Goal: Task Accomplishment & Management: Manage account settings

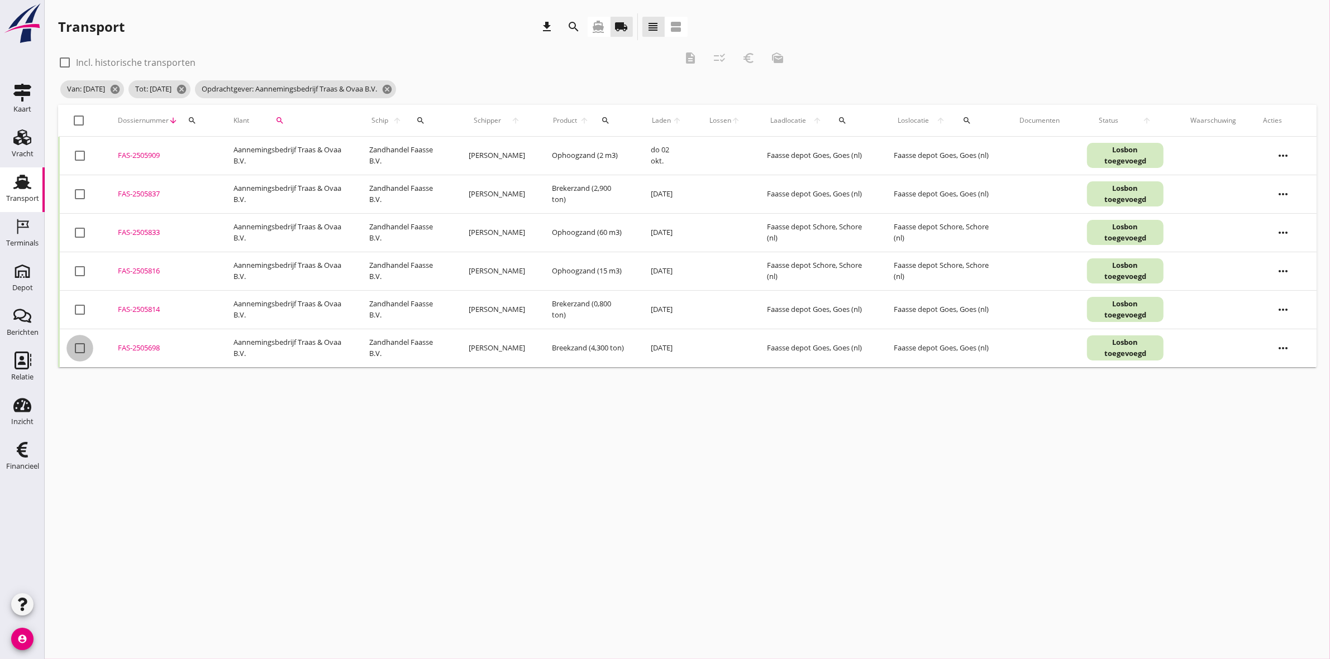
click at [79, 350] on div at bounding box center [79, 348] width 19 height 19
checkbox input "true"
click at [690, 59] on icon "description" at bounding box center [689, 57] width 13 height 13
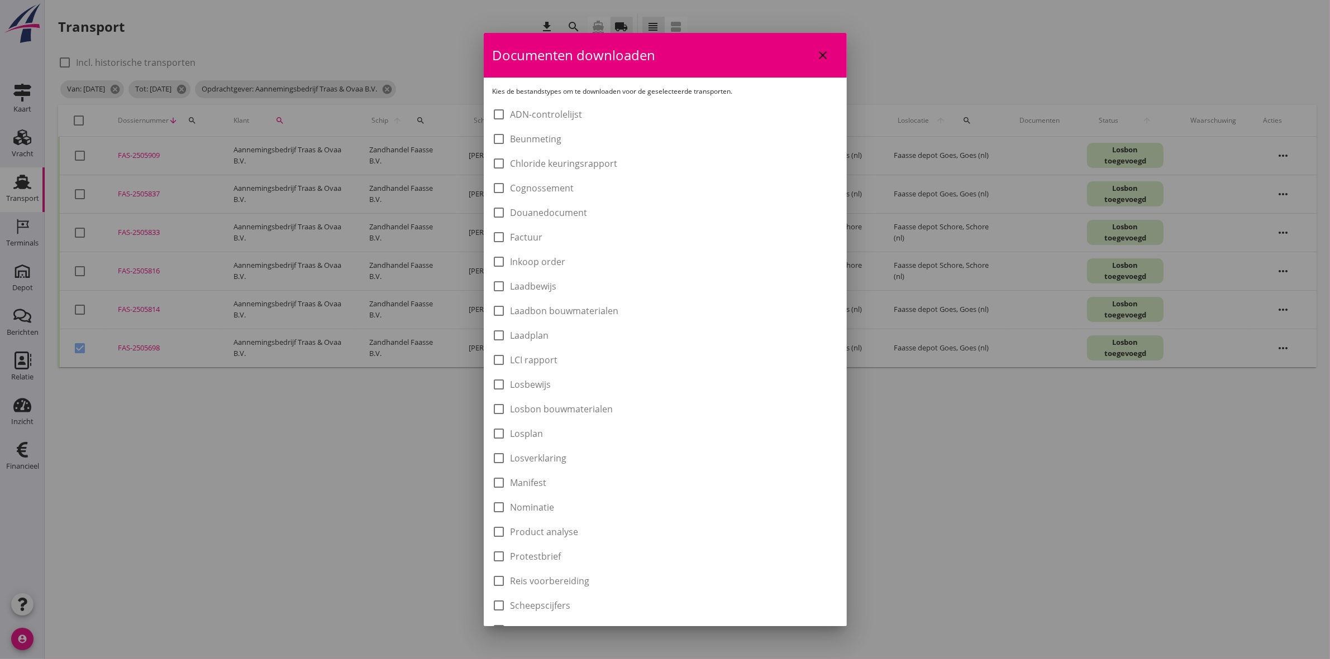
click at [578, 314] on label "Laadbon bouwmaterialen" at bounding box center [564, 310] width 108 height 11
checkbox input "true"
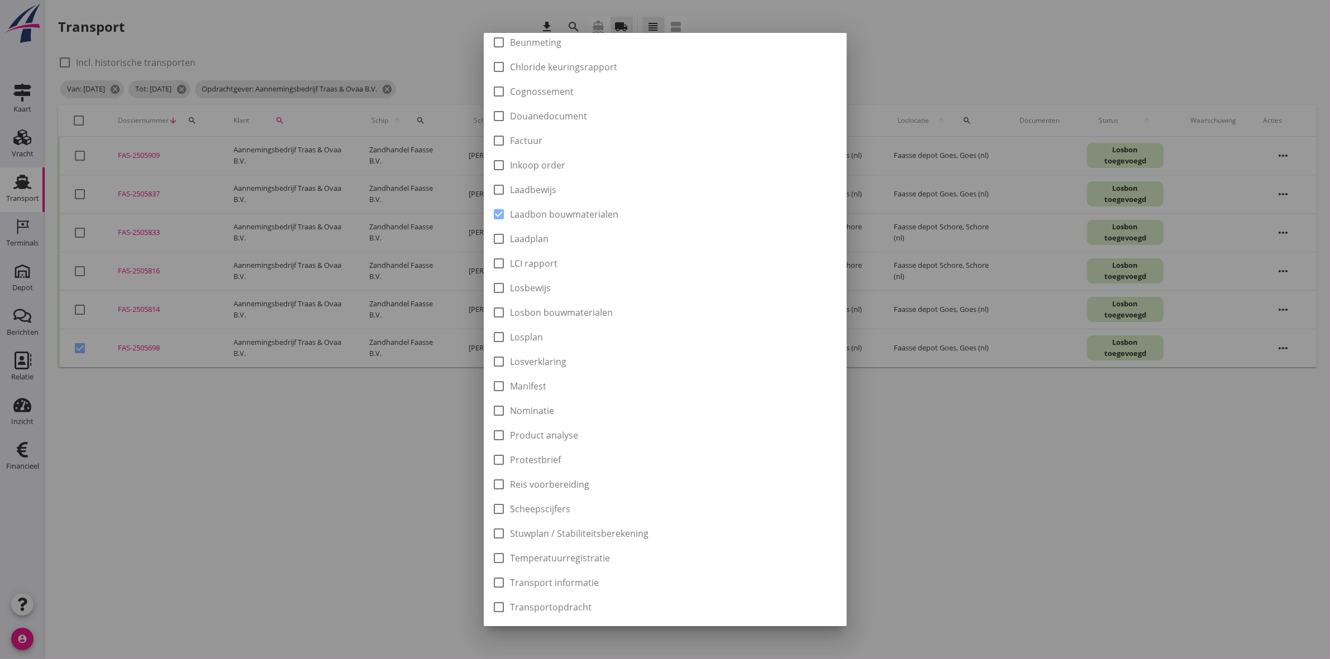
scroll to position [179, 0]
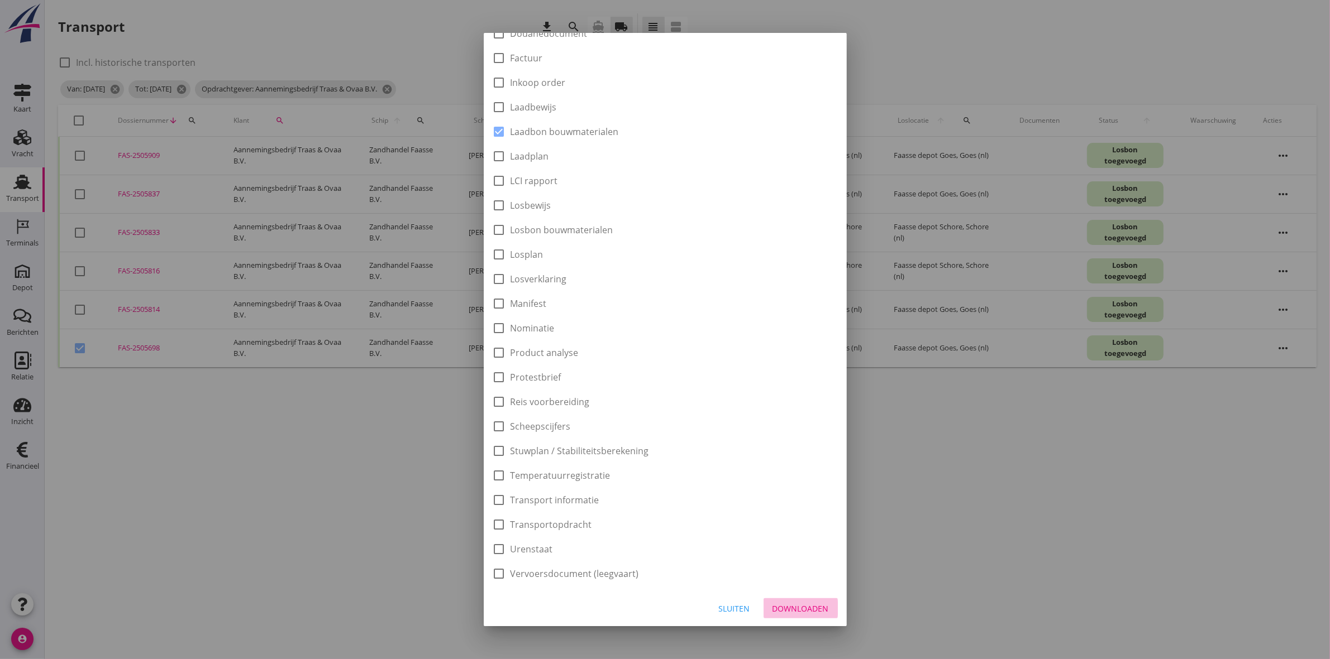
click at [782, 611] on div "Downloaden" at bounding box center [800, 609] width 56 height 12
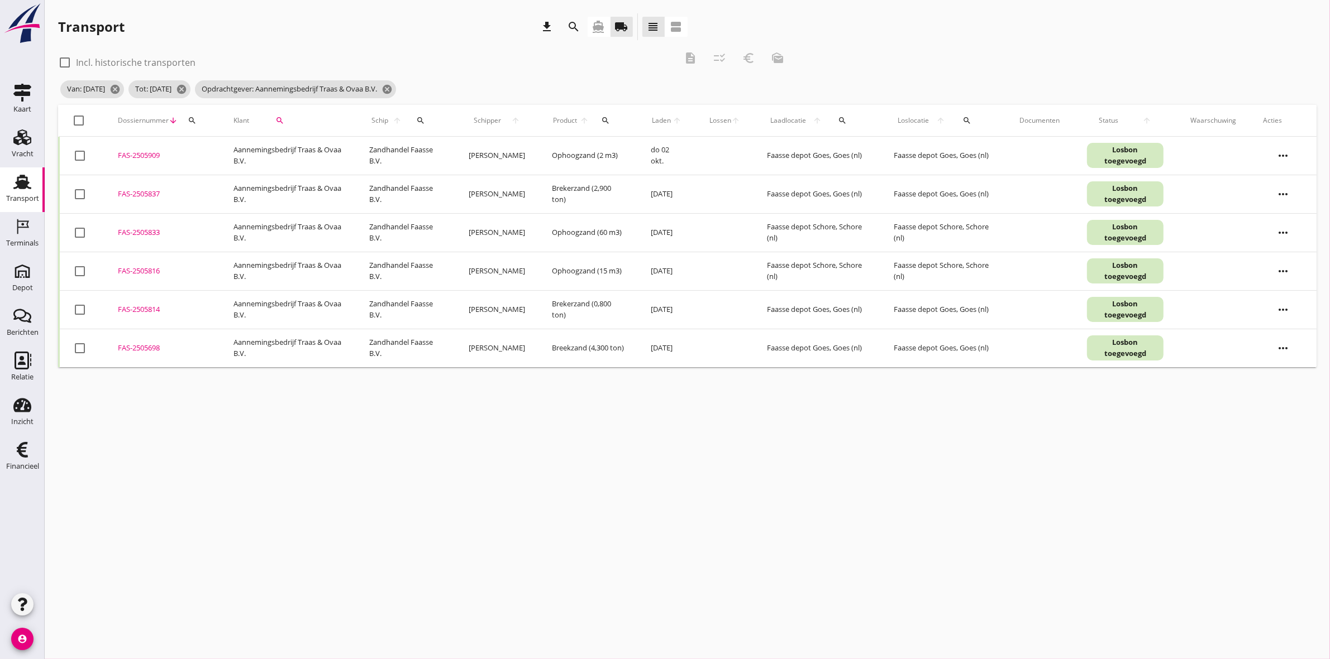
click at [79, 345] on div at bounding box center [79, 348] width 19 height 19
click at [754, 58] on icon "euro_symbol" at bounding box center [748, 57] width 13 height 13
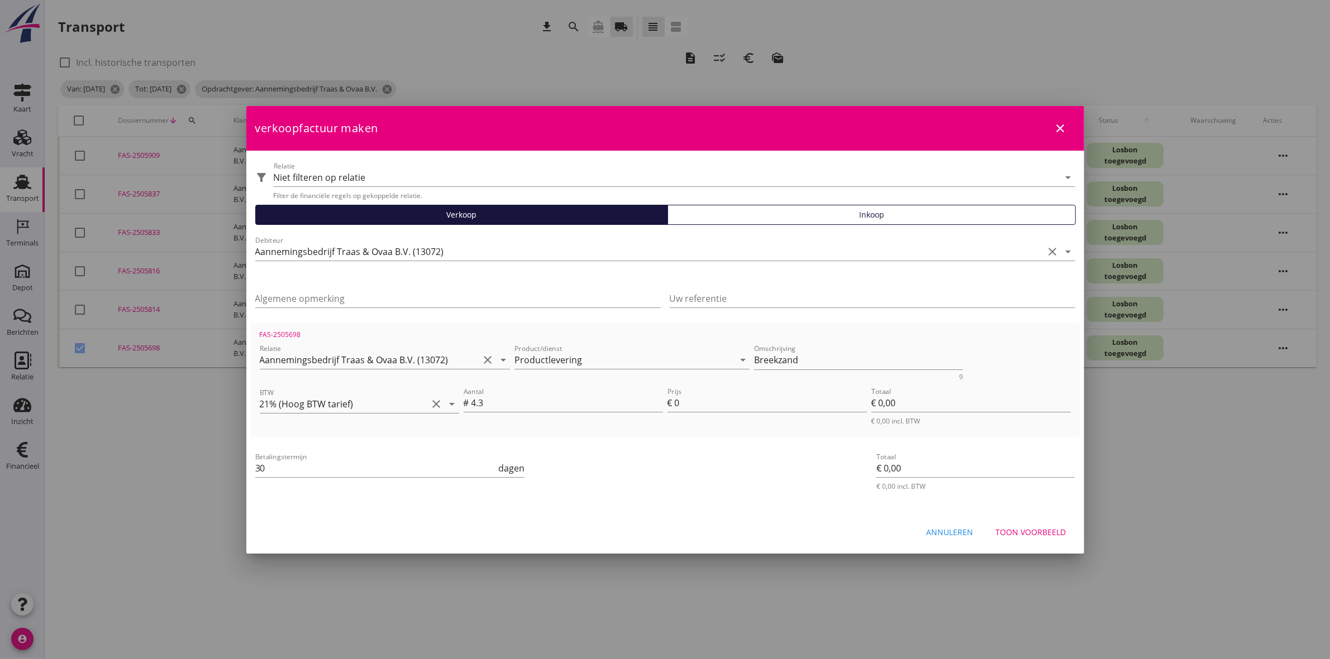
click at [1057, 121] on button "close" at bounding box center [1060, 128] width 20 height 20
checkbox input "false"
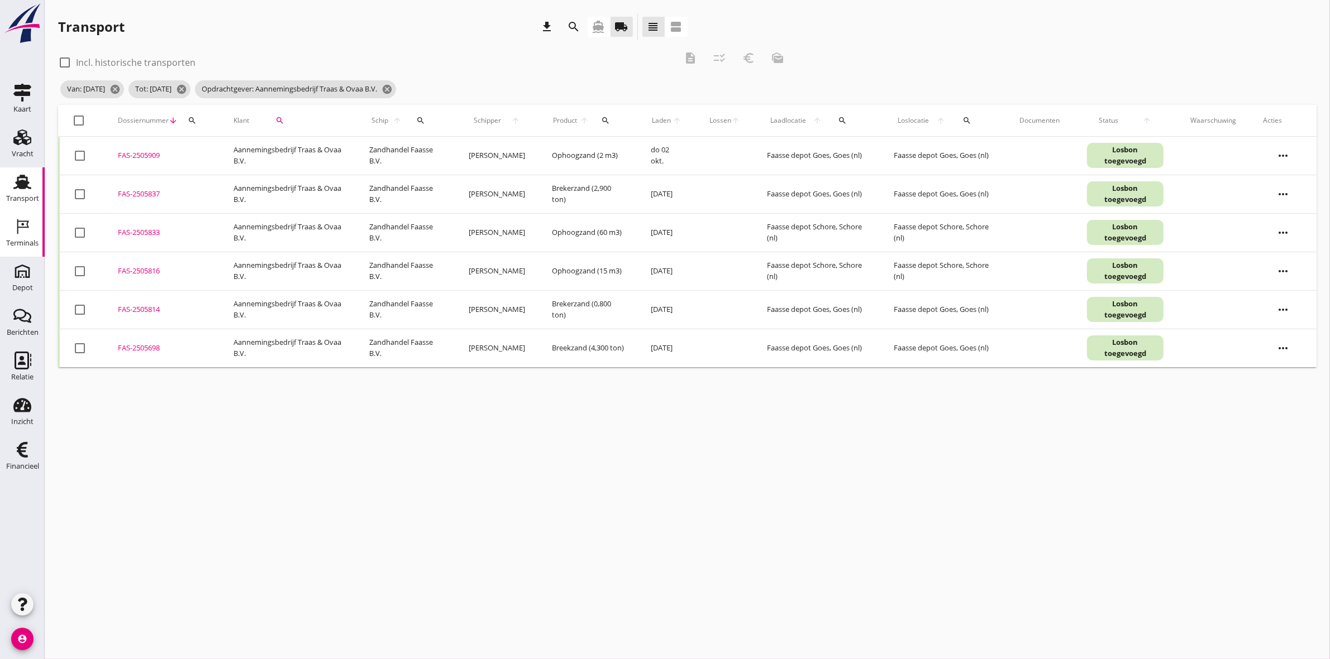
click at [31, 231] on icon "Terminals" at bounding box center [22, 227] width 18 height 18
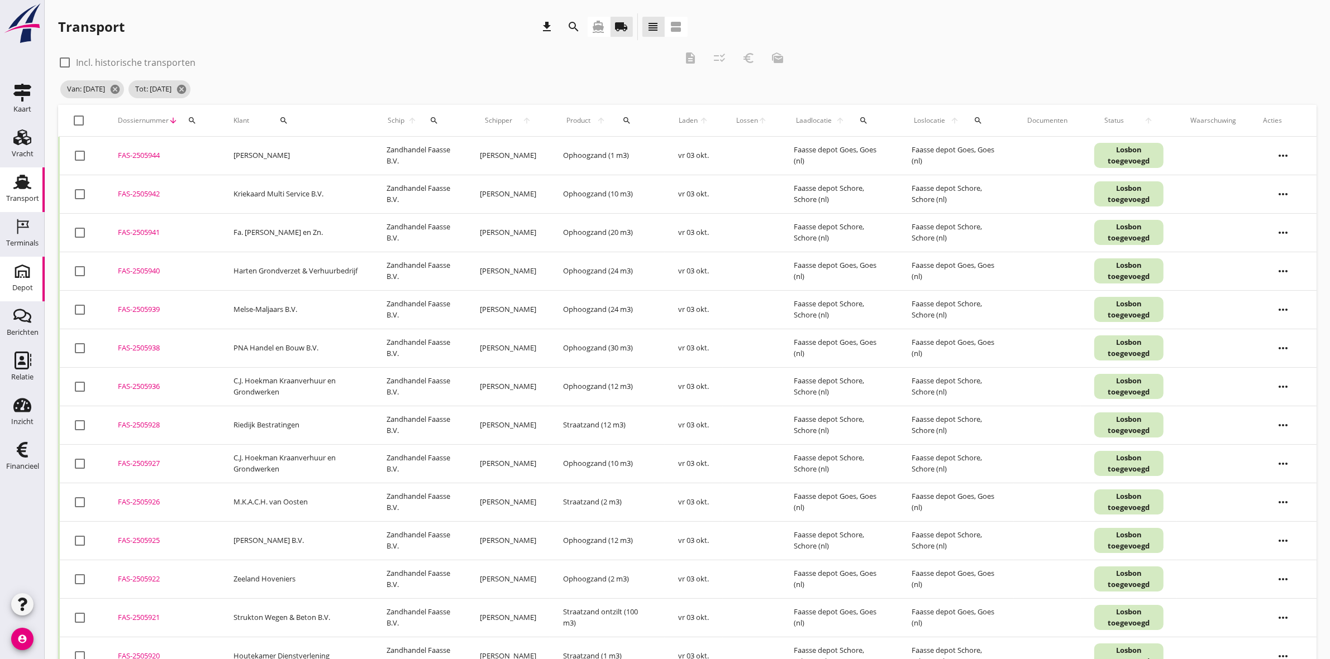
click at [23, 264] on icon "Depot" at bounding box center [22, 271] width 18 height 18
click at [20, 462] on div "Financieel" at bounding box center [22, 467] width 33 height 16
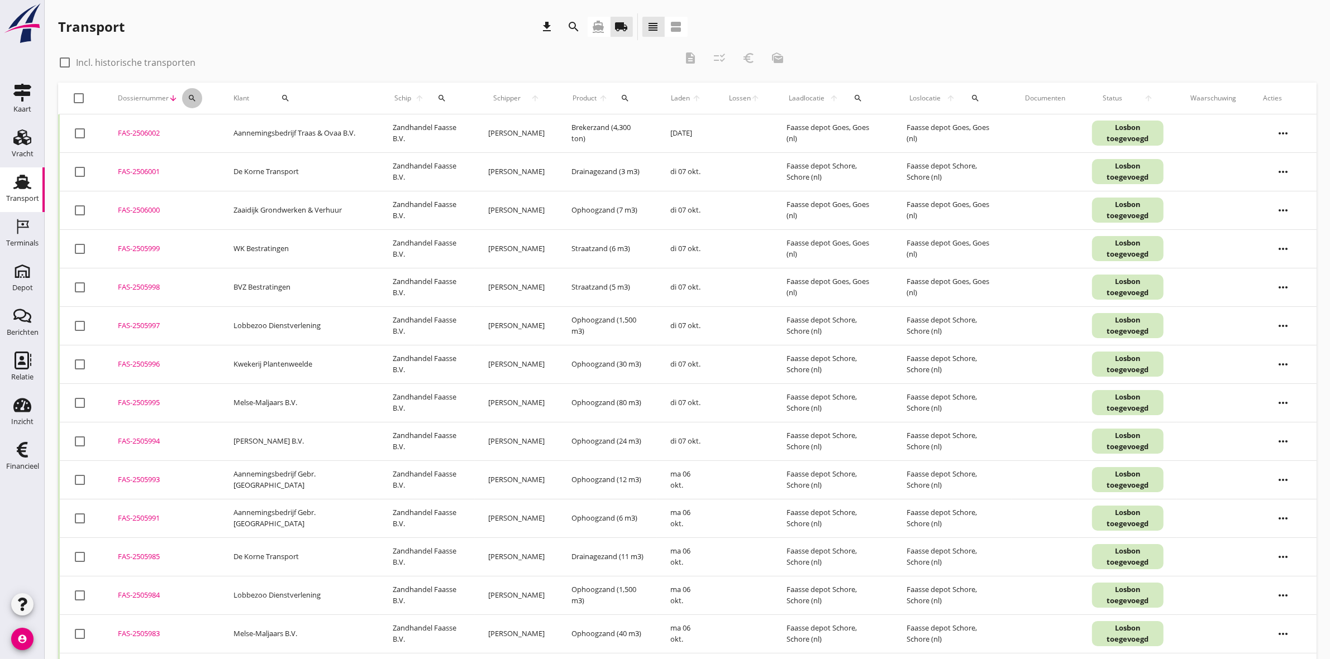
click at [196, 98] on div "search" at bounding box center [192, 98] width 20 height 9
click at [219, 135] on input "Zoeken op dossiernummer..." at bounding box center [244, 131] width 116 height 18
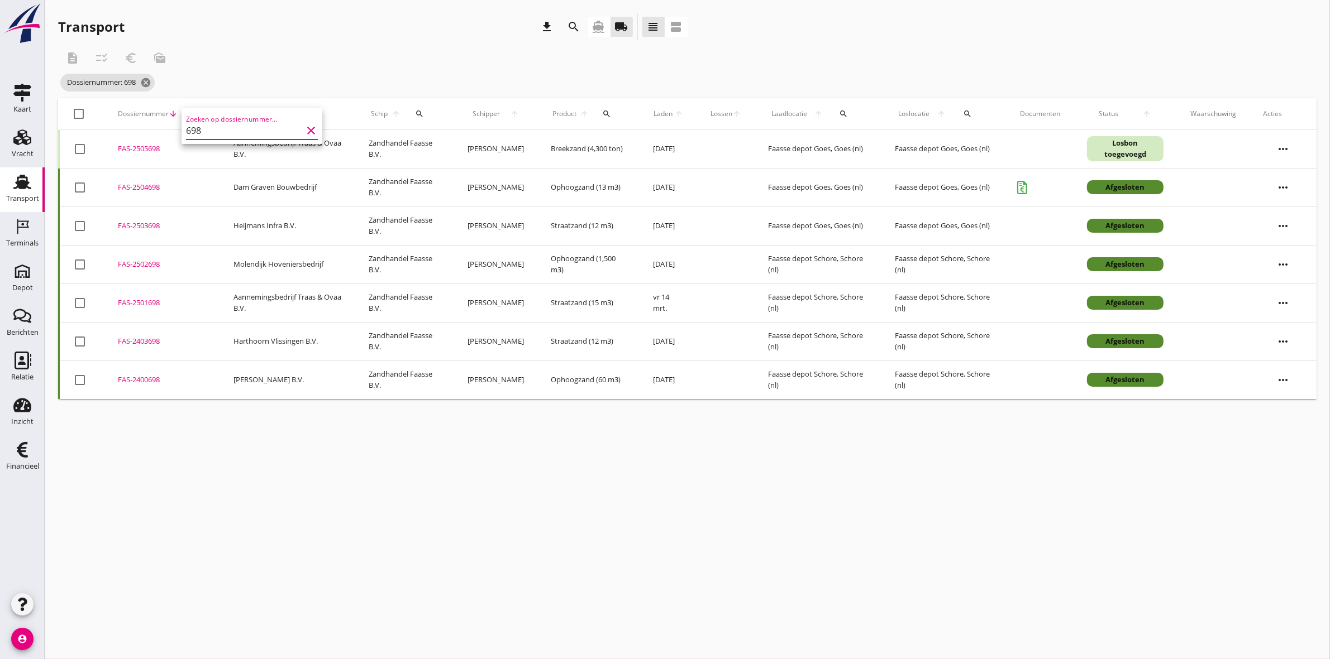
type input "698"
click at [1284, 151] on icon "more_horiz" at bounding box center [1282, 148] width 31 height 31
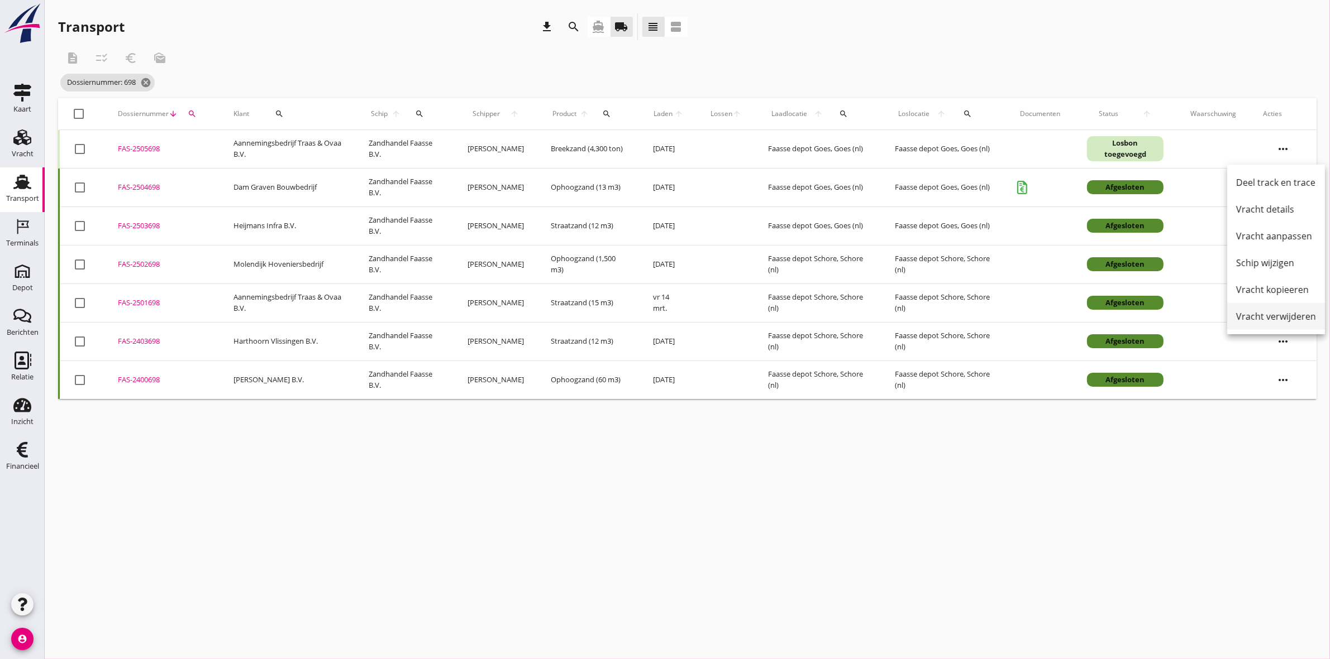
click at [1294, 316] on div "Vracht verwijderen" at bounding box center [1276, 316] width 80 height 13
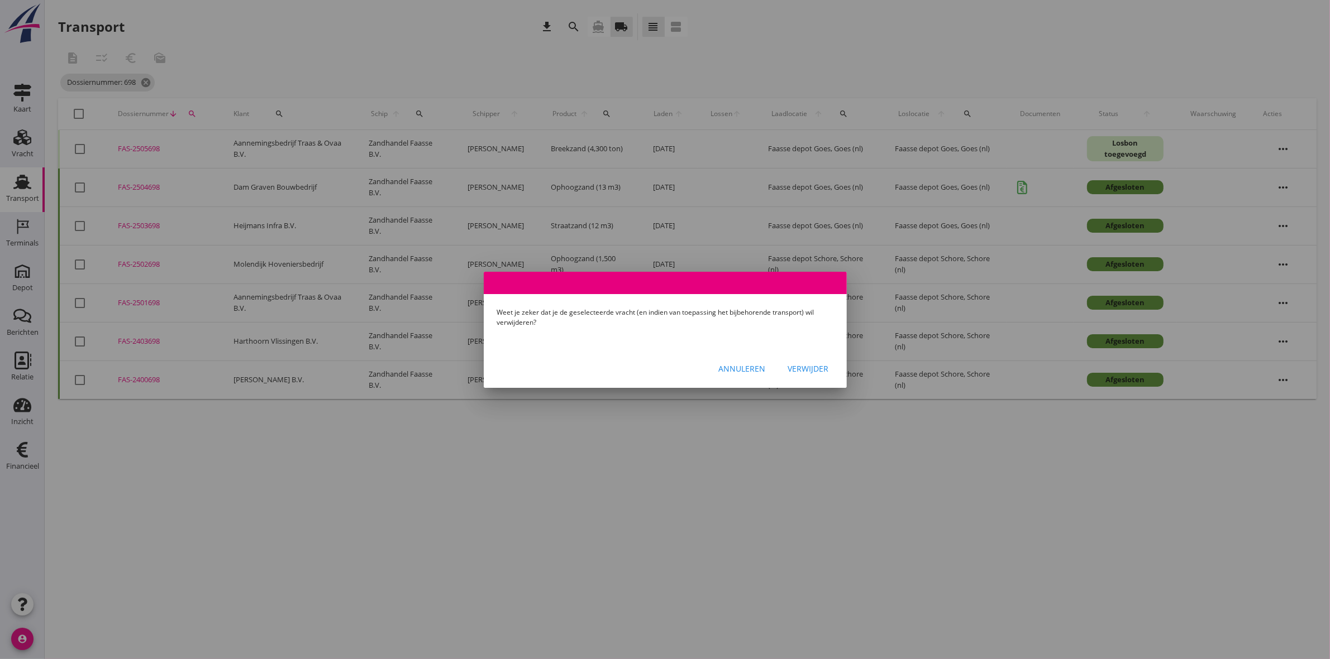
click at [813, 366] on div "Verwijder" at bounding box center [808, 369] width 41 height 12
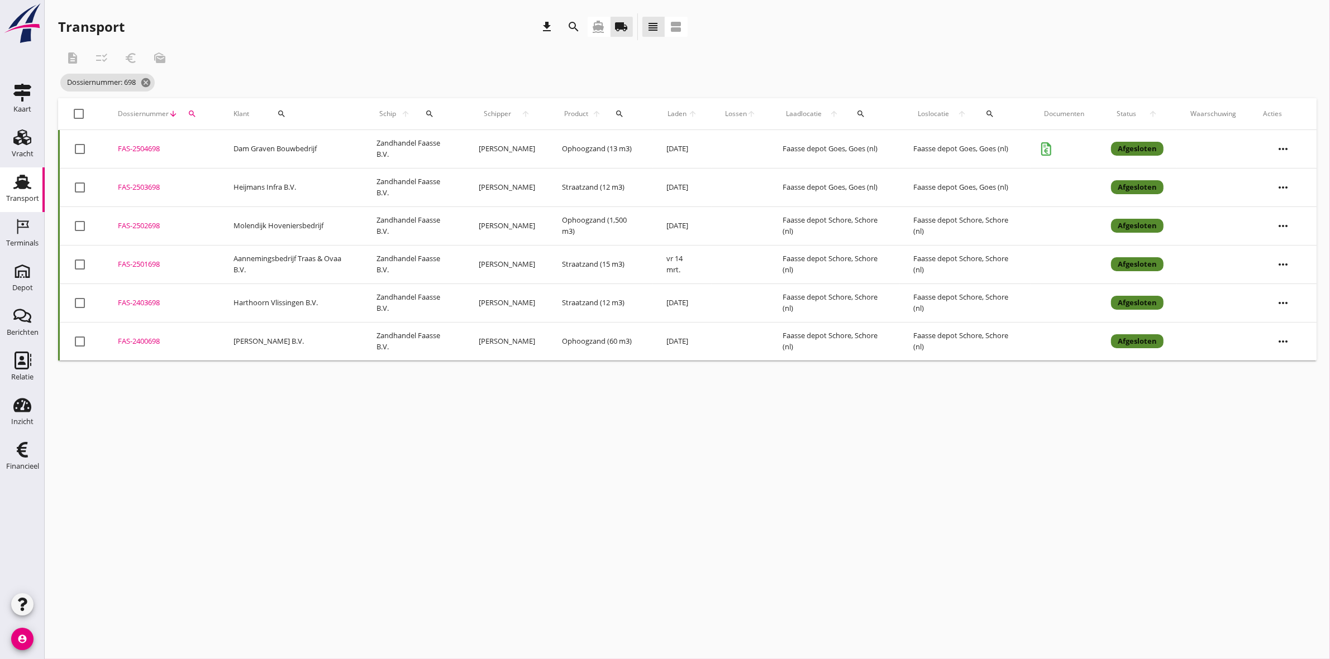
click at [188, 112] on icon "search" at bounding box center [192, 113] width 9 height 9
click at [268, 58] on div "description checklist_rtl euro_symbol mark_as_unread" at bounding box center [425, 58] width 734 height 27
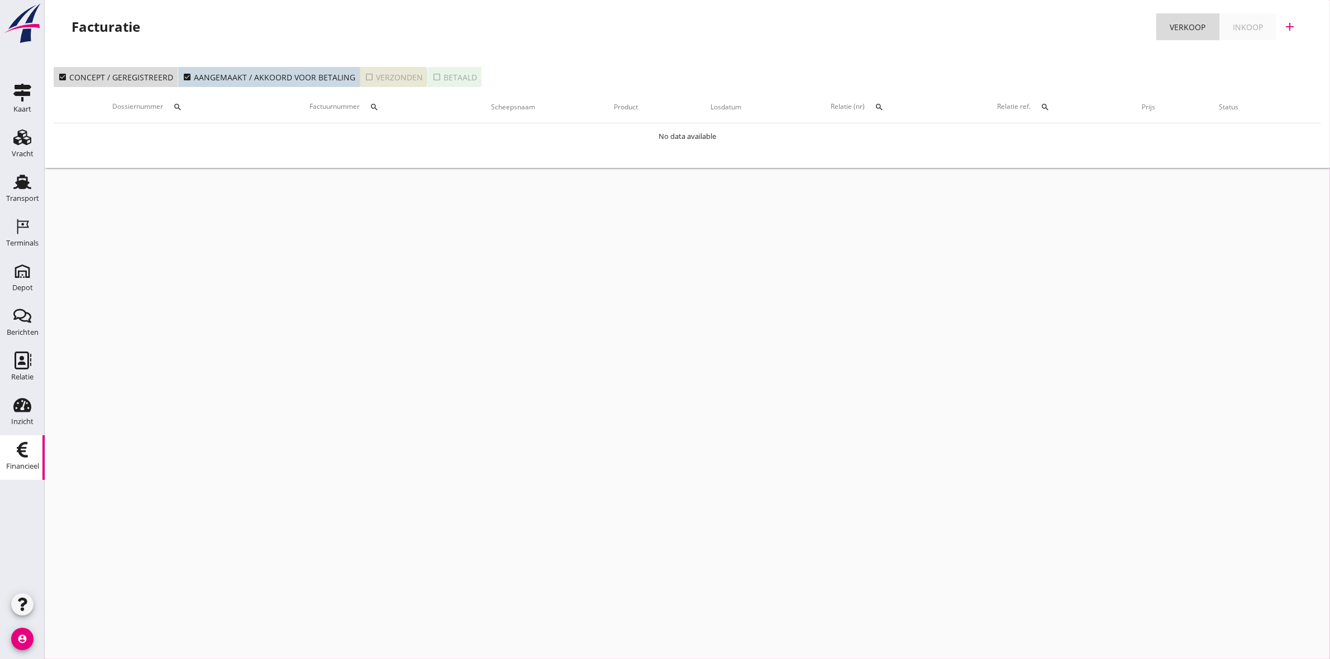
click at [393, 68] on button "check_box_outline_blank Verzonden" at bounding box center [394, 77] width 68 height 20
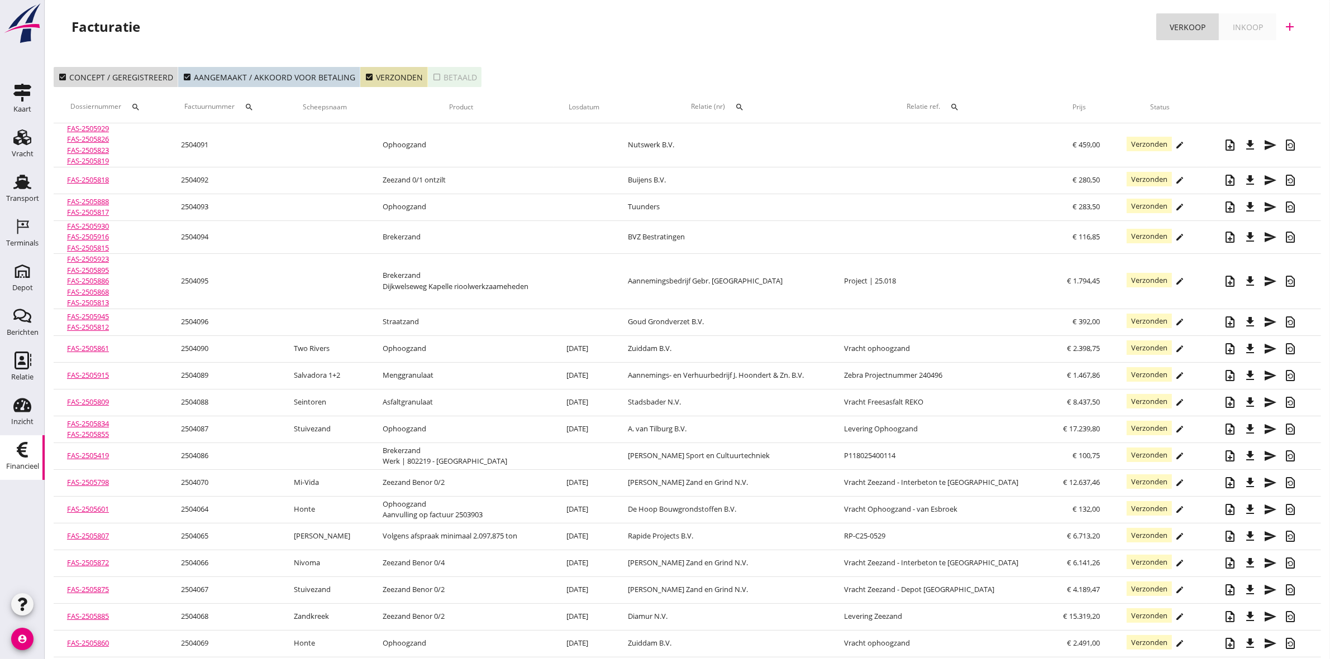
click at [787, 101] on th "Relatie (nr) search" at bounding box center [722, 107] width 216 height 31
click at [744, 103] on icon "search" at bounding box center [739, 107] width 9 height 9
click at [791, 135] on input "text" at bounding box center [817, 140] width 116 height 18
click at [802, 165] on div "Aannemingsbedrijf Traas & Ovaa B.V." at bounding box center [846, 161] width 156 height 13
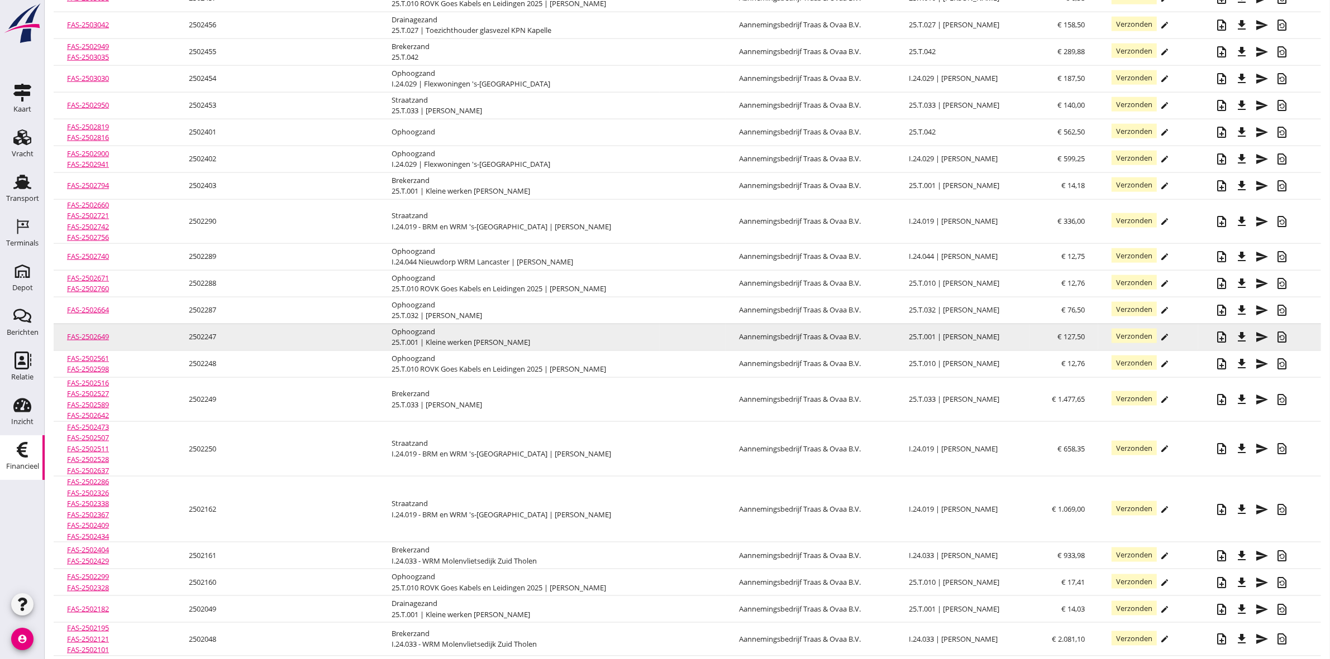
scroll to position [1984, 0]
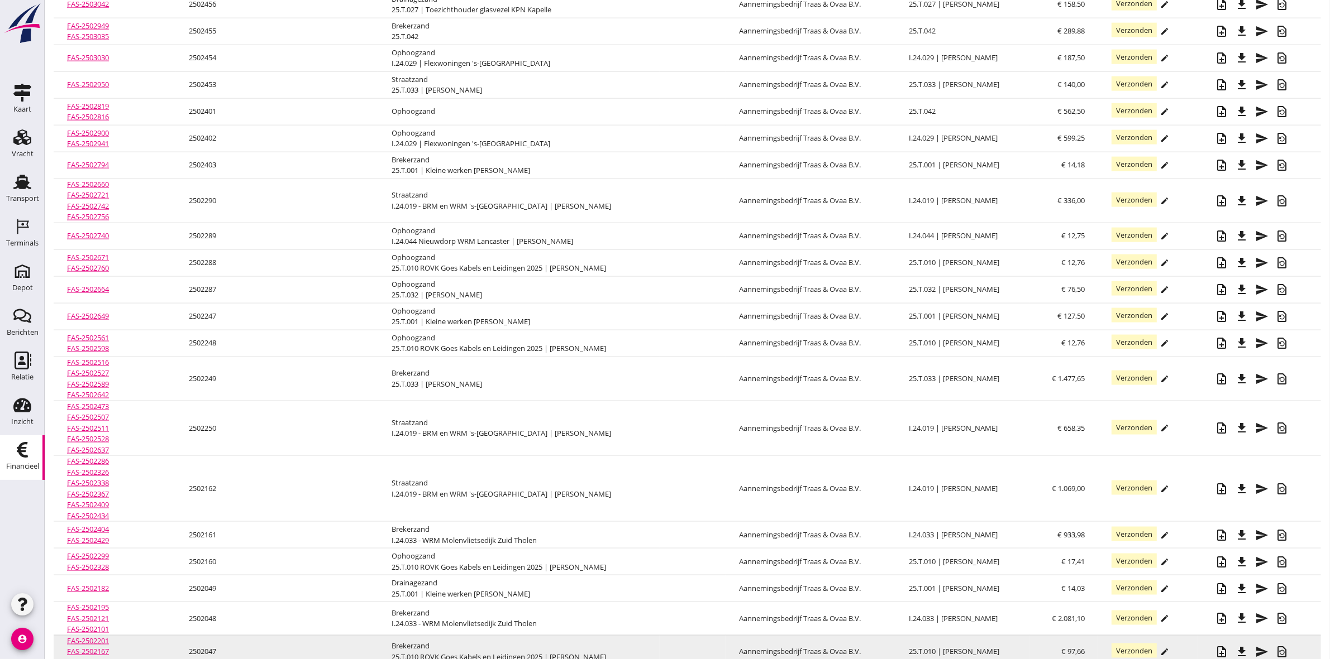
type input "Aannemingsbedrijf Traas & Ovaa B.V. (13072)"
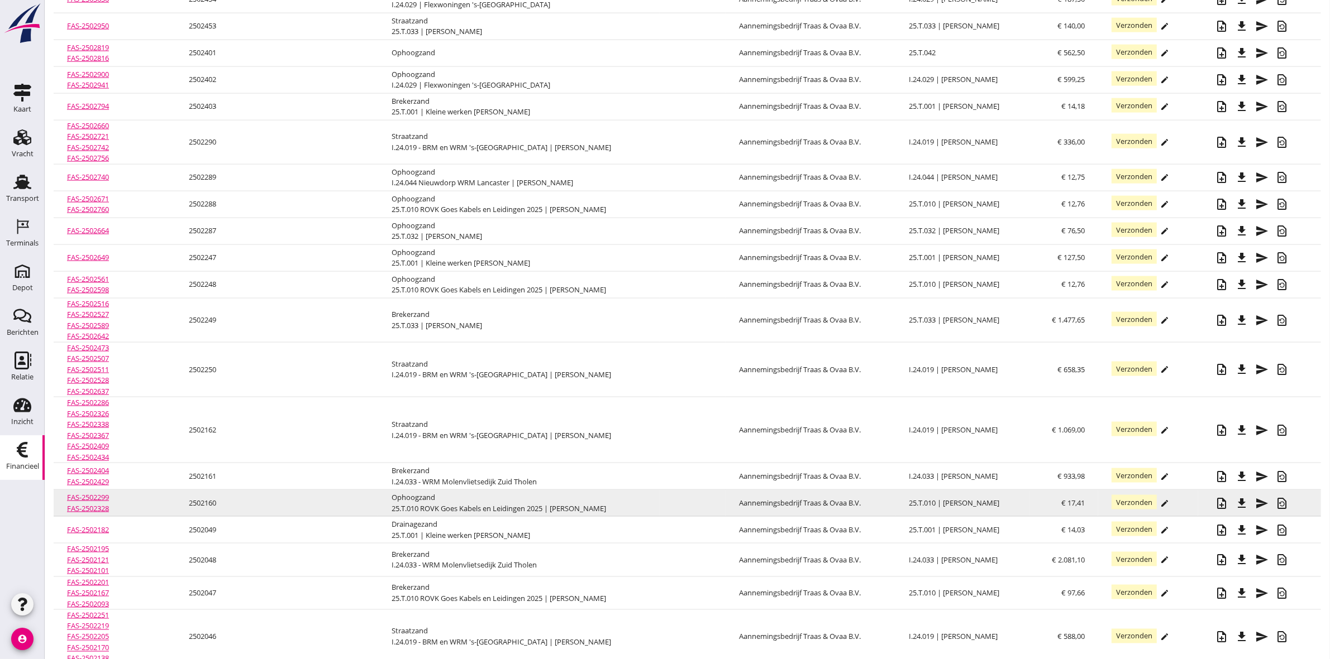
scroll to position [2124, 0]
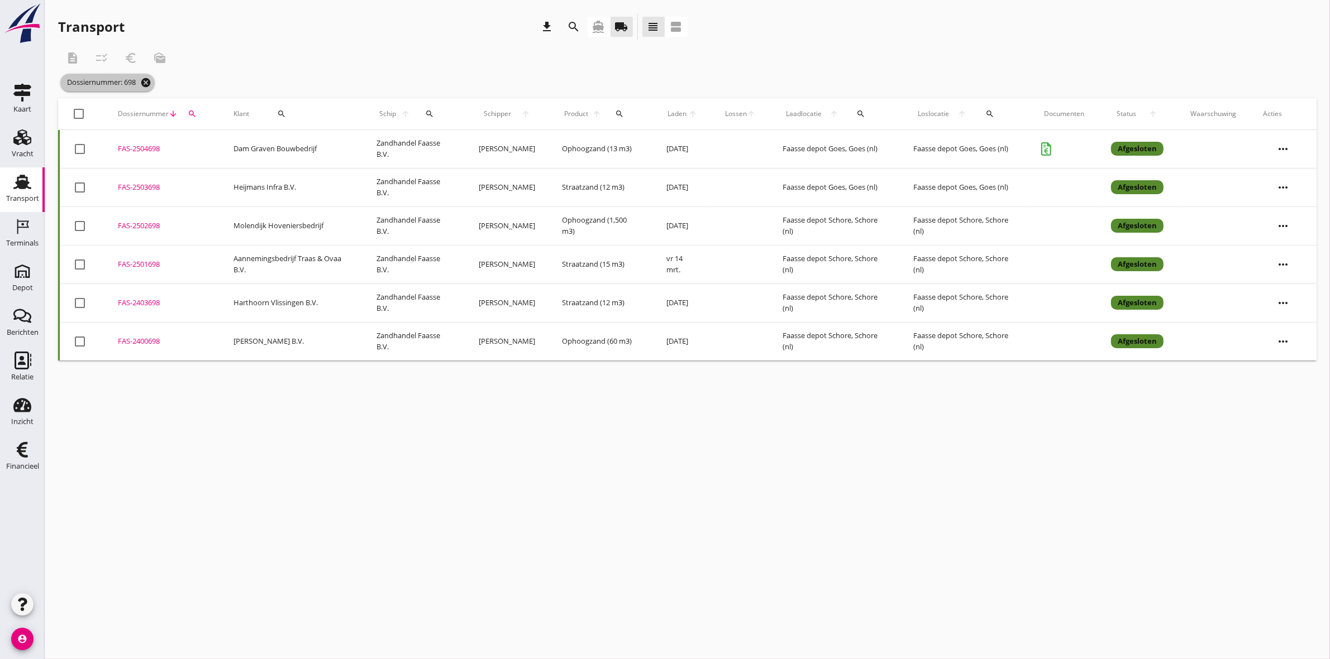
click at [149, 82] on icon "cancel" at bounding box center [145, 82] width 11 height 11
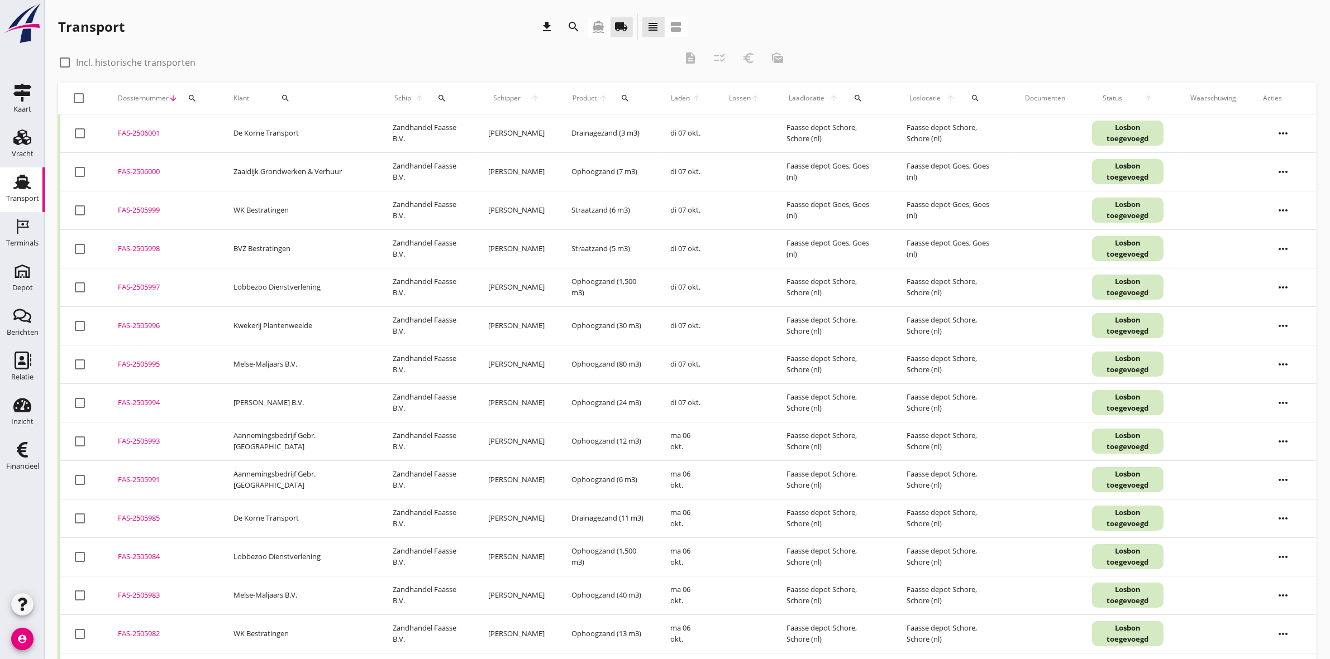
click at [188, 98] on icon "search" at bounding box center [192, 98] width 9 height 9
click at [222, 127] on input "Zoeken op dossiernummer..." at bounding box center [244, 131] width 116 height 18
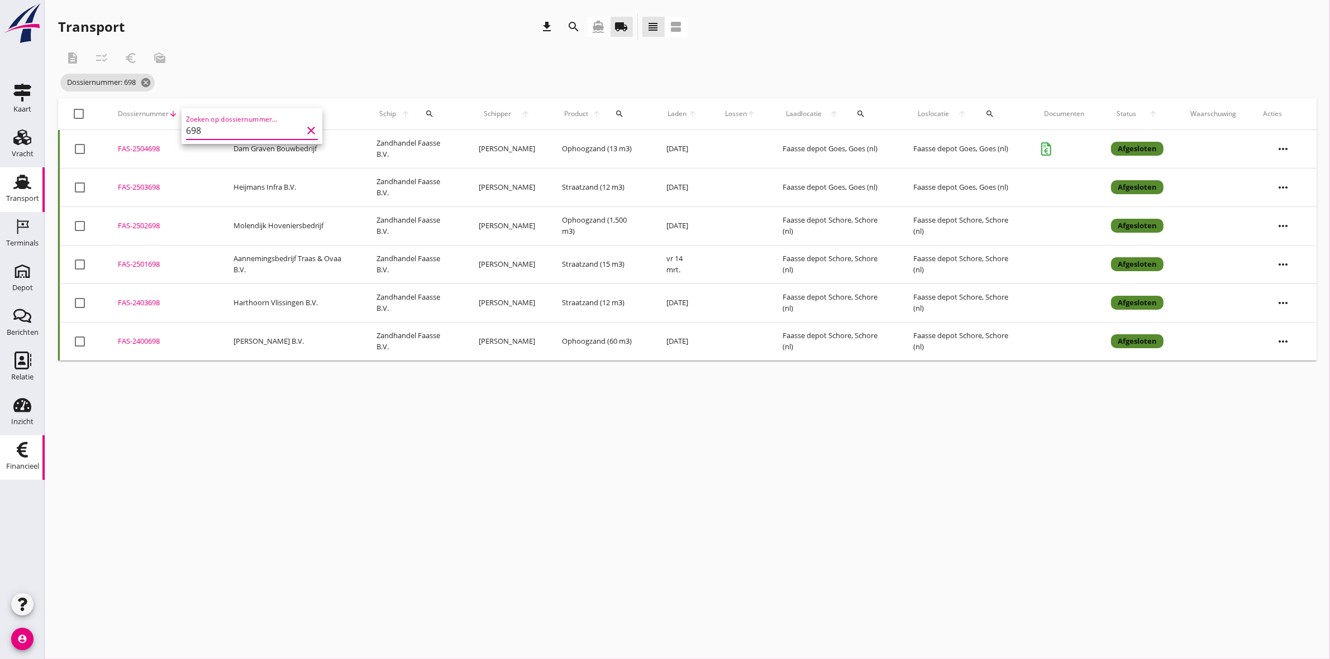
type input "698"
click at [22, 465] on div "Financieel" at bounding box center [22, 466] width 33 height 7
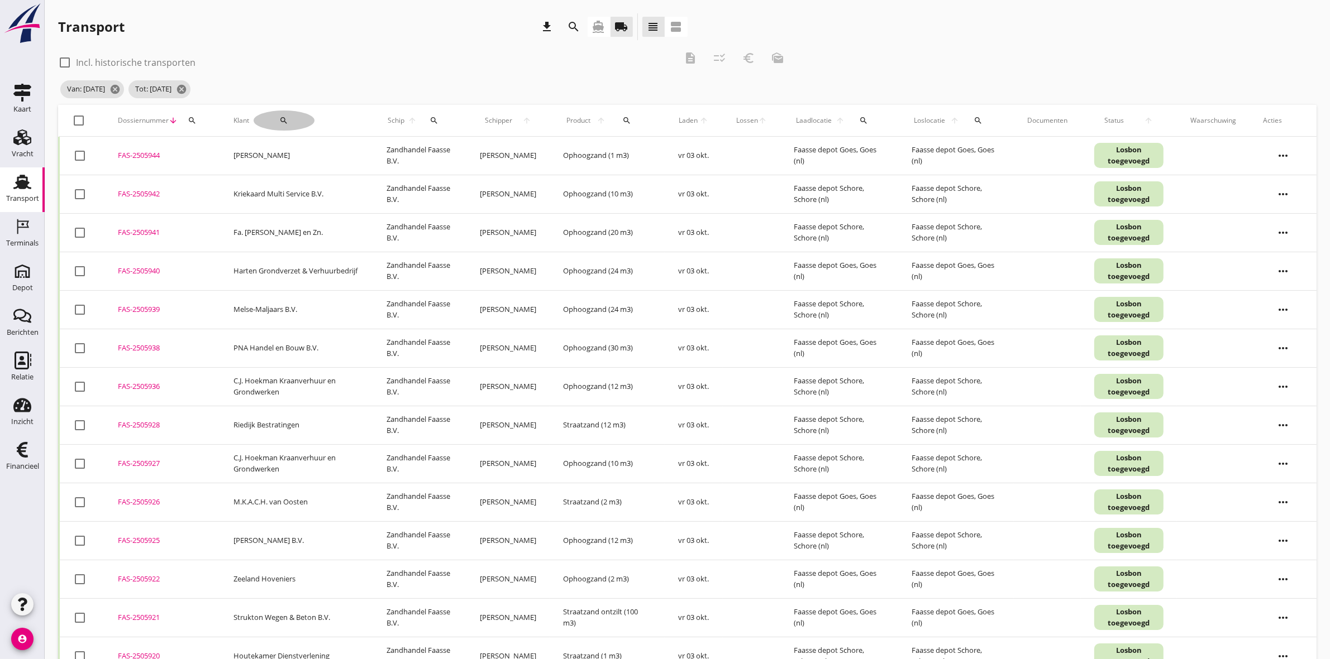
click at [279, 126] on button "search" at bounding box center [284, 121] width 61 height 20
click at [291, 147] on input "Zoeken op opdrachtgever..." at bounding box center [316, 153] width 116 height 18
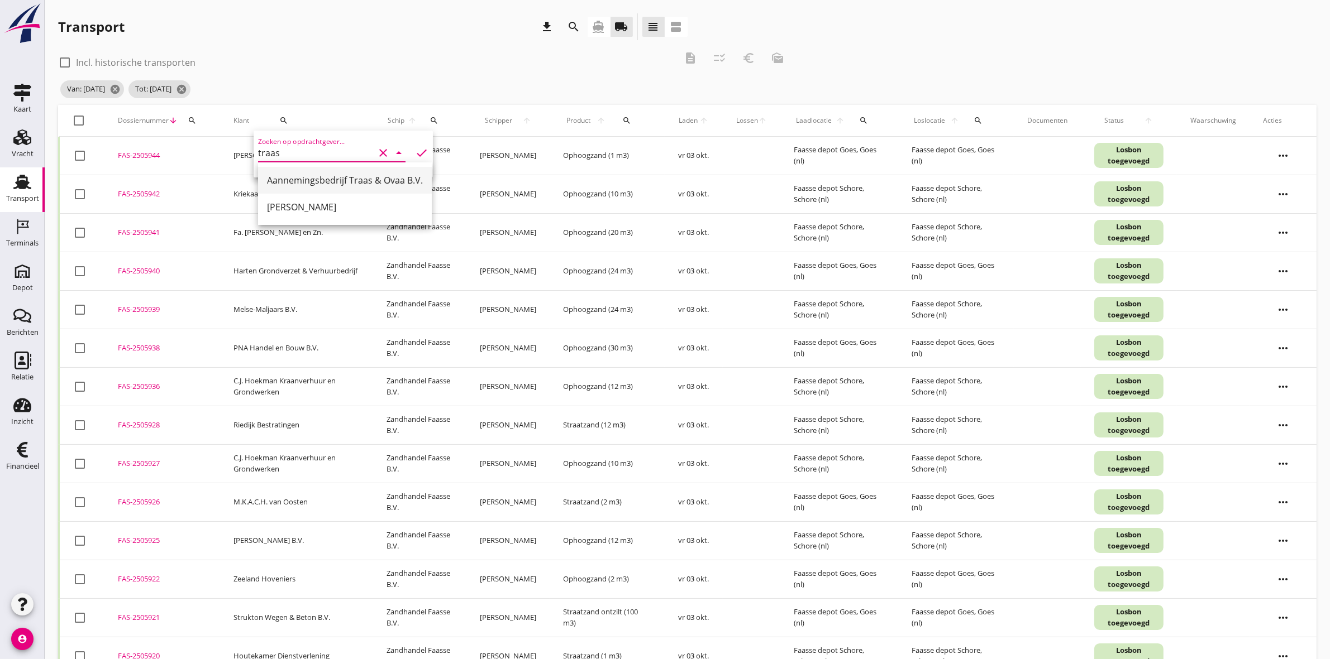
click at [323, 185] on div "Aannemingsbedrijf Traas & Ovaa B.V." at bounding box center [345, 180] width 156 height 13
type input "Aannemingsbedrijf Traas & Ovaa B.V."
click at [415, 151] on icon "check" at bounding box center [421, 152] width 13 height 13
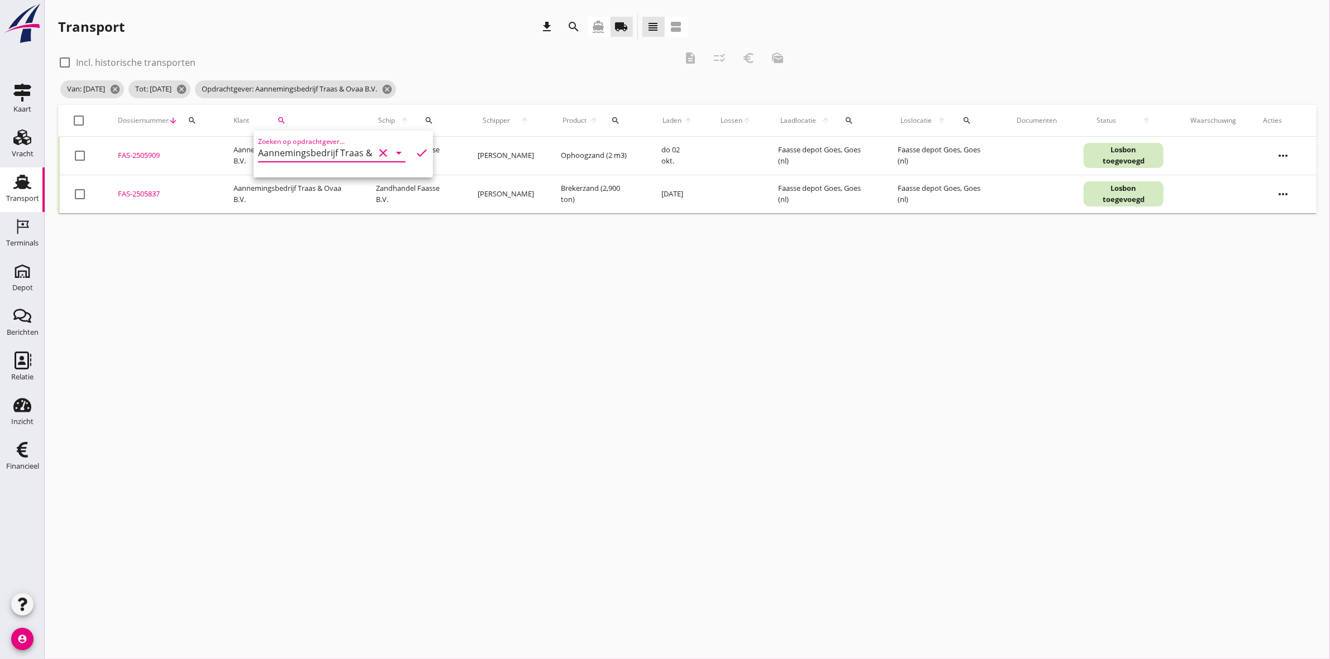
click at [137, 195] on div "FAS-2505837" at bounding box center [162, 194] width 89 height 11
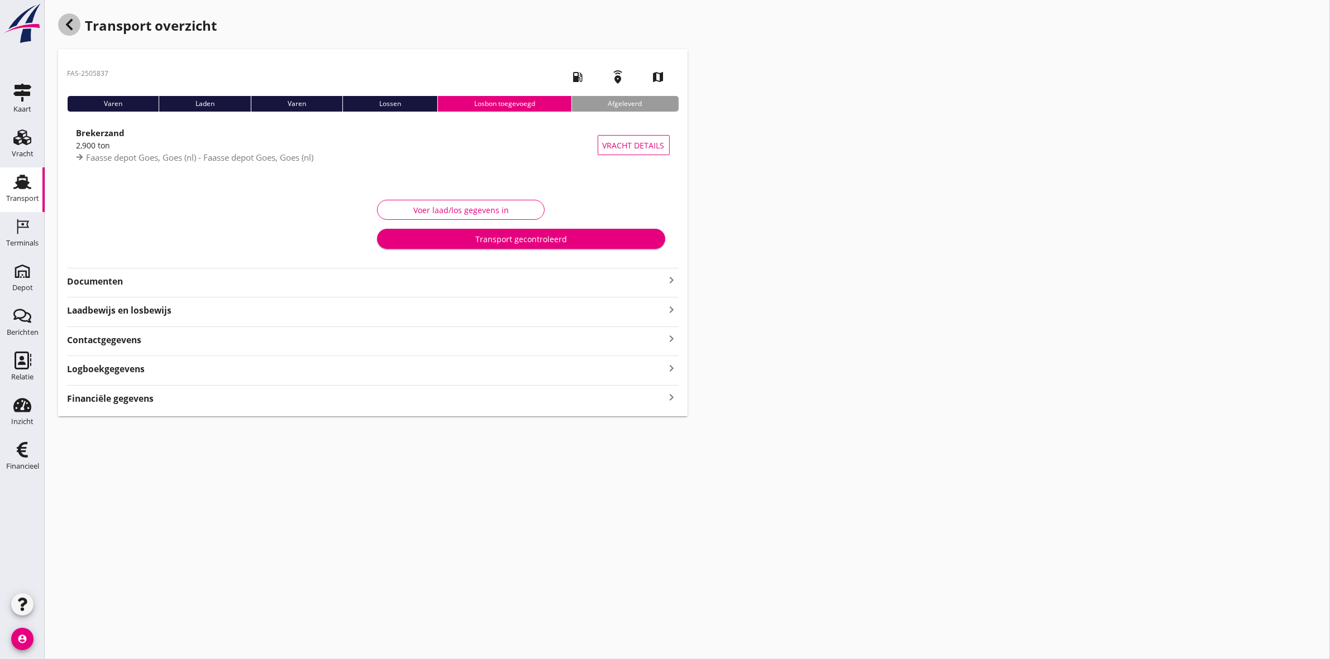
click at [70, 24] on icon "button" at bounding box center [69, 24] width 13 height 13
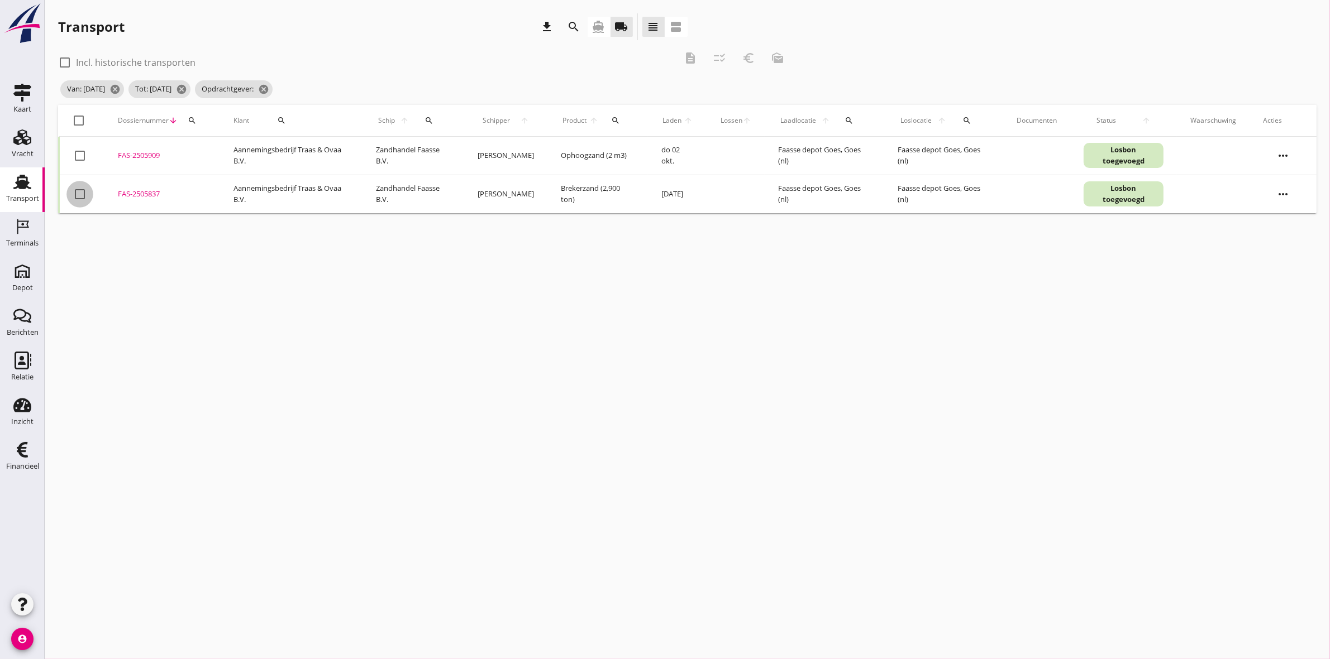
click at [76, 196] on div at bounding box center [79, 194] width 19 height 19
checkbox input "true"
click at [689, 56] on icon "description" at bounding box center [689, 57] width 13 height 13
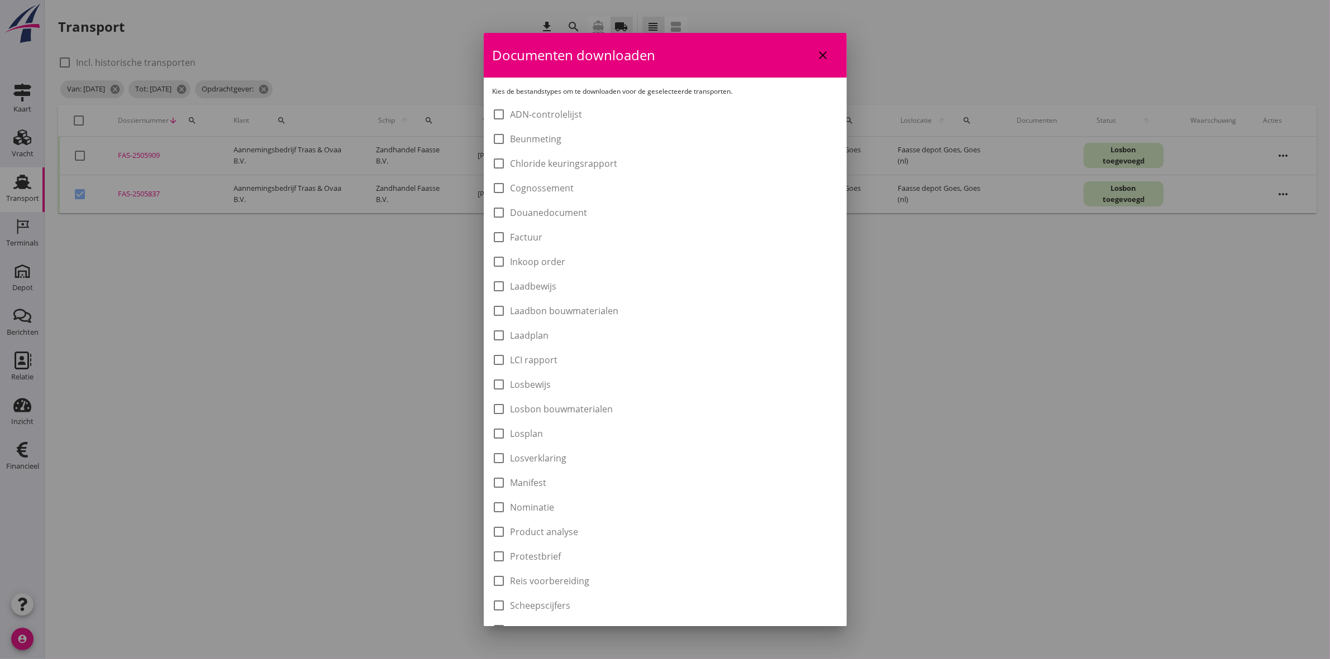
scroll to position [140, 0]
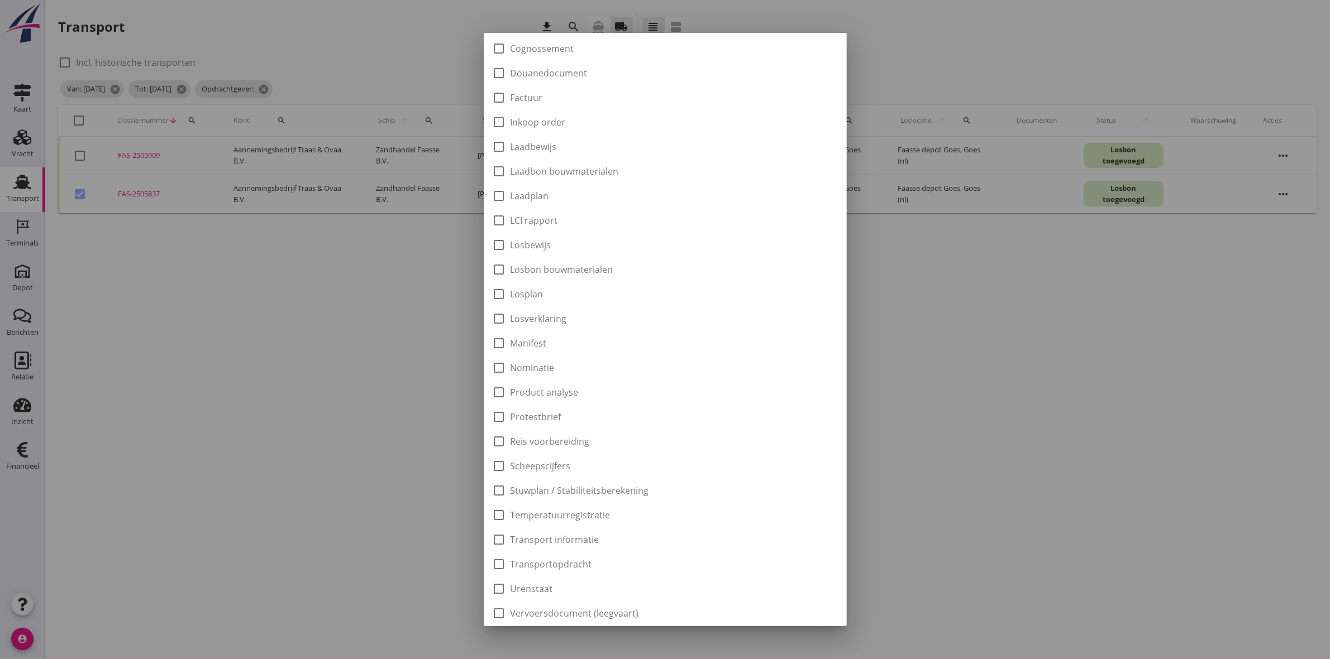
click at [598, 162] on div "check_box_outline_blank Laadbon bouwmaterialen" at bounding box center [665, 170] width 345 height 16
click at [599, 172] on label "Laadbon bouwmaterialen" at bounding box center [564, 171] width 108 height 11
checkbox input "true"
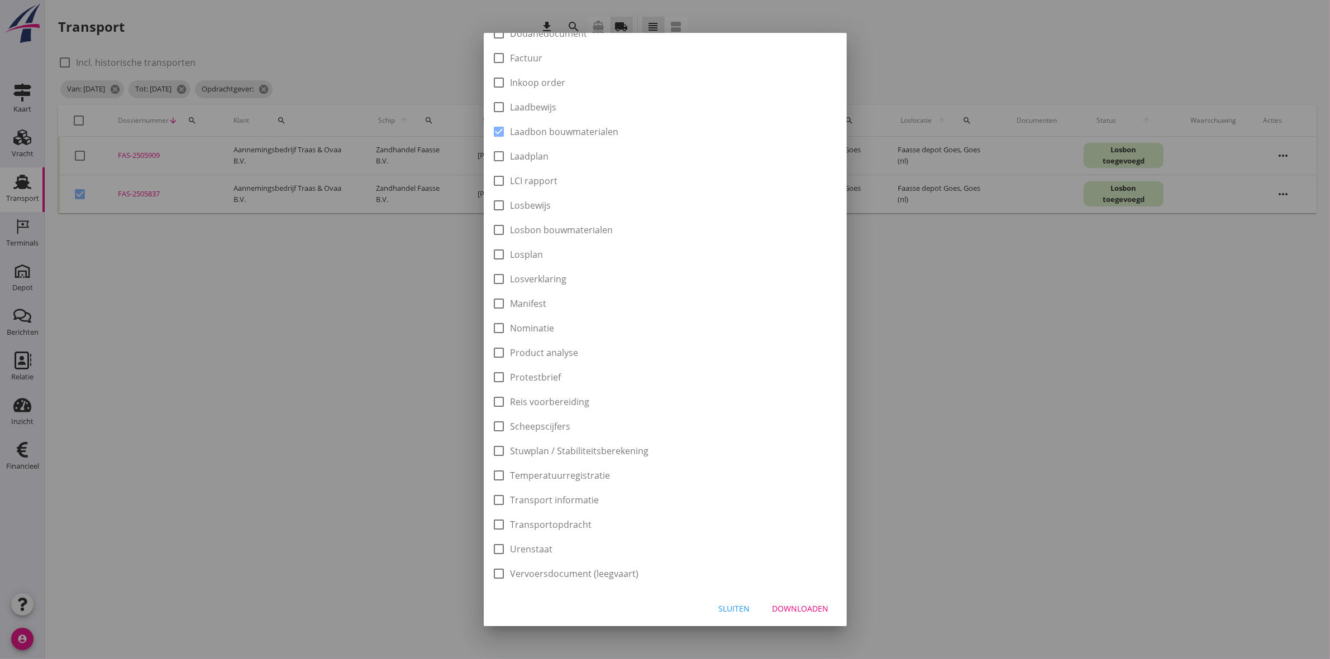
click at [793, 610] on div "Downloaden" at bounding box center [800, 609] width 56 height 12
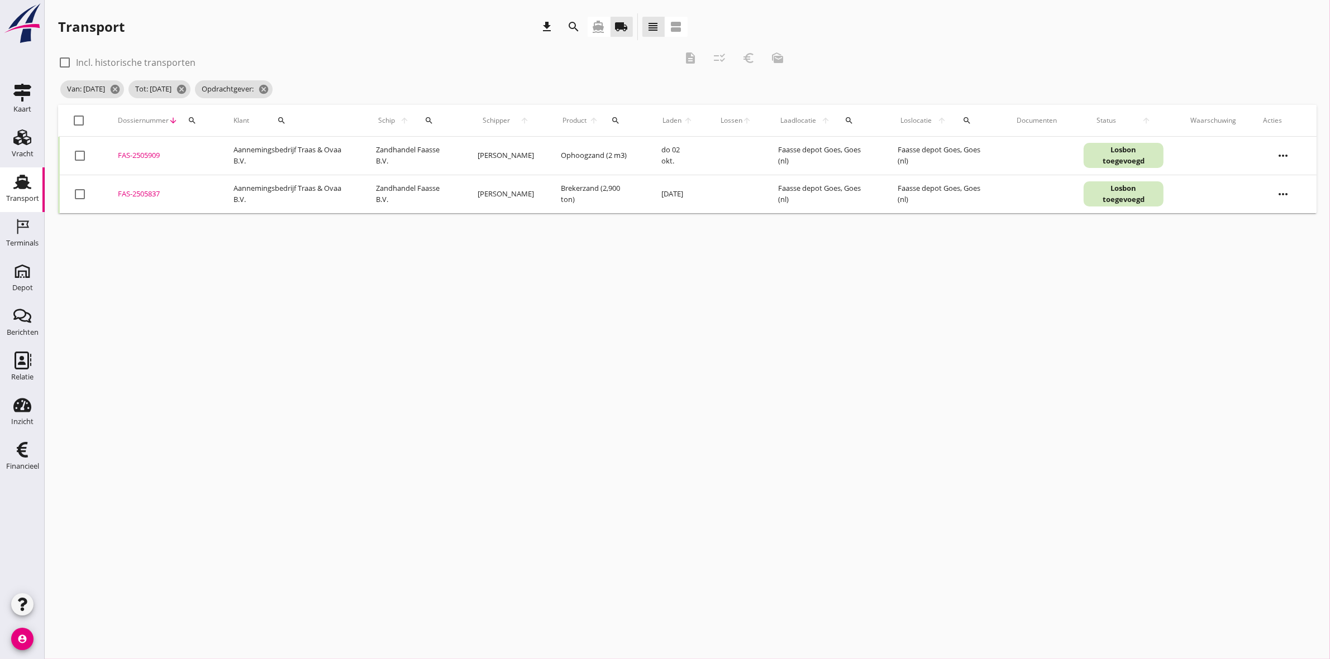
click at [87, 196] on div at bounding box center [79, 194] width 19 height 19
checkbox input "true"
click at [752, 60] on icon "euro_symbol" at bounding box center [748, 57] width 13 height 13
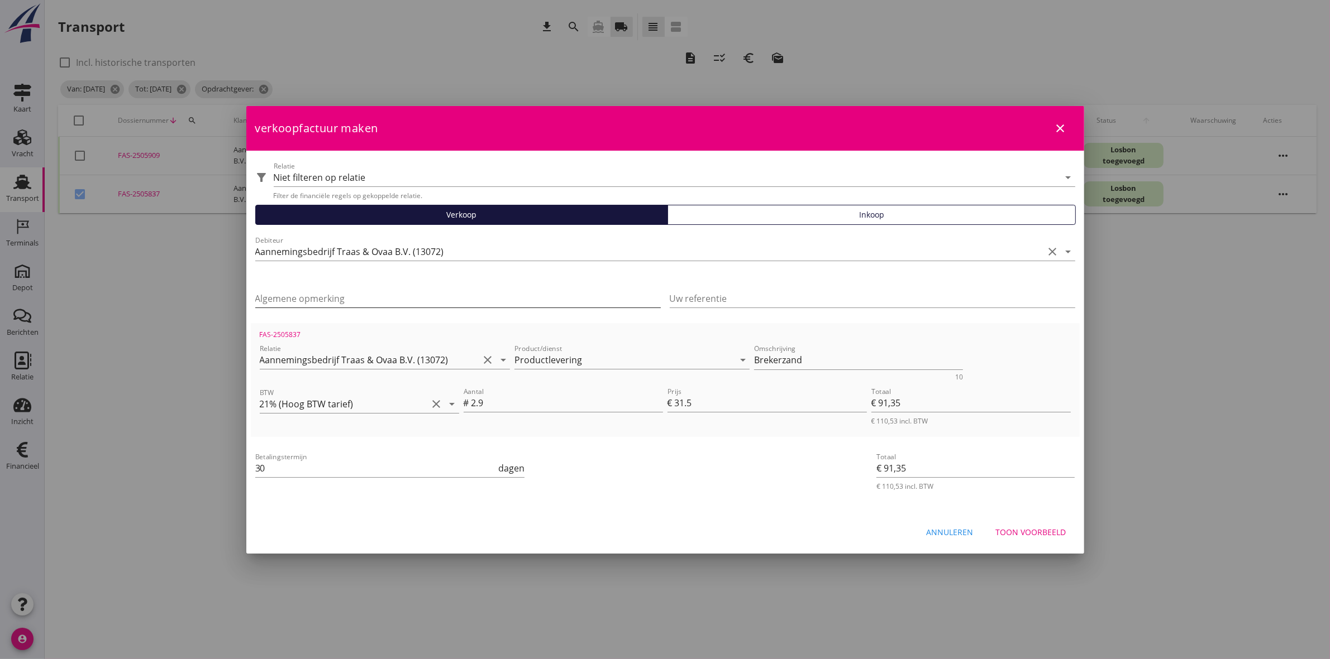
click at [374, 297] on input "Algemene opmerking" at bounding box center [457, 299] width 405 height 18
click at [423, 288] on div "Algemene opmerking" at bounding box center [457, 301] width 405 height 36
click at [423, 297] on input "Algemene opmerking" at bounding box center [457, 299] width 405 height 18
type input "Project | Nieuwdorp WRM Lancaster"
click at [690, 297] on input "Uw referentie" at bounding box center [872, 299] width 405 height 18
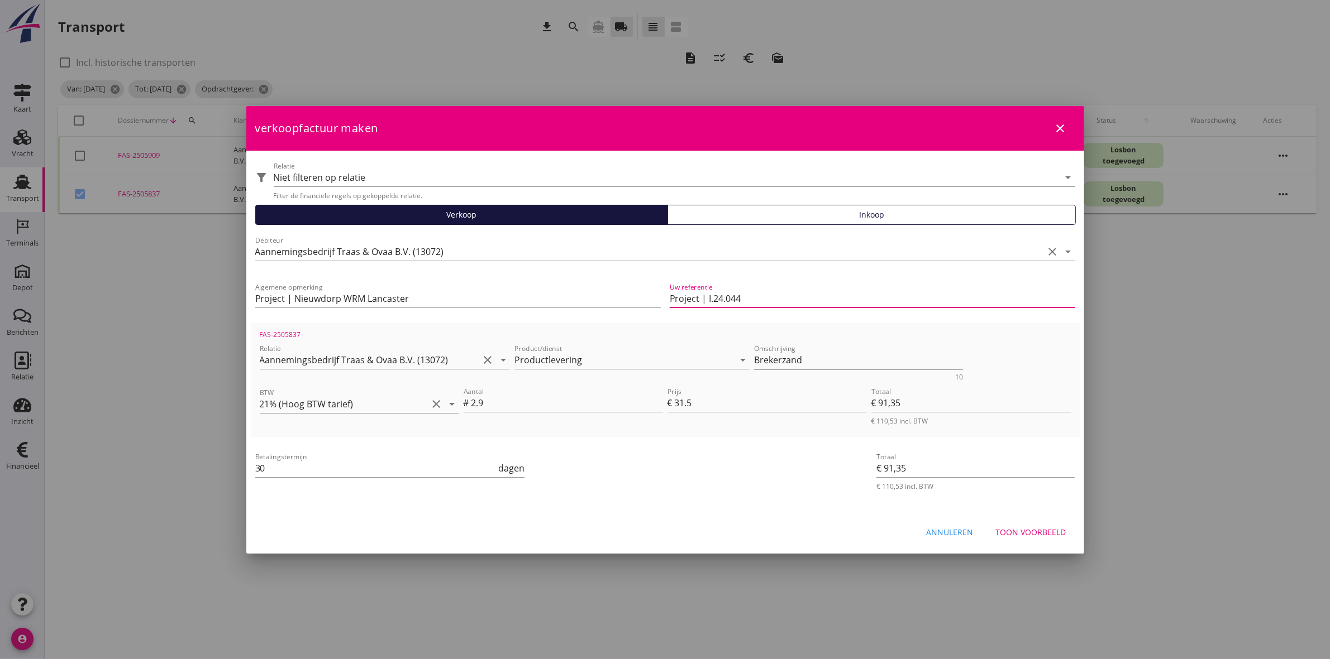
type input "Project | I.24.044"
click at [1037, 537] on div "Toon voorbeeld" at bounding box center [1031, 533] width 70 height 12
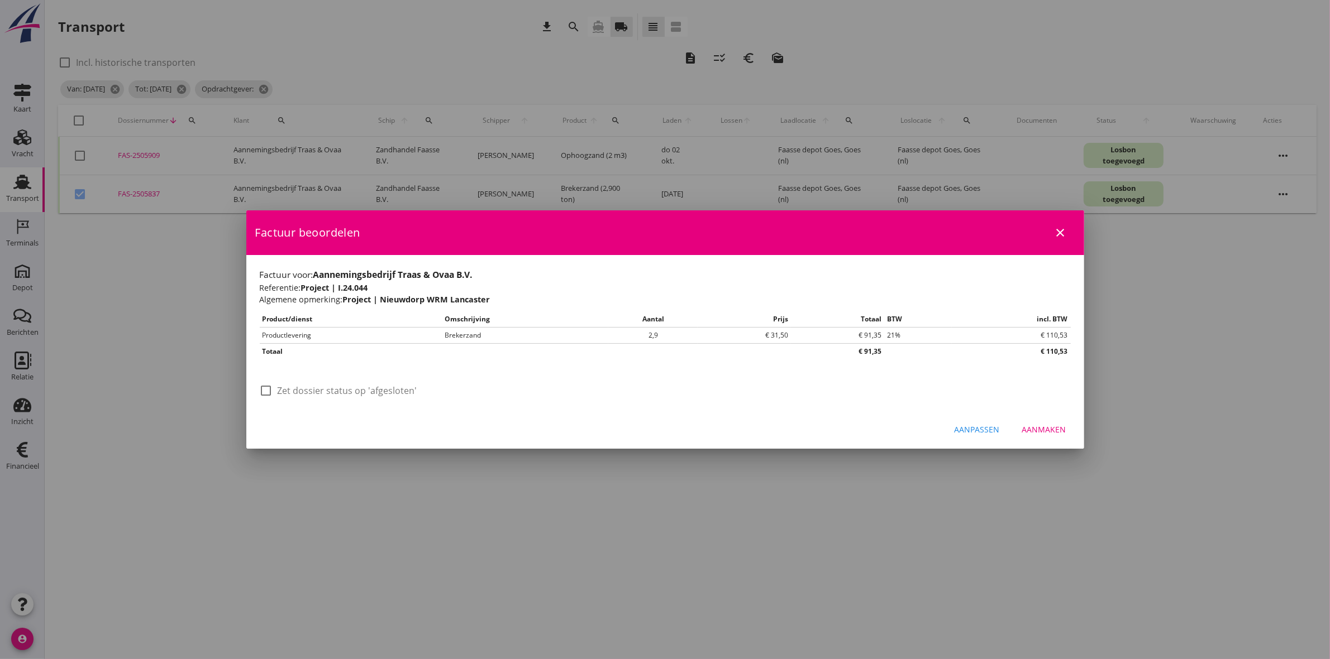
click at [265, 390] on div at bounding box center [266, 390] width 19 height 19
checkbox input "true"
click at [982, 428] on div "Aanpassen" at bounding box center [976, 430] width 45 height 12
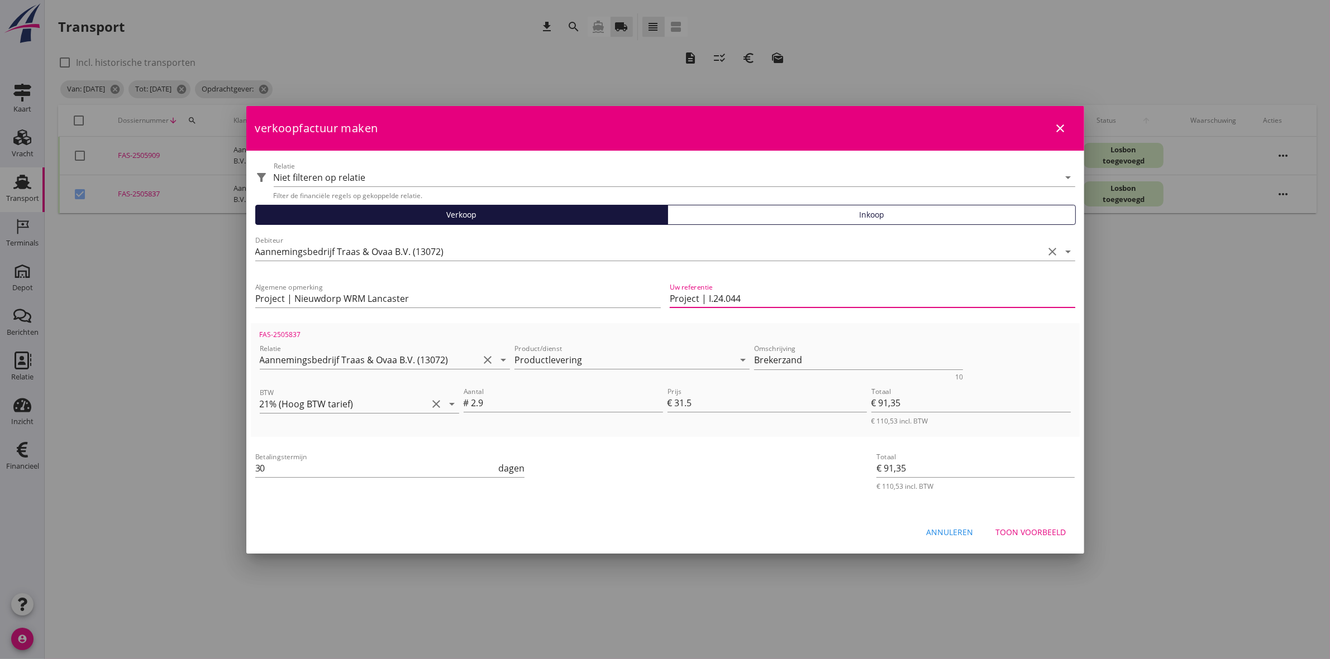
click at [860, 305] on input "Project | I.24.044" at bounding box center [872, 299] width 405 height 18
type input "Project | I.24.044 - [PERSON_NAME]"
click at [1042, 528] on div "Toon voorbeeld" at bounding box center [1031, 533] width 70 height 12
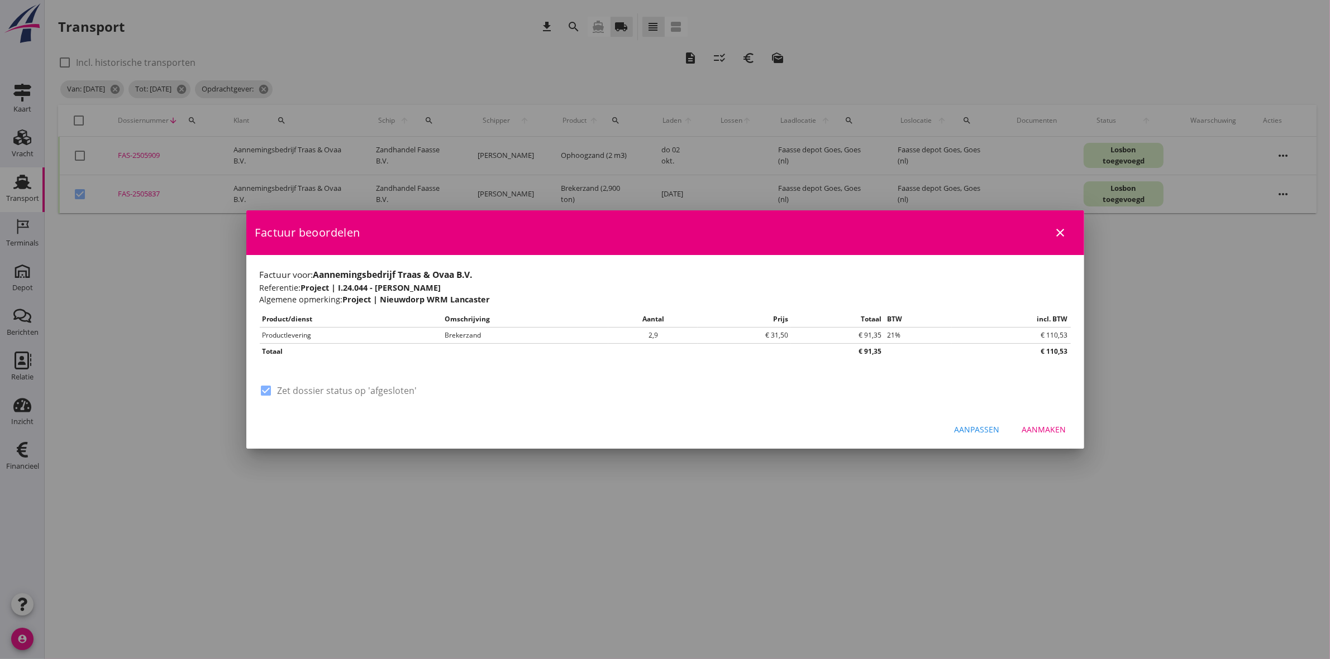
click at [1031, 424] on div "Aanmaken" at bounding box center [1044, 430] width 44 height 12
checkbox input "false"
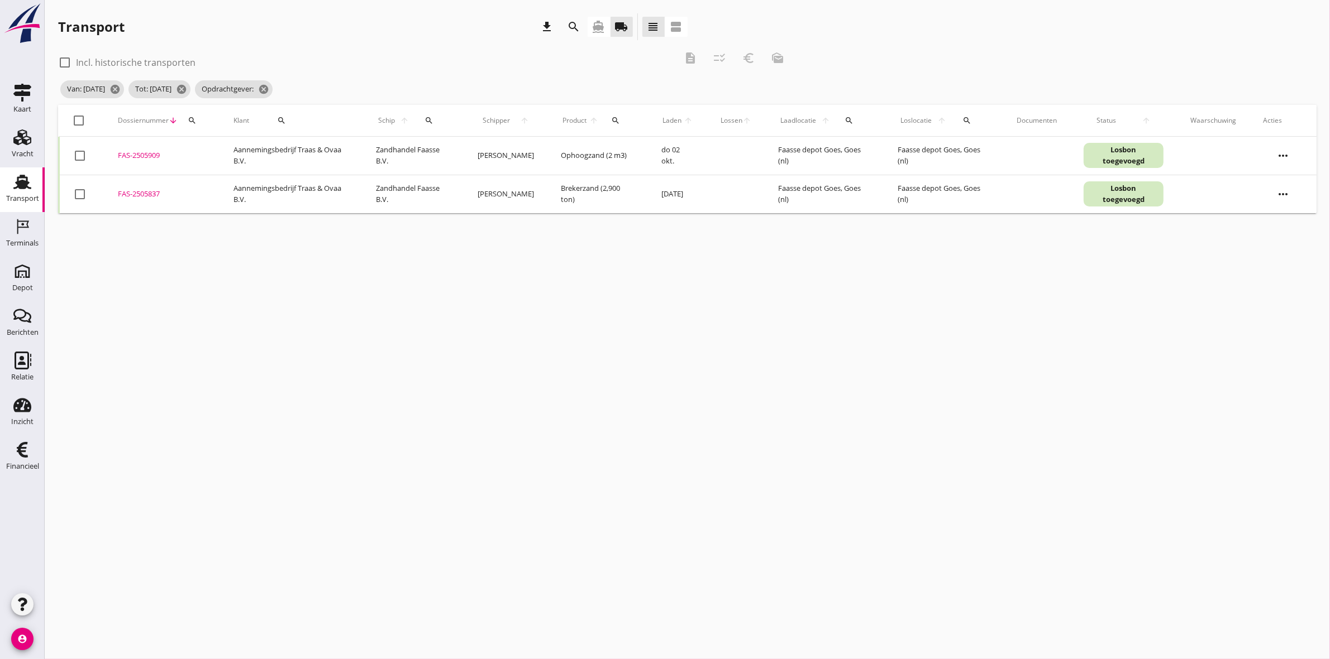
click at [79, 156] on div at bounding box center [79, 155] width 19 height 19
checkbox input "true"
click at [694, 62] on icon "description" at bounding box center [689, 57] width 13 height 13
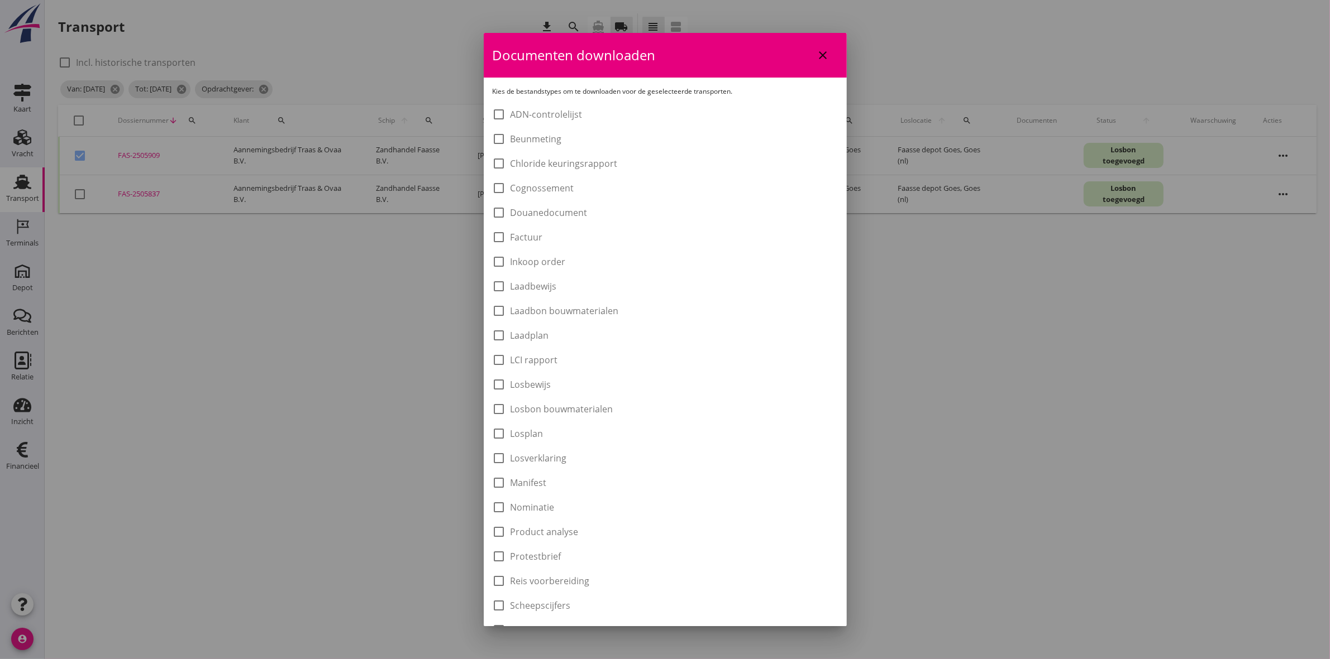
click at [615, 319] on div "check_box_outline_blank ADN-controlelijst check_box_outline_blank Beunmeting ch…" at bounding box center [665, 433] width 345 height 654
click at [596, 313] on label "Laadbon bouwmaterialen" at bounding box center [564, 310] width 108 height 11
checkbox input "true"
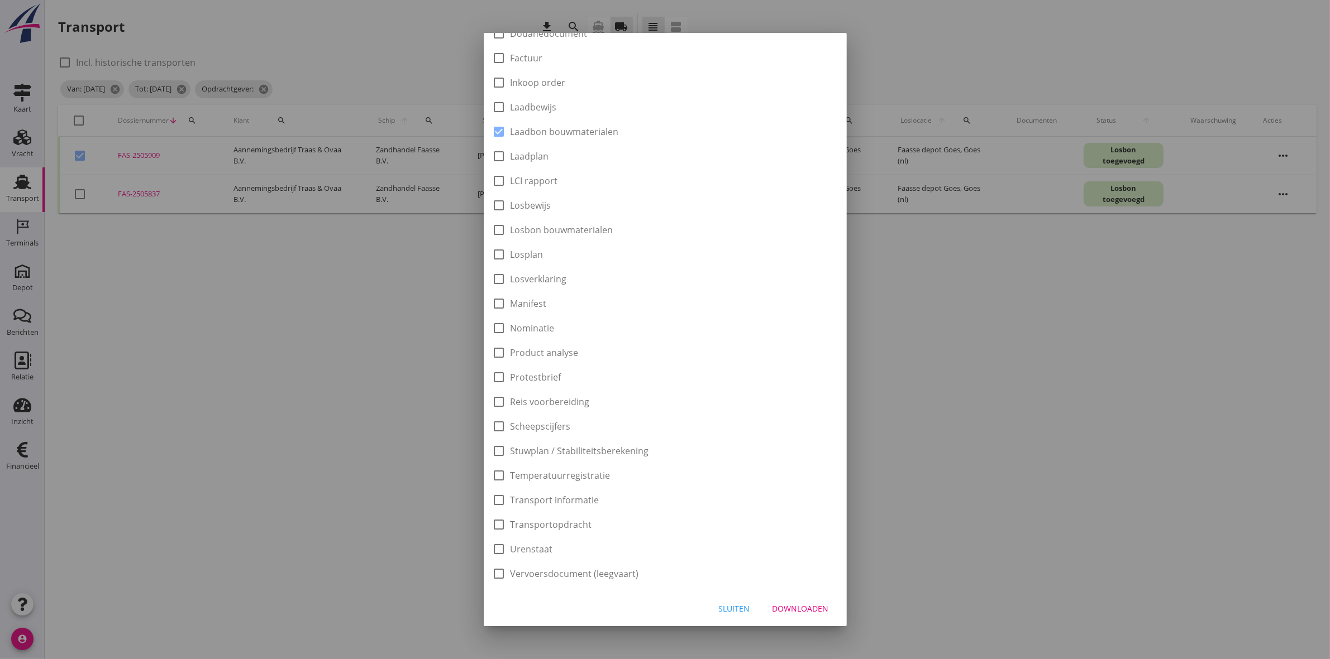
click at [780, 607] on div "Downloaden" at bounding box center [800, 609] width 56 height 12
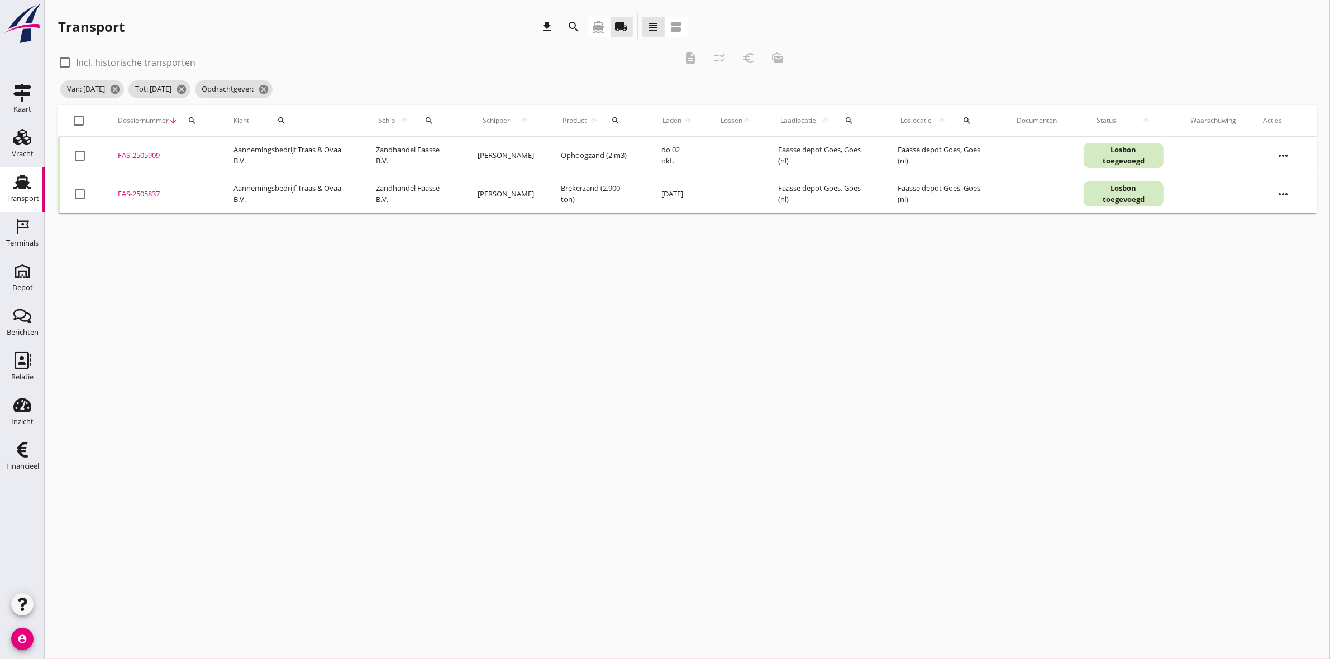
click at [73, 151] on div at bounding box center [79, 155] width 19 height 19
checkbox input "true"
click at [740, 56] on div "euro_symbol" at bounding box center [748, 57] width 20 height 13
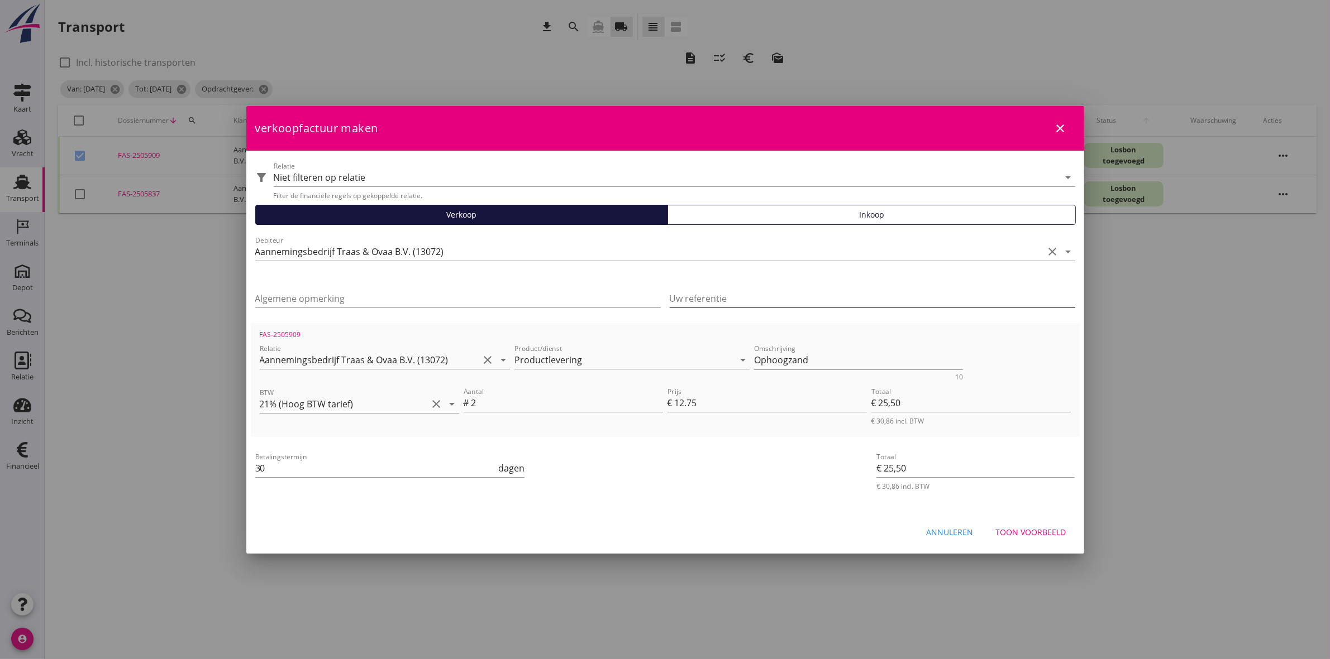
click at [715, 297] on input "Uw referentie" at bounding box center [872, 299] width 405 height 18
click at [836, 306] on div "Uw referentie Project | 25.018" at bounding box center [872, 299] width 405 height 18
type input "Project | 25.T0.61 - Roel de Ridder"
click at [511, 300] on input "Algemene opmerking" at bounding box center [457, 299] width 405 height 18
type input "Project | Oudelande Everingsweg"
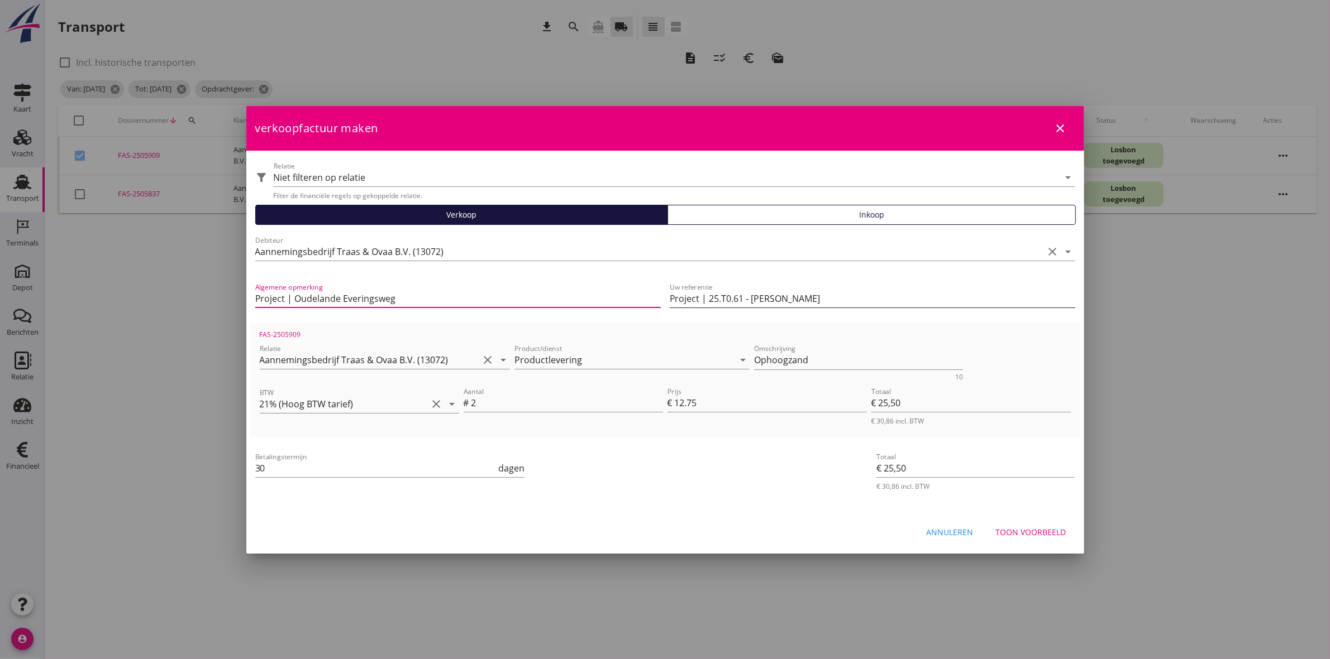
click at [697, 296] on input "Project | 25.T0.61 - Roel de Ridder" at bounding box center [872, 299] width 405 height 18
type input "Projectnummer | 25.T0.61 - [PERSON_NAME]"
click at [1051, 528] on div "Toon voorbeeld" at bounding box center [1031, 533] width 70 height 12
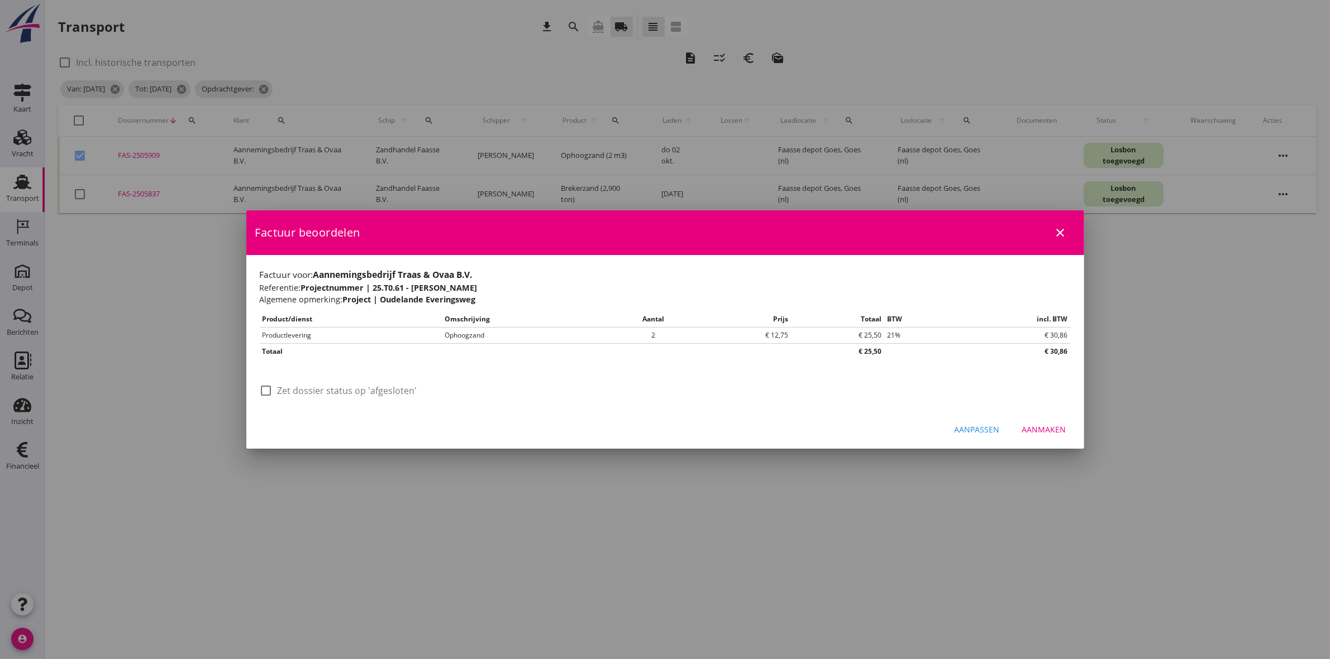
click at [264, 389] on div at bounding box center [266, 390] width 19 height 19
checkbox input "true"
click at [1061, 426] on div "Aanmaken" at bounding box center [1044, 430] width 44 height 12
checkbox input "false"
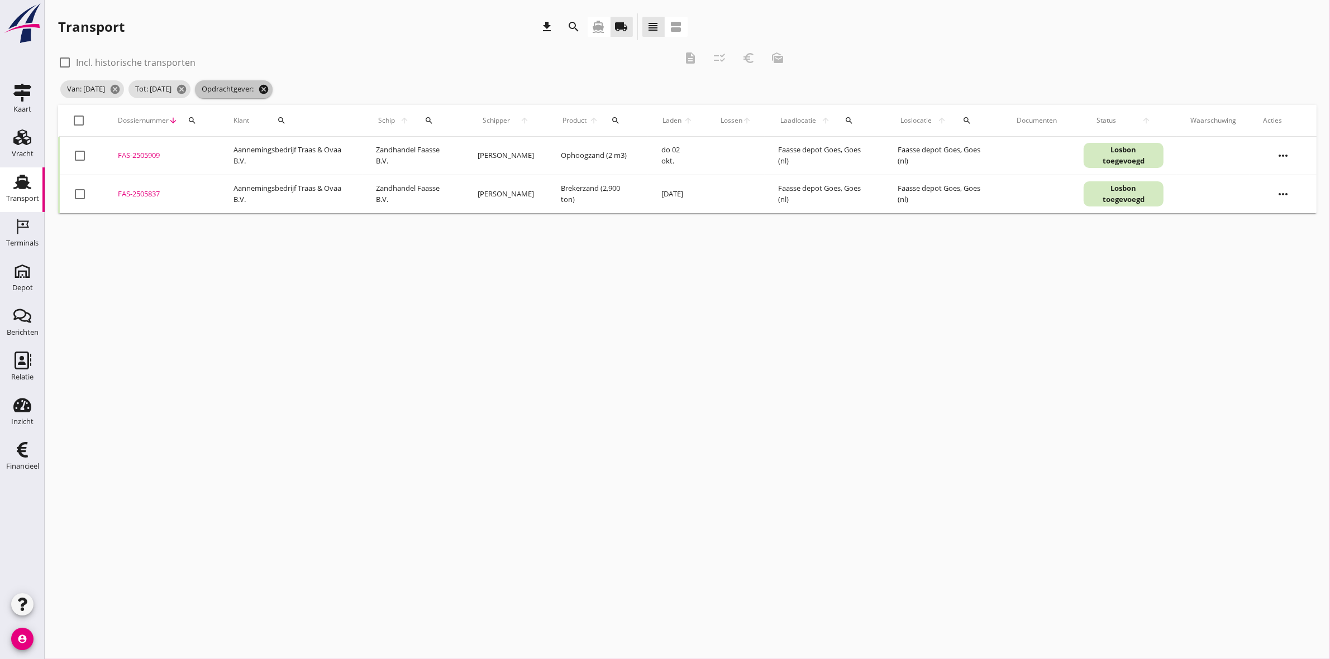
click at [269, 89] on icon "cancel" at bounding box center [263, 89] width 11 height 11
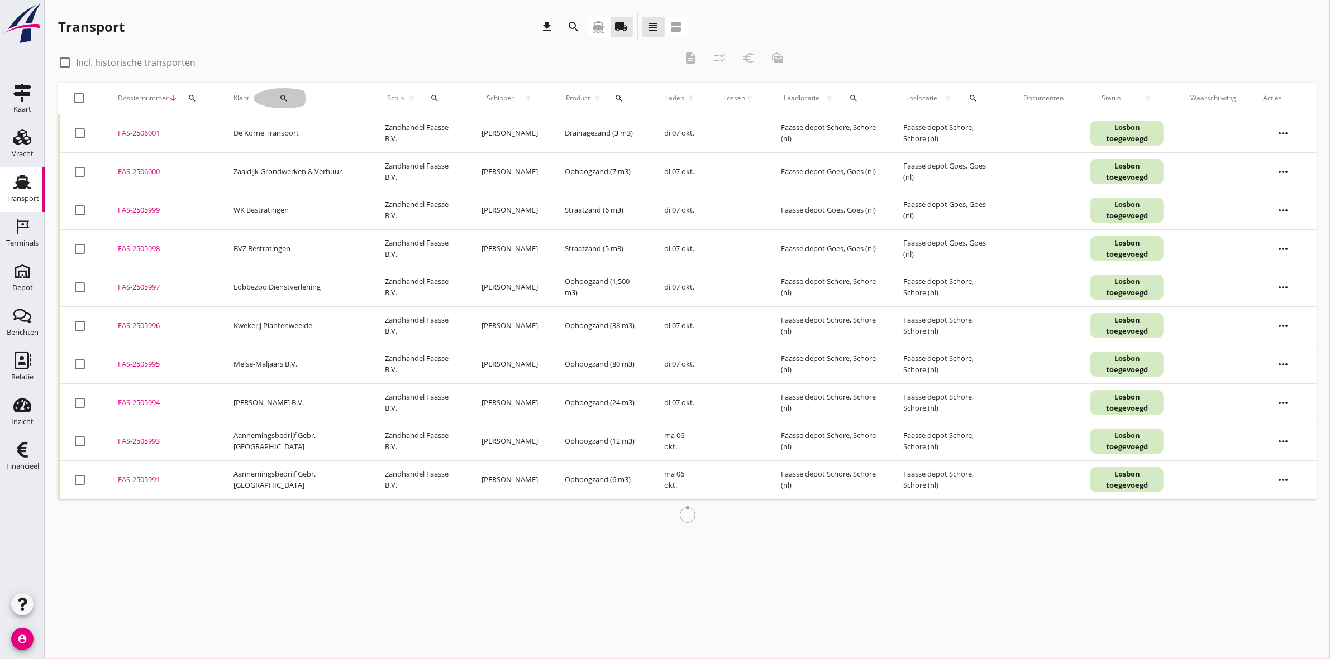
click at [280, 98] on icon "search" at bounding box center [283, 98] width 9 height 9
click at [323, 127] on input "Zoeken op opdrachtgever..." at bounding box center [316, 131] width 116 height 18
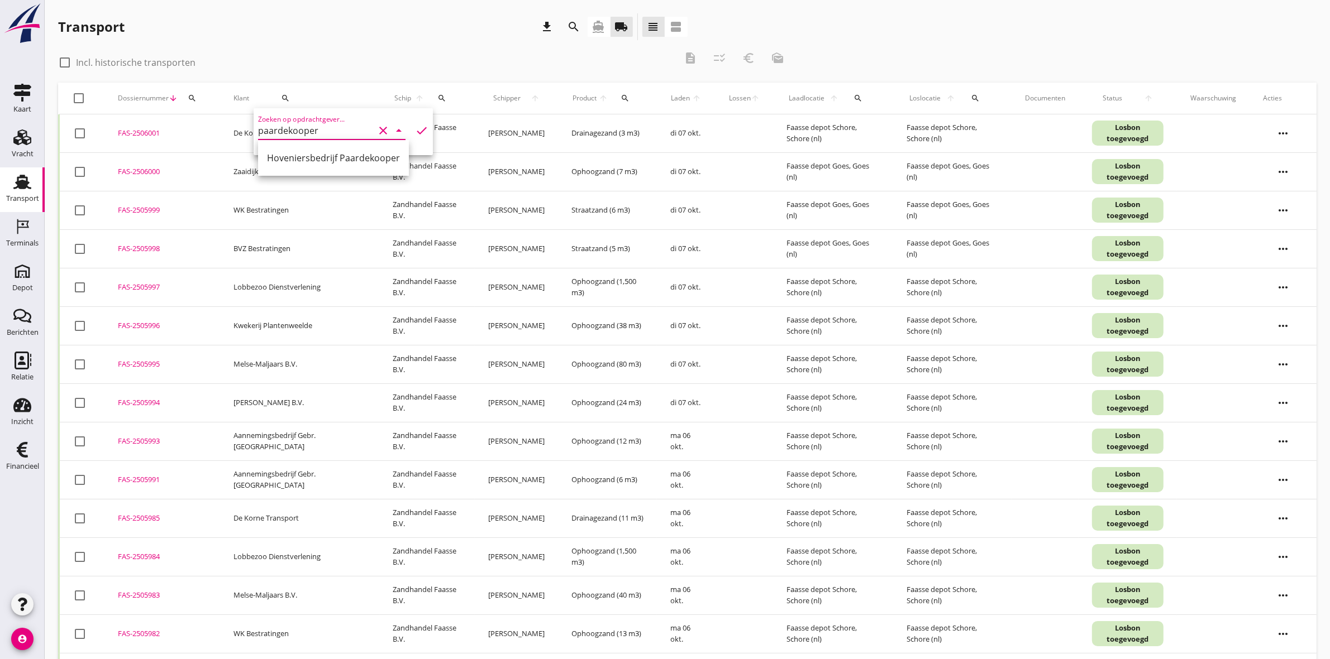
drag, startPoint x: 343, startPoint y: 159, endPoint x: 372, endPoint y: 144, distance: 32.7
click at [343, 158] on div "Hoveniersbedrijf Paardekooper" at bounding box center [333, 157] width 133 height 13
type input "Hoveniersbedrijf Paardekooper"
click at [415, 131] on icon "check" at bounding box center [421, 130] width 13 height 13
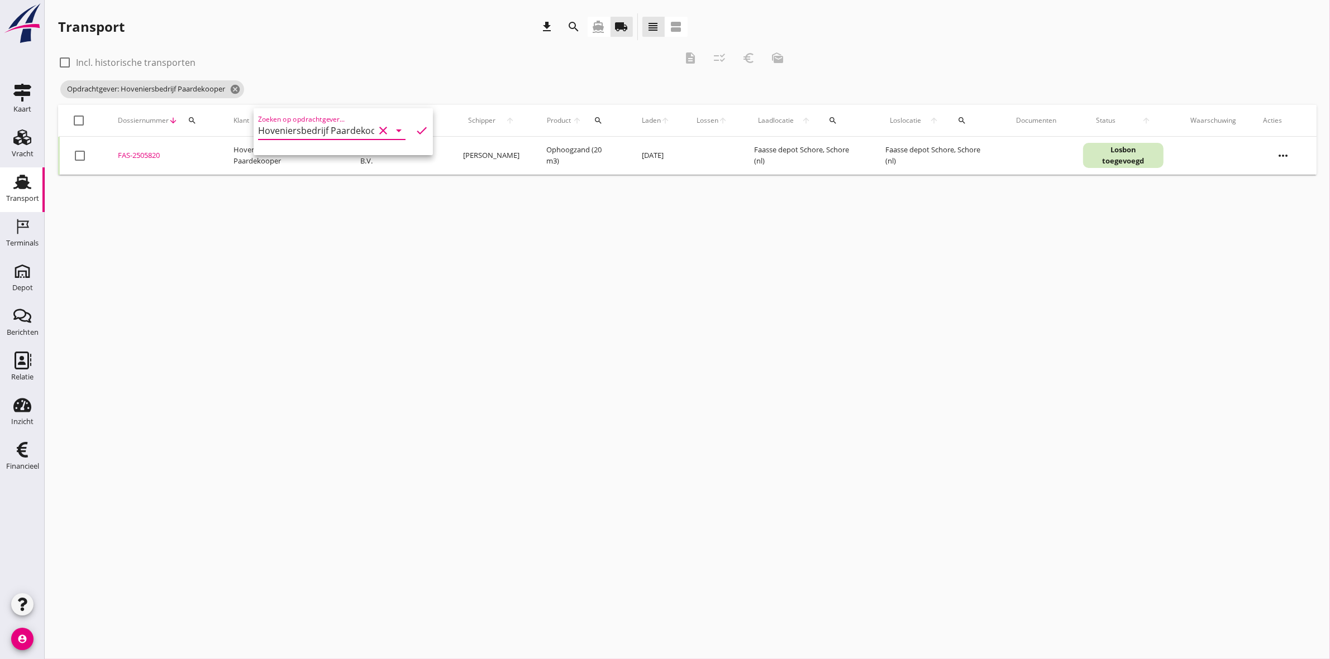
click at [457, 37] on div "Transport download search directions_boat local_shipping view_headline view_age…" at bounding box center [372, 26] width 629 height 27
click at [77, 114] on div at bounding box center [79, 120] width 19 height 19
checkbox input "true"
click at [690, 58] on icon "description" at bounding box center [689, 57] width 13 height 13
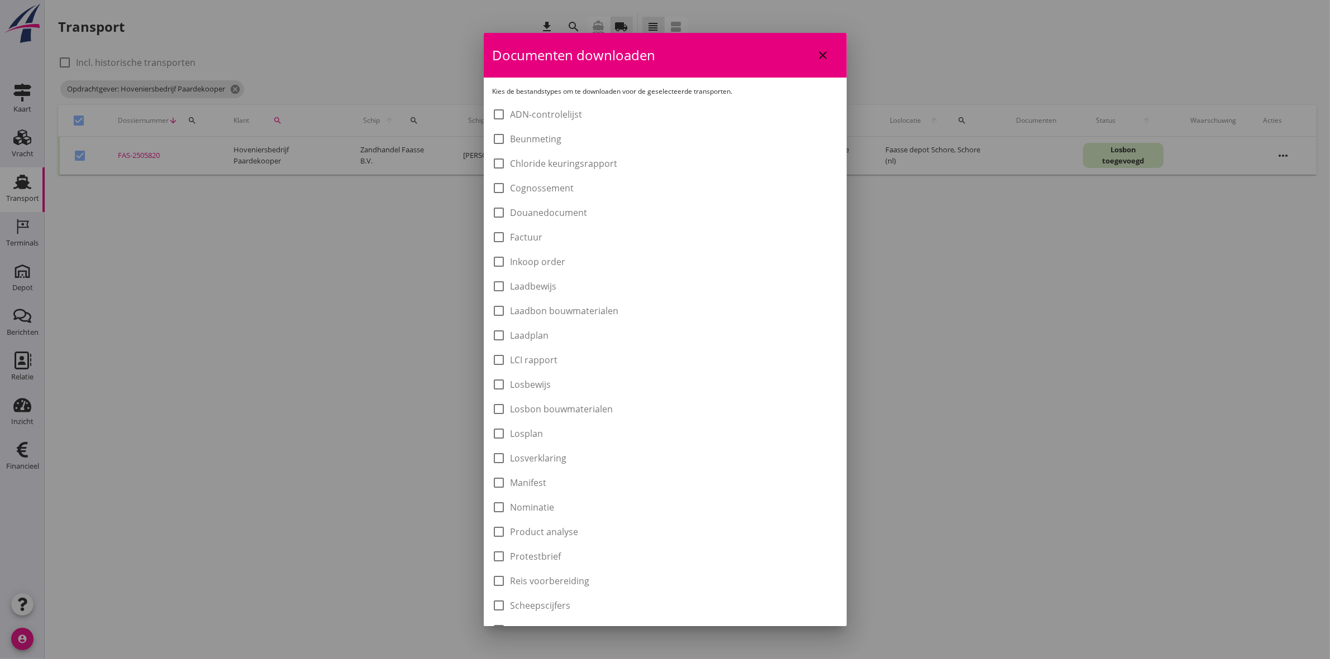
click at [540, 313] on label "Laadbon bouwmaterialen" at bounding box center [564, 310] width 108 height 11
checkbox input "true"
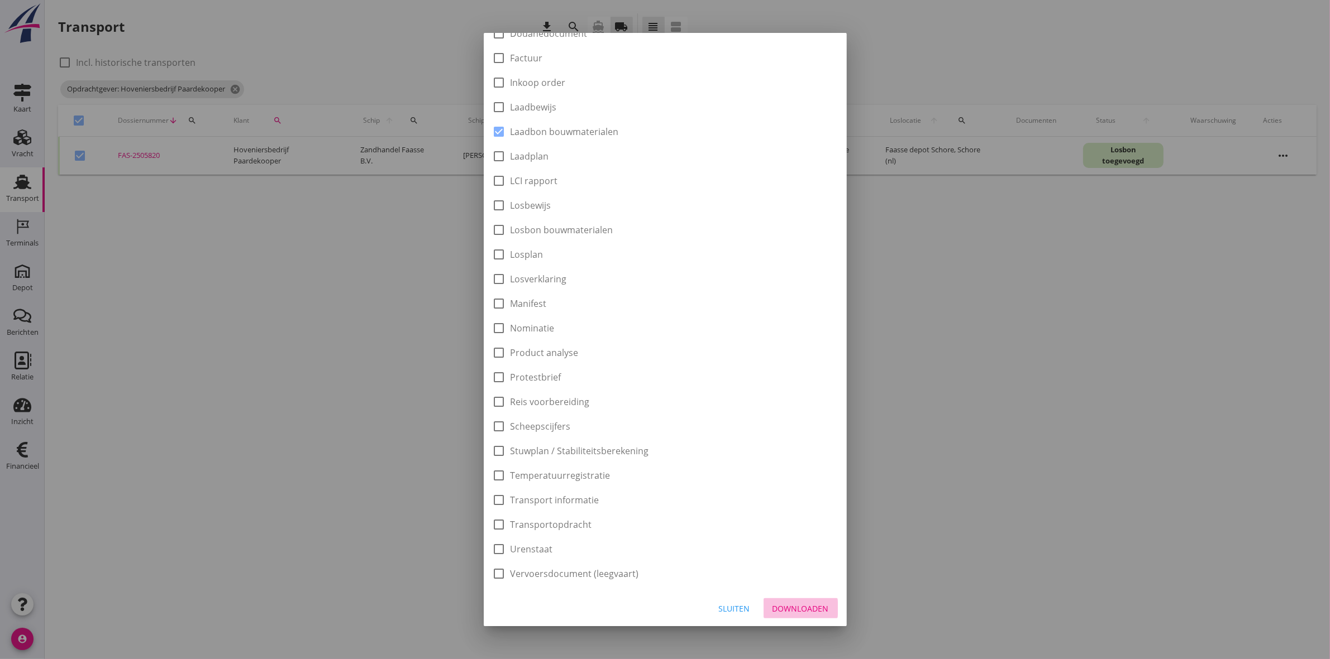
click at [776, 609] on div "Downloaden" at bounding box center [800, 609] width 56 height 12
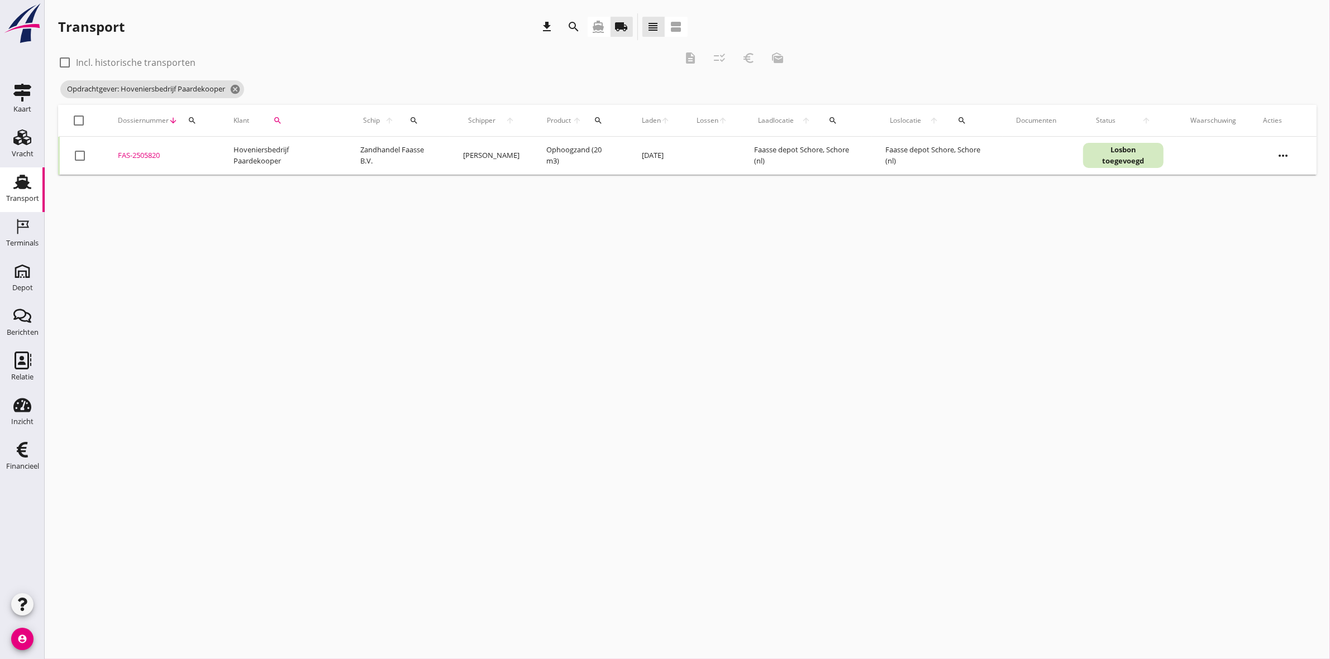
checkbox input "false"
drag, startPoint x: 78, startPoint y: 121, endPoint x: 93, endPoint y: 114, distance: 16.3
click at [84, 118] on div at bounding box center [79, 120] width 19 height 19
checkbox input "true"
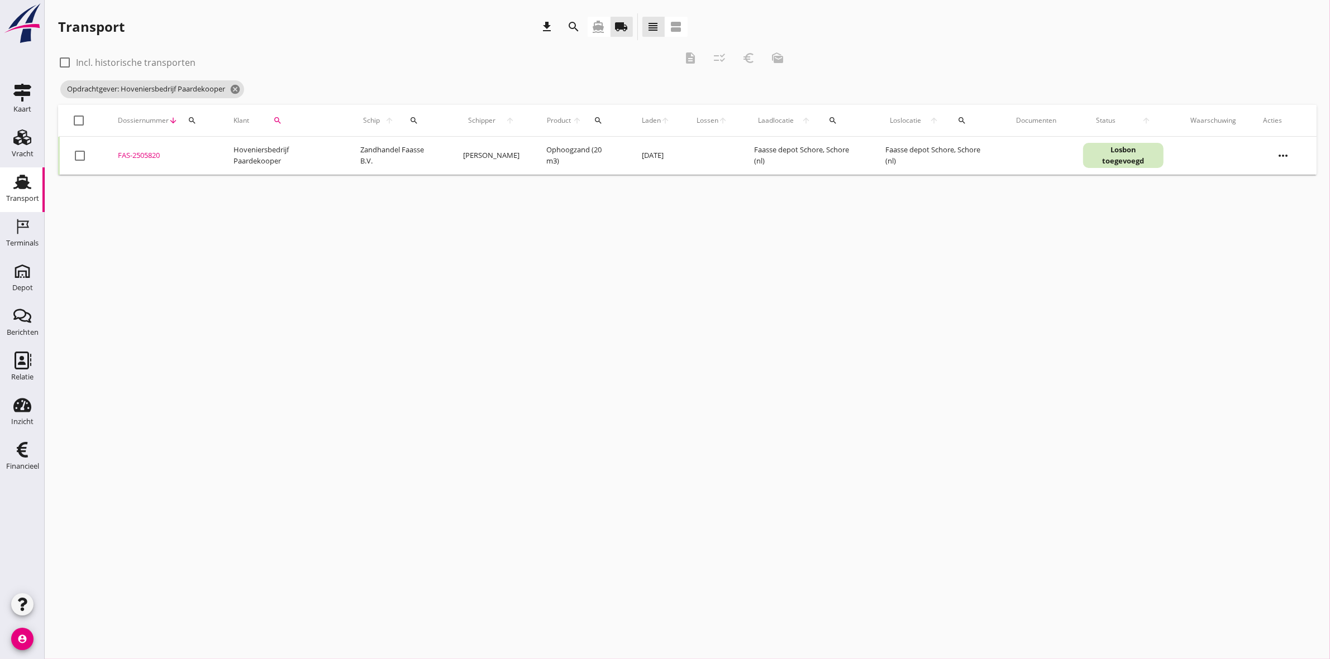
checkbox input "true"
click at [747, 58] on icon "euro_symbol" at bounding box center [748, 57] width 13 height 13
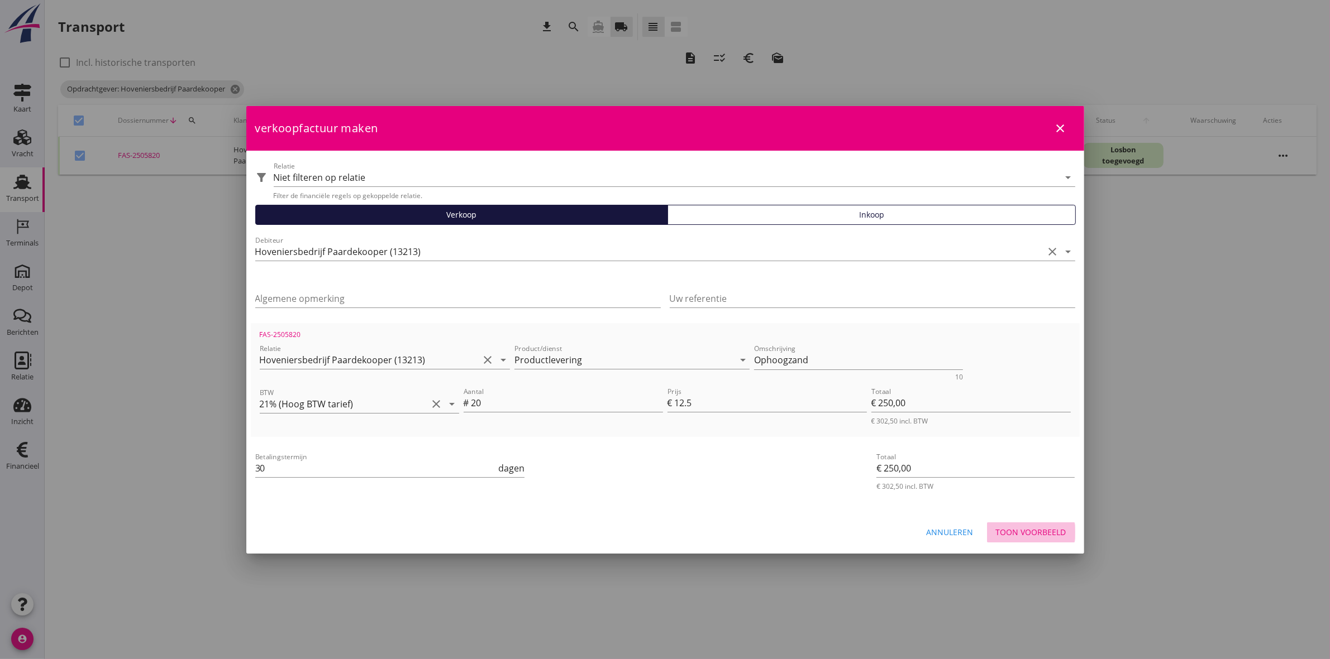
click at [1070, 532] on button "Toon voorbeeld" at bounding box center [1031, 533] width 88 height 20
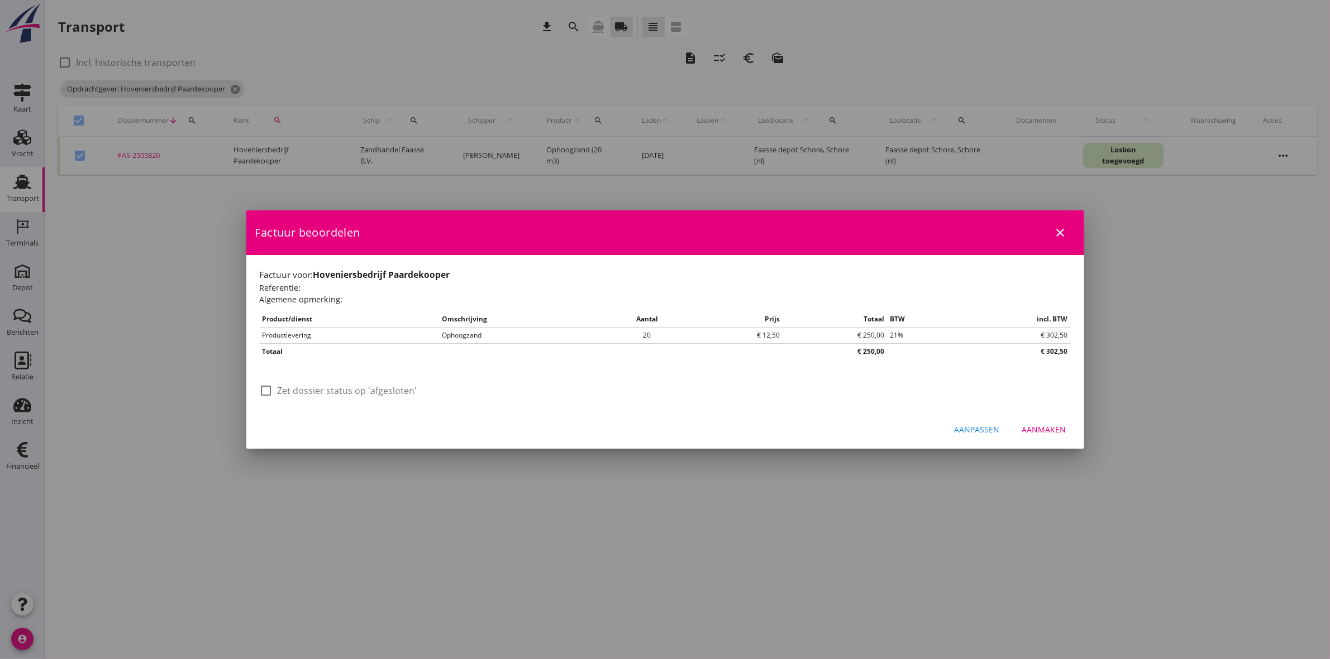
click at [270, 394] on div at bounding box center [266, 390] width 19 height 19
checkbox input "true"
click at [1058, 417] on div "Aanpassen Aanmaken" at bounding box center [665, 430] width 838 height 38
click at [1065, 428] on button "Aanmaken" at bounding box center [1044, 430] width 62 height 20
checkbox input "false"
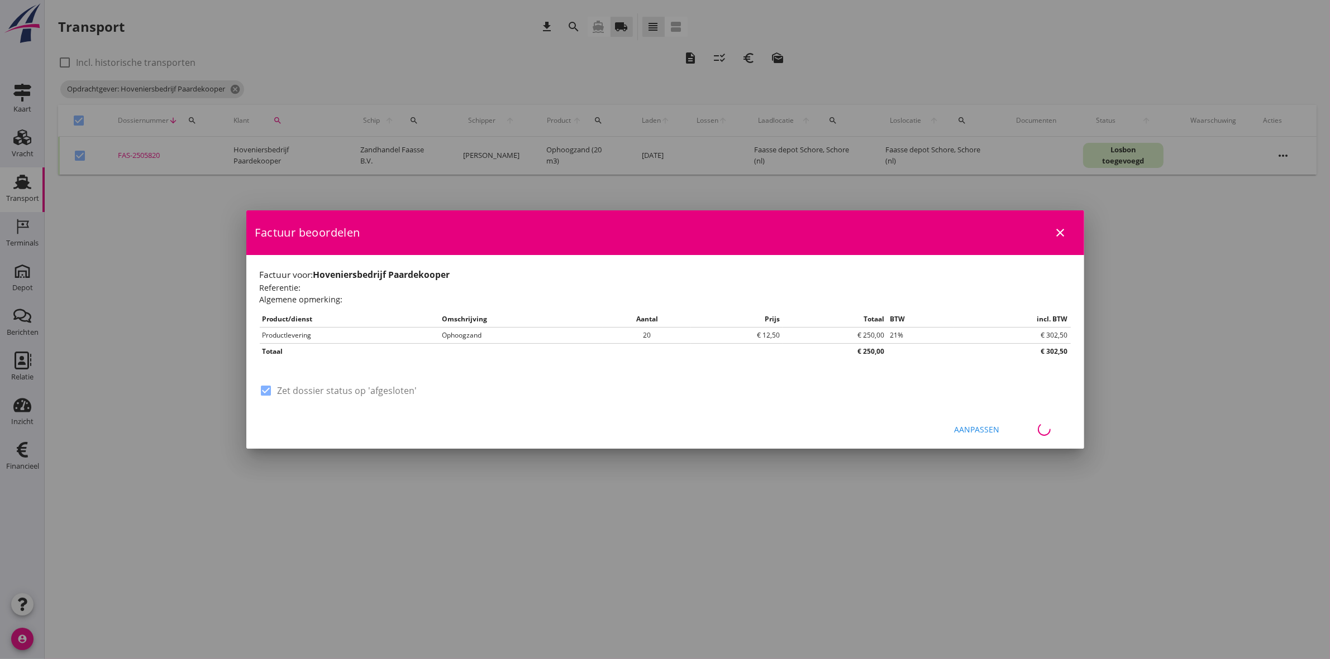
checkbox input "false"
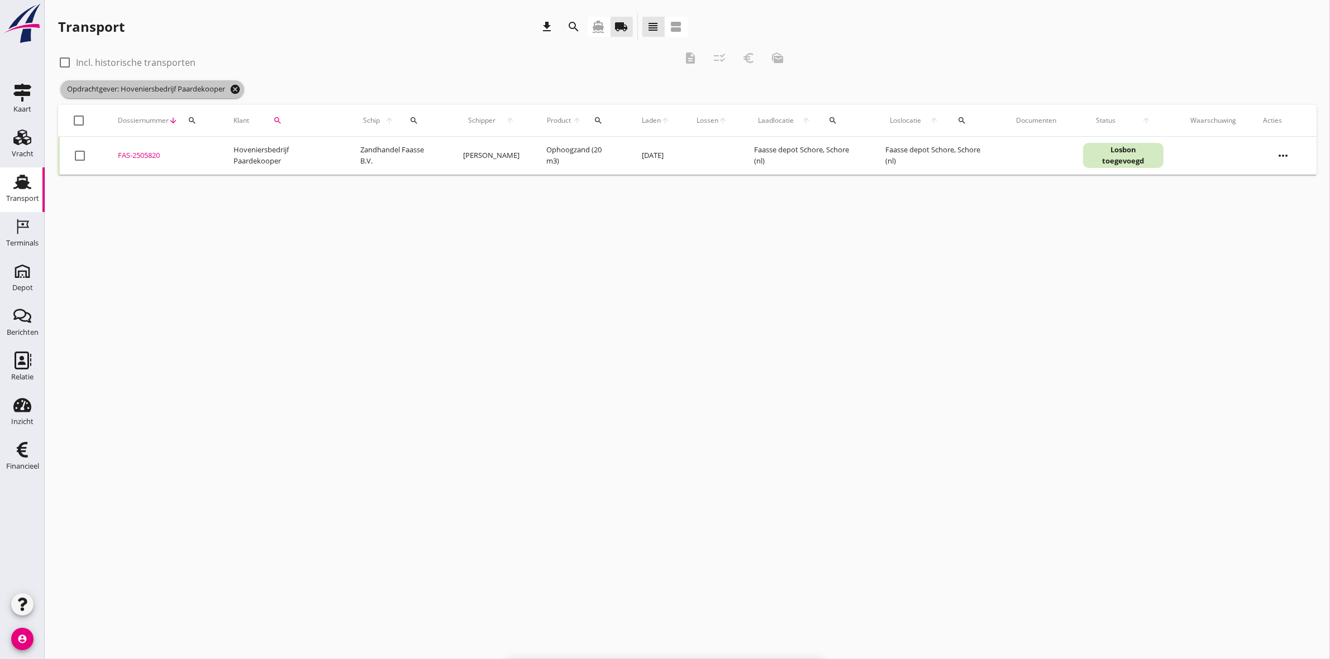
click at [239, 89] on icon "cancel" at bounding box center [235, 89] width 11 height 11
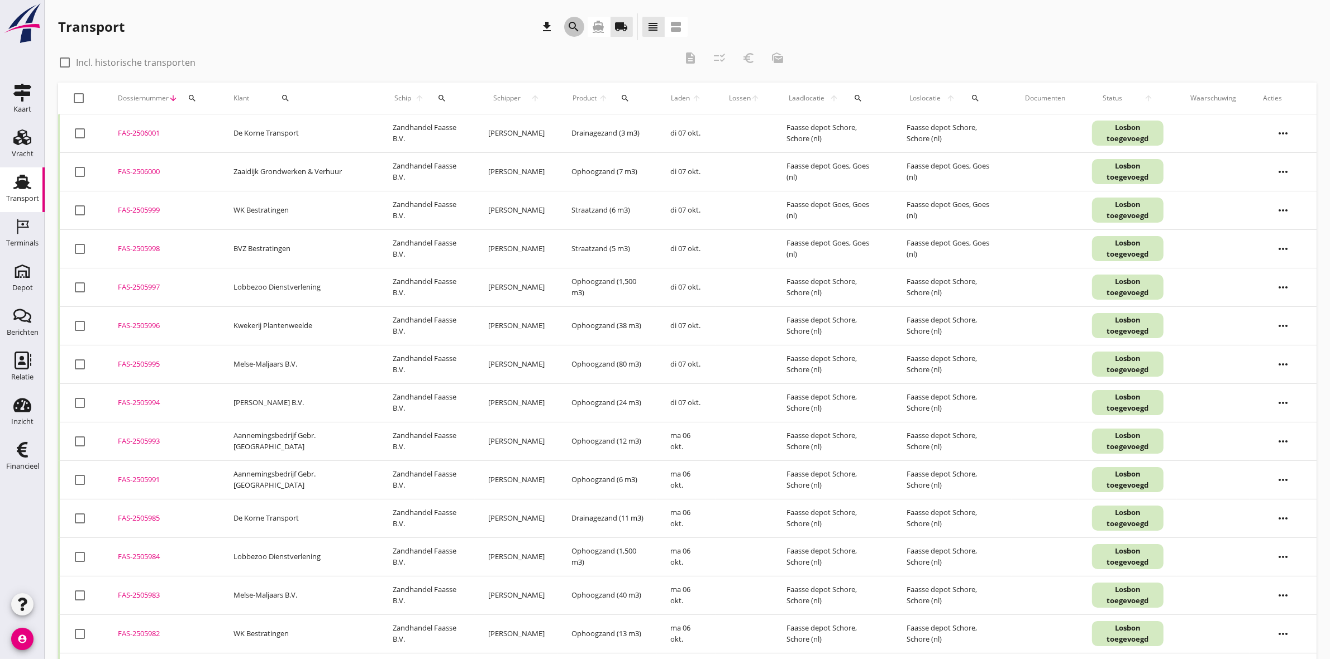
click at [574, 27] on icon "search" at bounding box center [573, 26] width 13 height 13
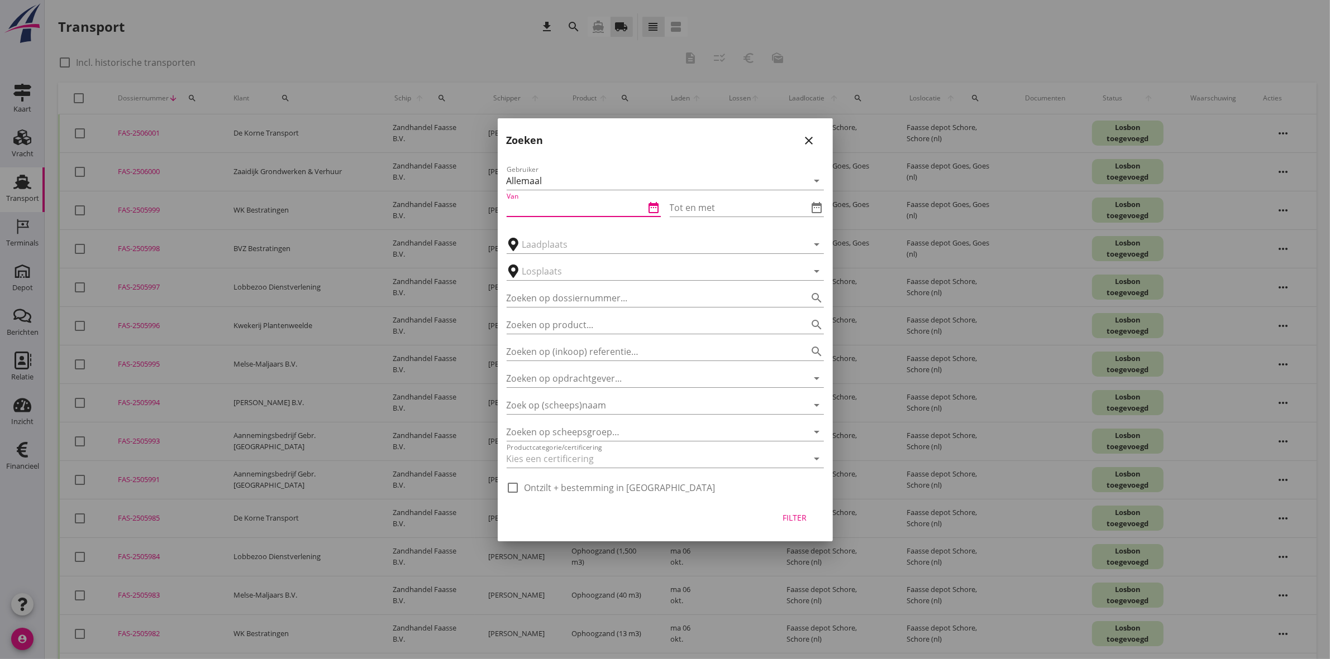
click at [613, 208] on input "Van" at bounding box center [575, 208] width 138 height 18
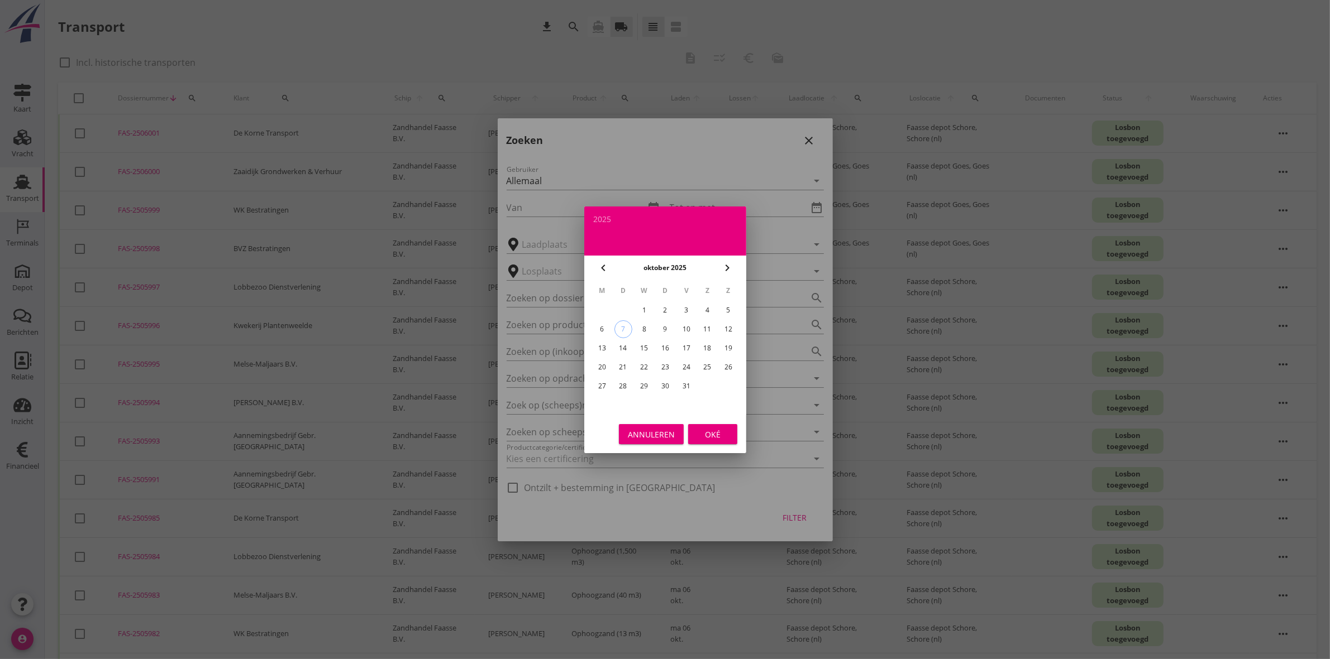
click at [601, 266] on icon "chevron_left" at bounding box center [602, 267] width 13 height 13
click at [599, 379] on div "29" at bounding box center [601, 386] width 18 height 18
type input "2025-09-29"
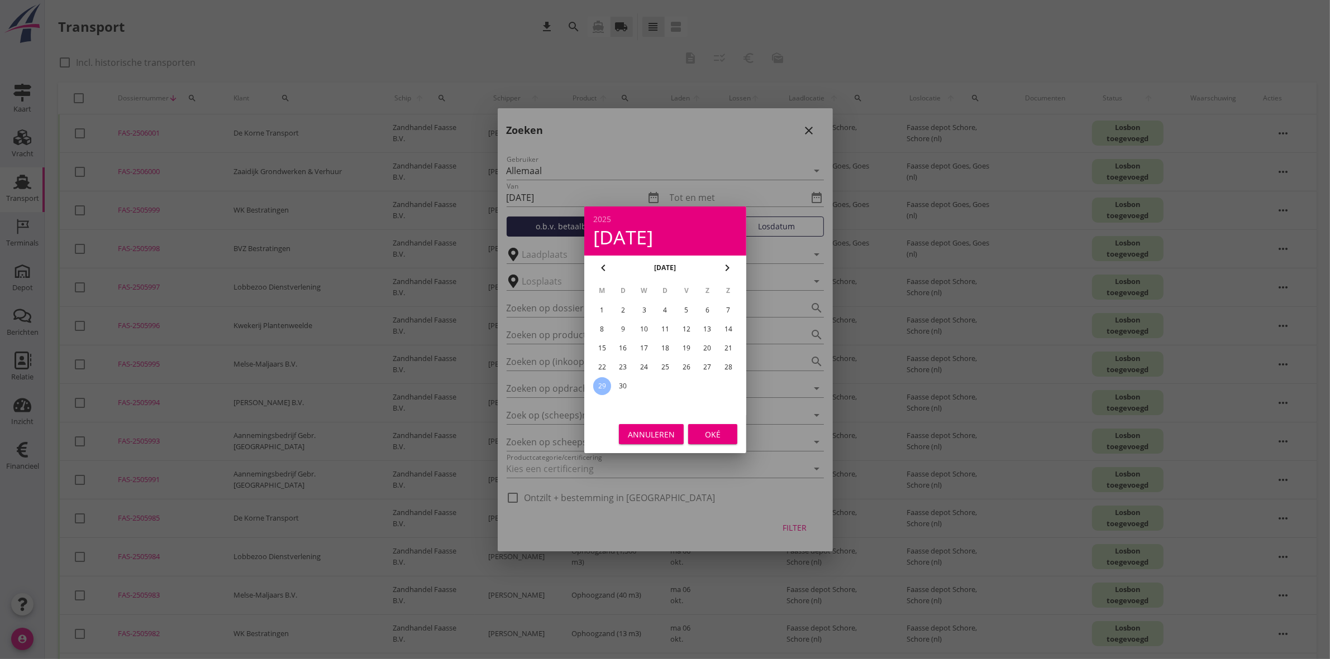
click at [713, 434] on div "Oké" at bounding box center [712, 434] width 31 height 12
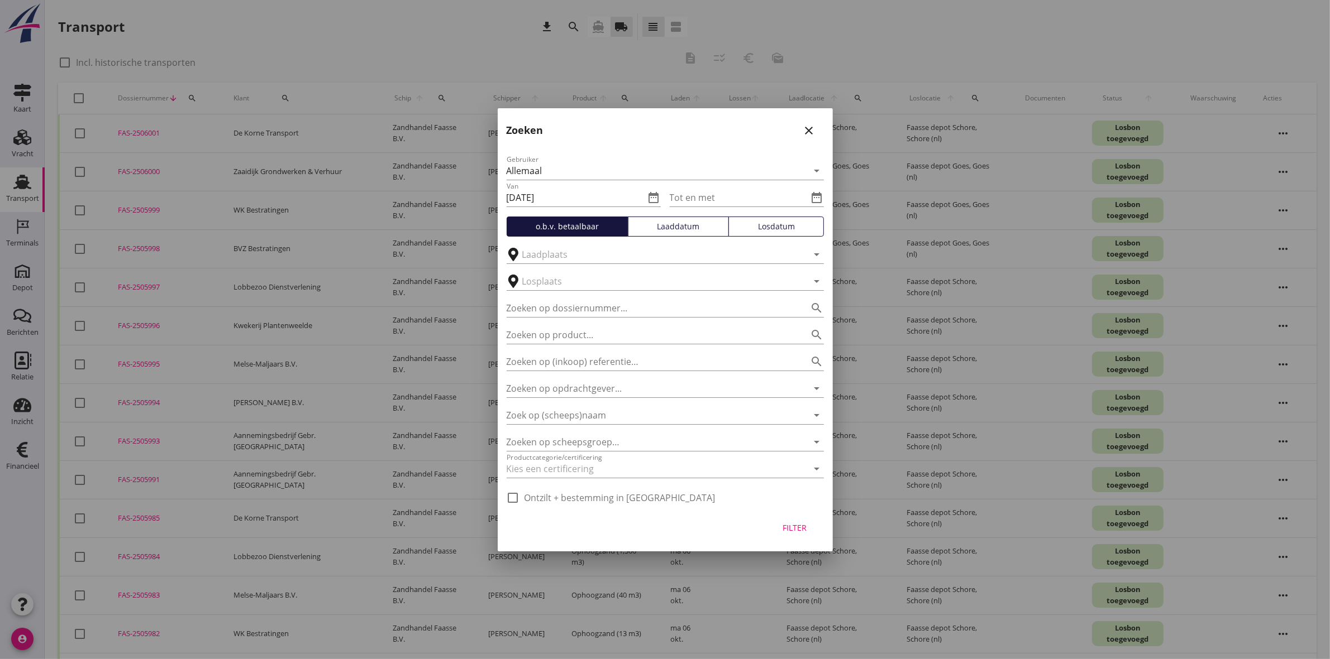
click at [824, 198] on div "Gebruiker Allemaal arrow_drop_down Van 2025-09-29 date_range Tot en met date_ra…" at bounding box center [665, 326] width 335 height 365
click at [811, 193] on icon "date_range" at bounding box center [816, 197] width 13 height 13
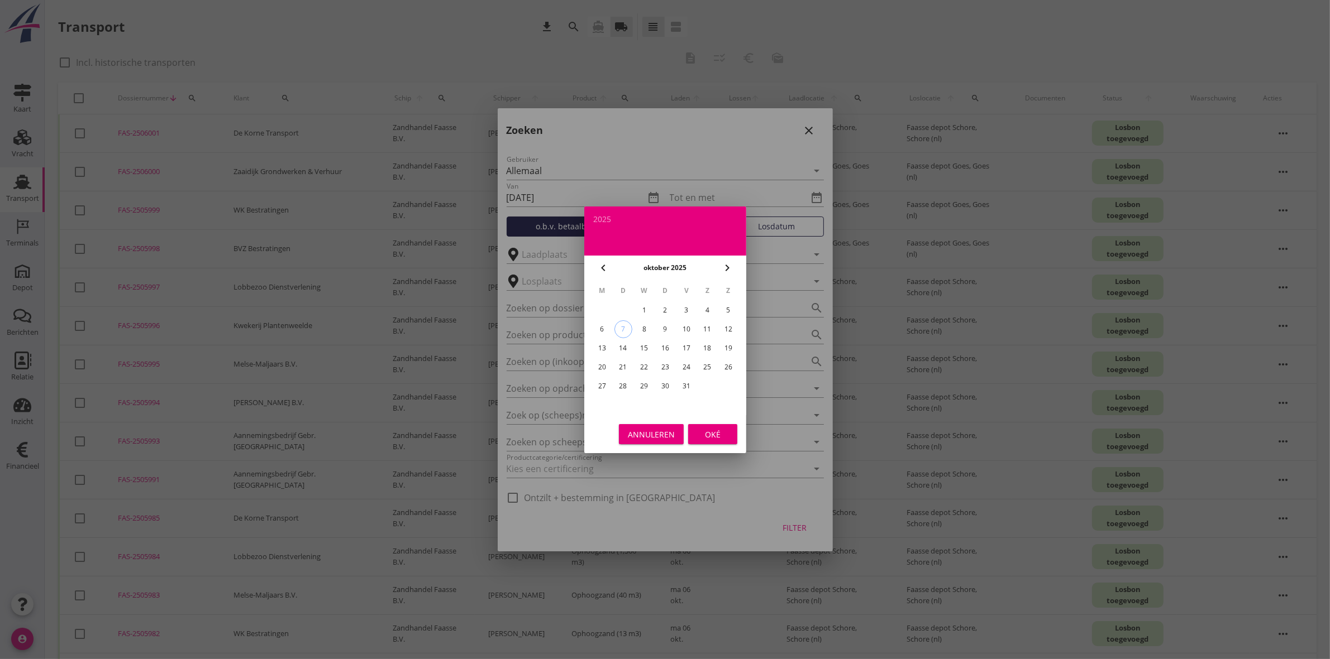
click at [690, 308] on div "3" at bounding box center [686, 311] width 18 height 18
type input "2025-10-03"
click at [722, 441] on button "Oké" at bounding box center [712, 434] width 49 height 20
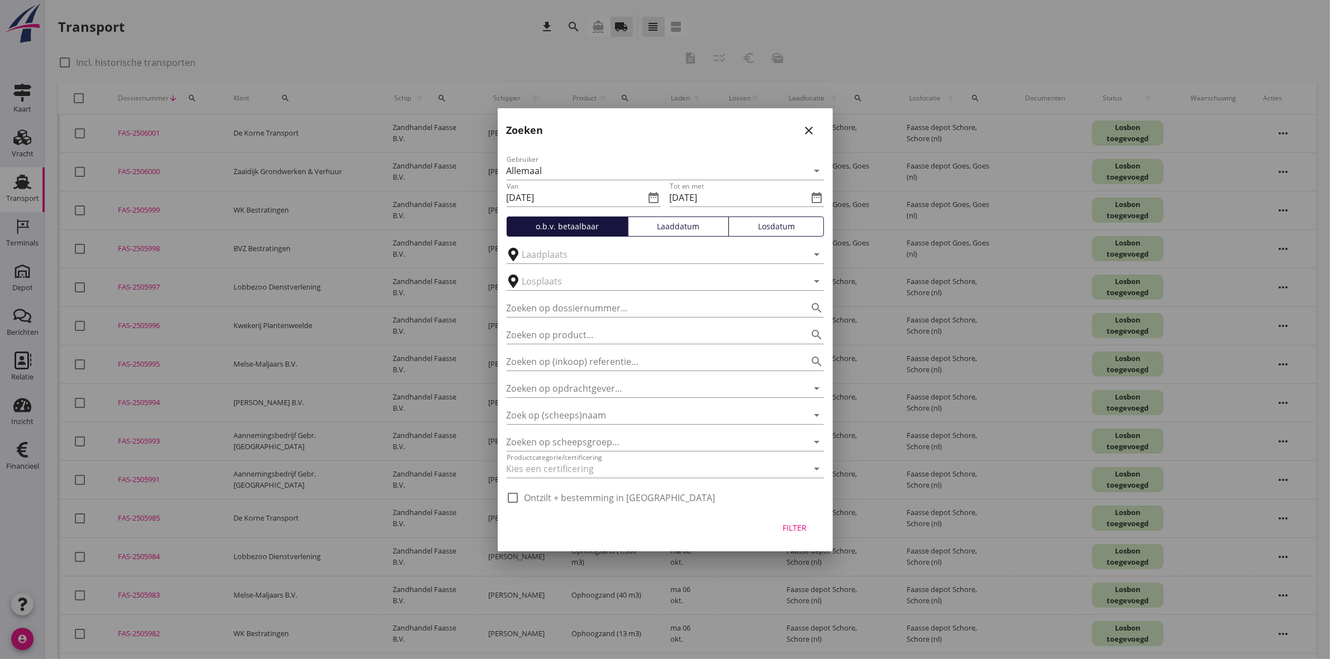
click at [792, 533] on div "Filter" at bounding box center [794, 528] width 31 height 12
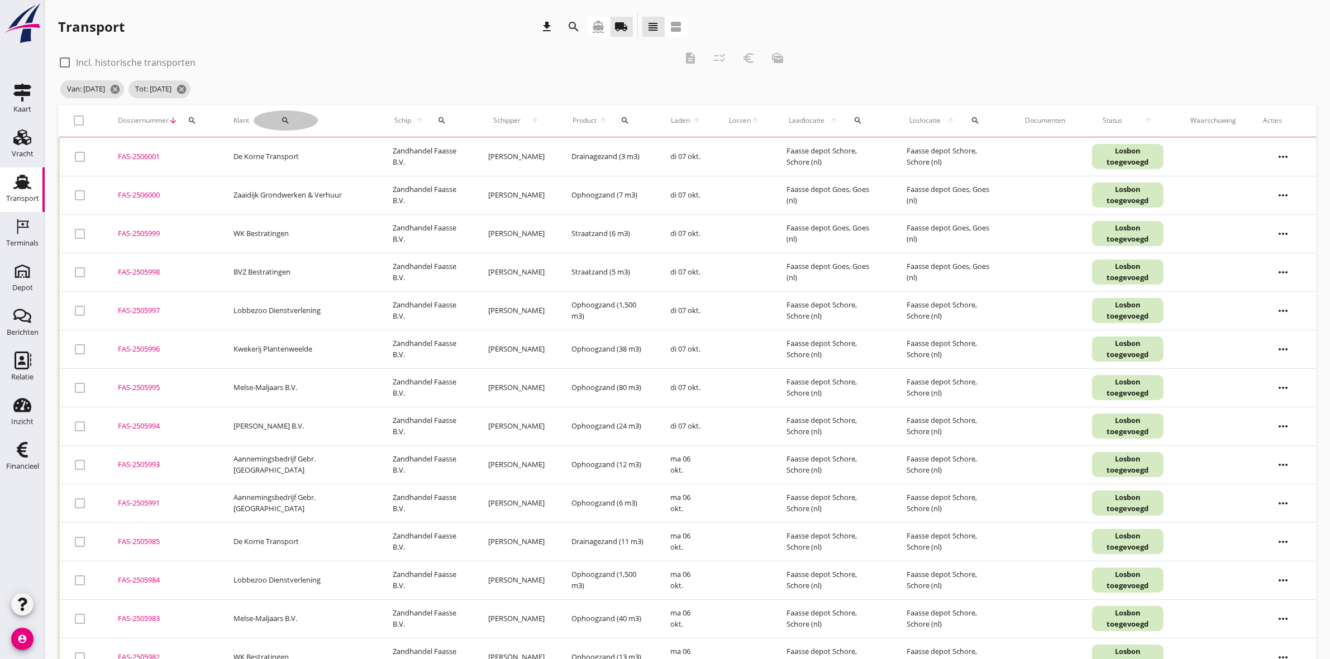
click at [278, 122] on div "search" at bounding box center [286, 120] width 64 height 9
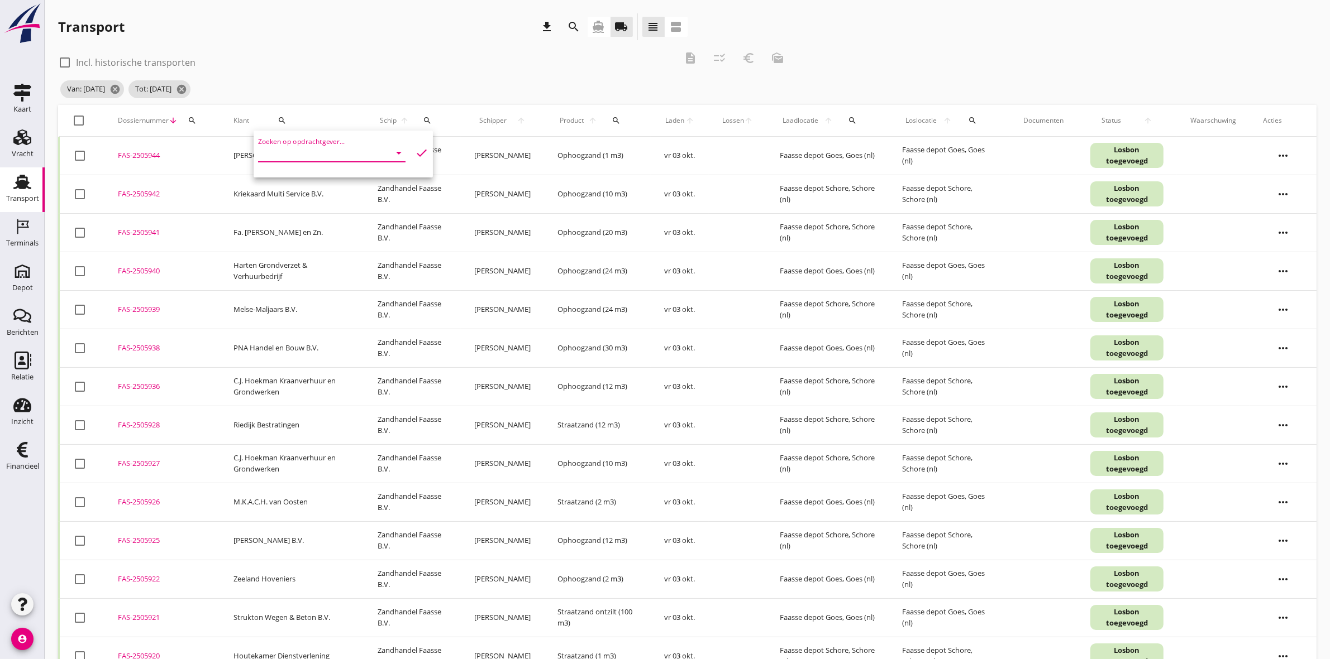
click at [352, 161] on input "Zoeken op opdrachtgever..." at bounding box center [316, 153] width 116 height 18
click at [358, 195] on div "Van der Straaten B.V." at bounding box center [328, 207] width 122 height 27
type input "Van der Straaten B.V."
click at [417, 150] on icon "check" at bounding box center [421, 152] width 13 height 13
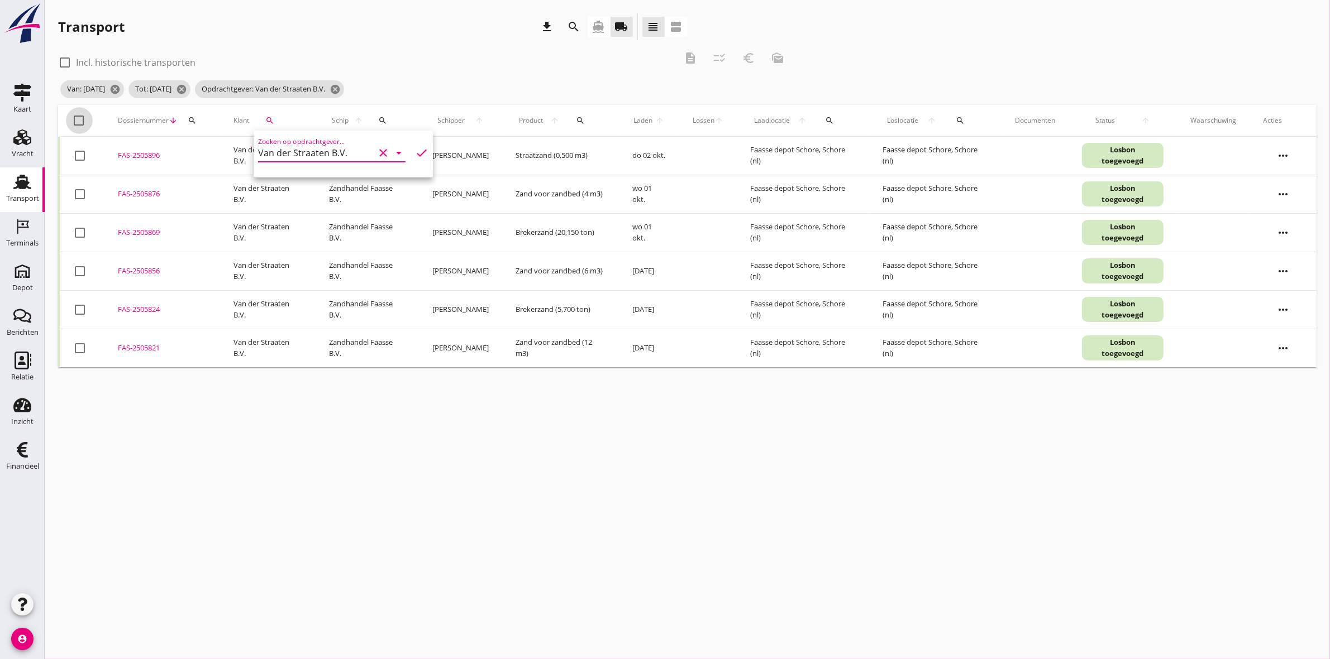
click at [78, 121] on div at bounding box center [79, 120] width 19 height 19
checkbox input "true"
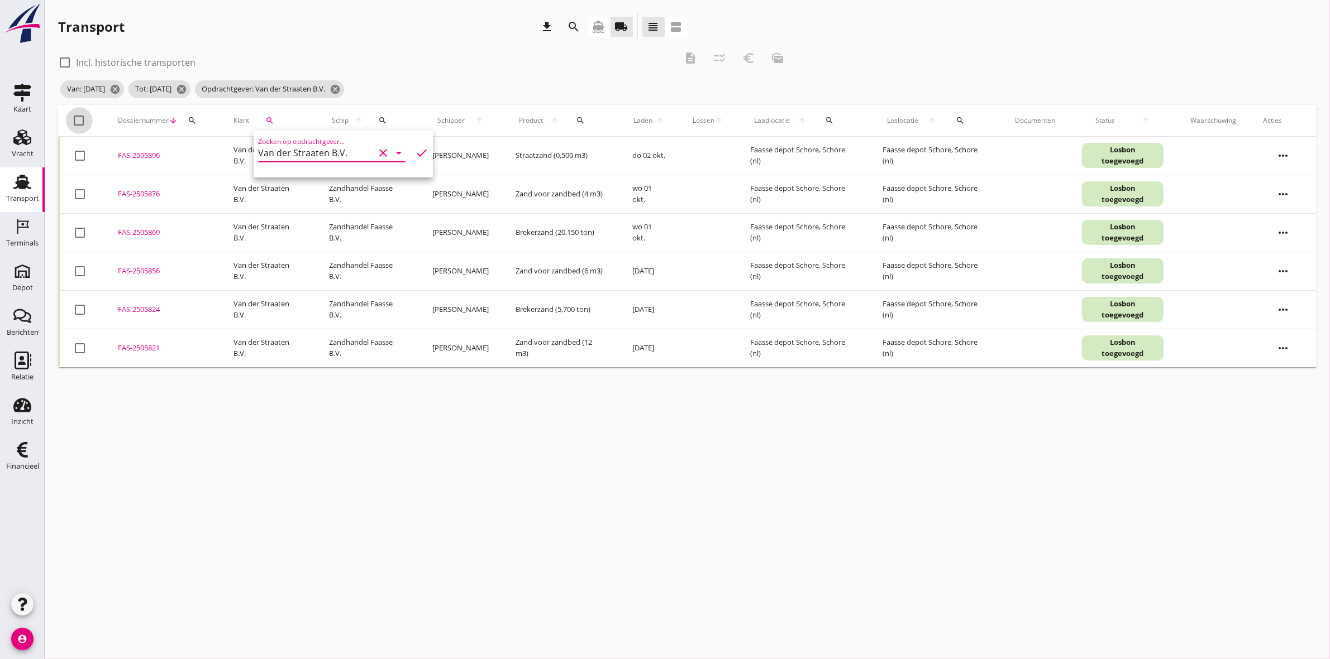
checkbox input "true"
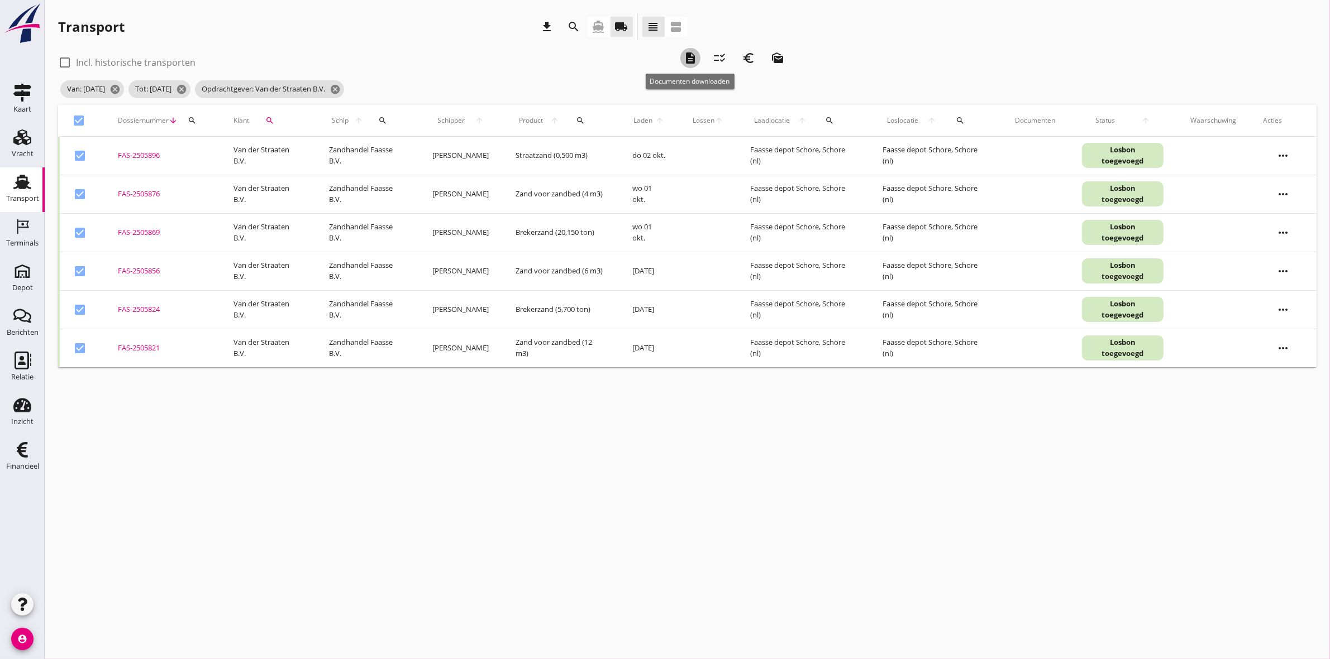
click at [685, 57] on icon "description" at bounding box center [689, 57] width 13 height 13
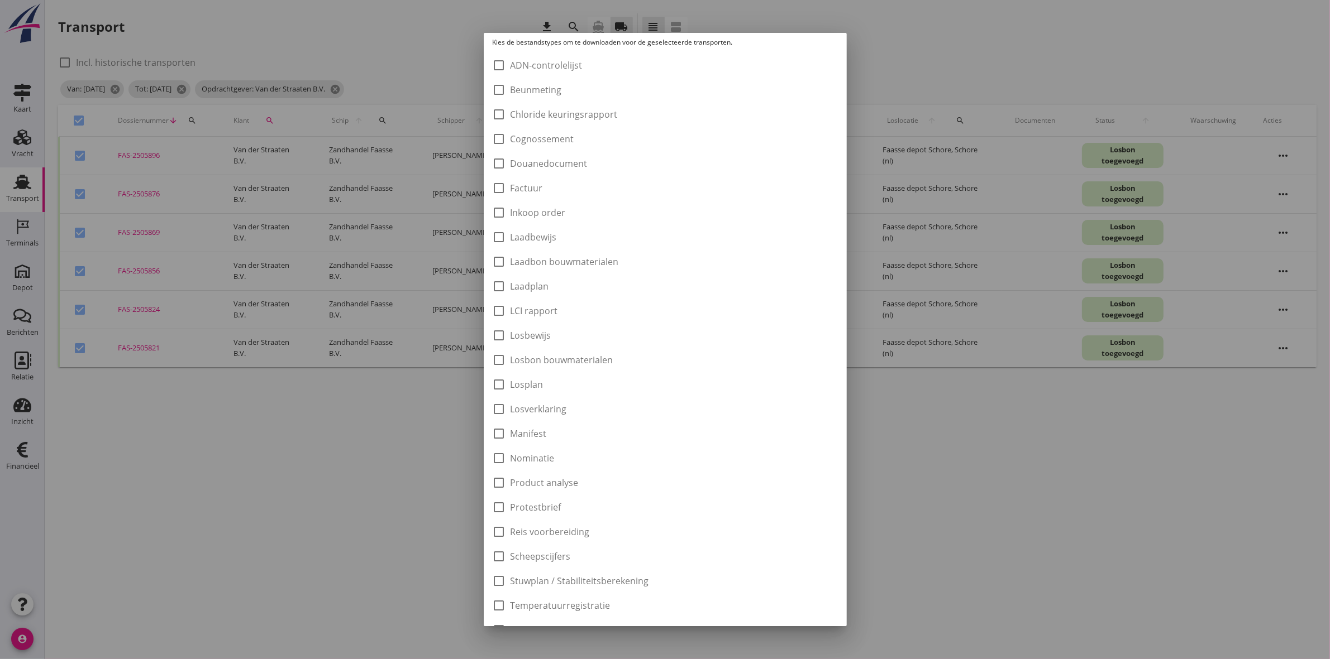
scroll to position [70, 0]
click at [560, 238] on label "Laadbon bouwmaterialen" at bounding box center [564, 241] width 108 height 11
checkbox input "true"
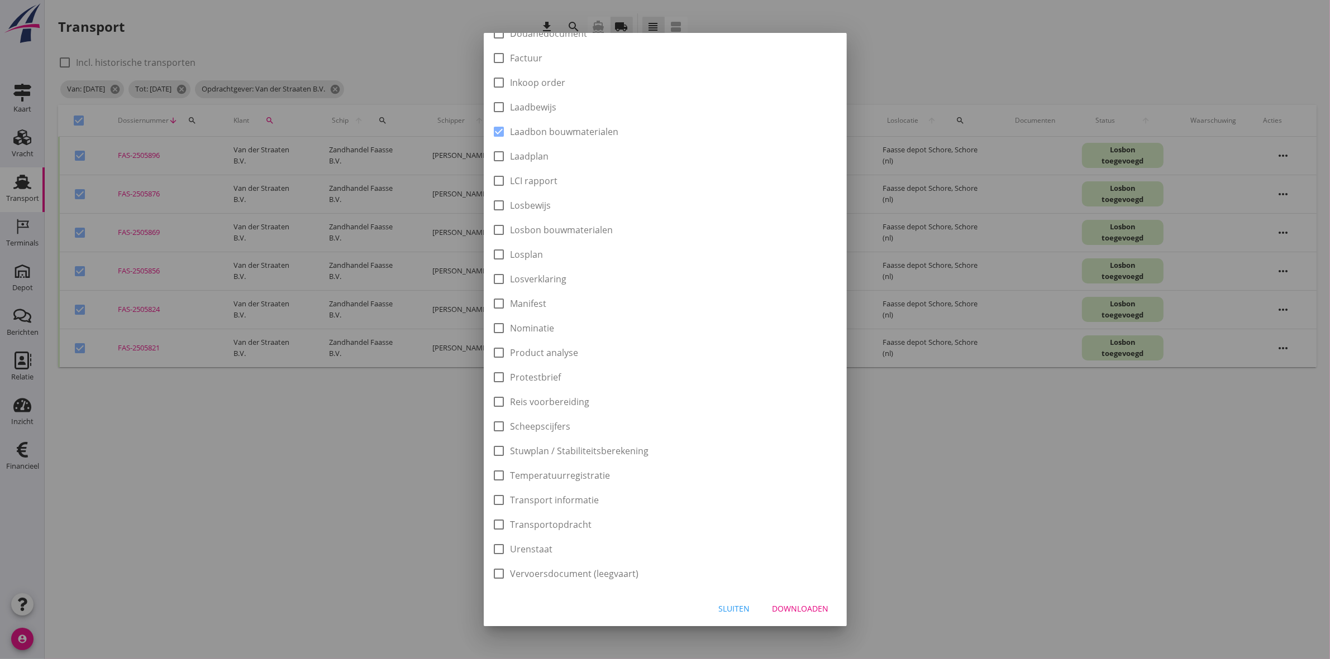
click at [788, 608] on div "Downloaden" at bounding box center [800, 609] width 56 height 12
checkbox input "false"
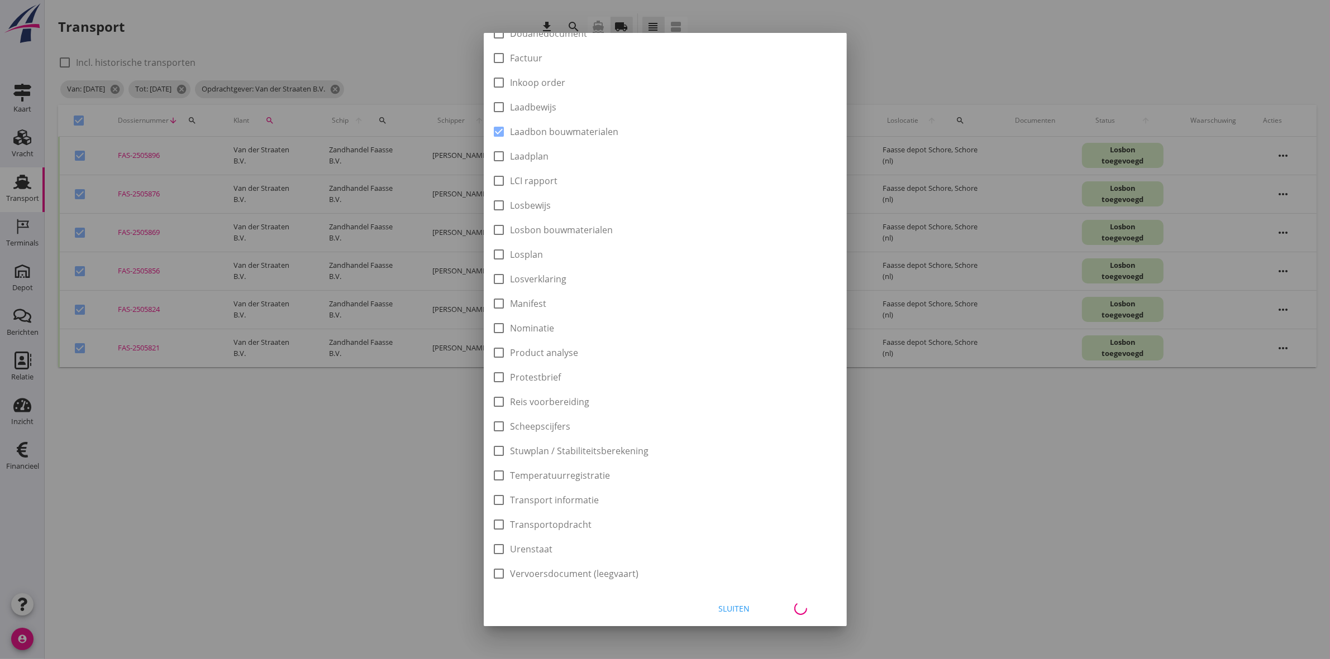
checkbox input "false"
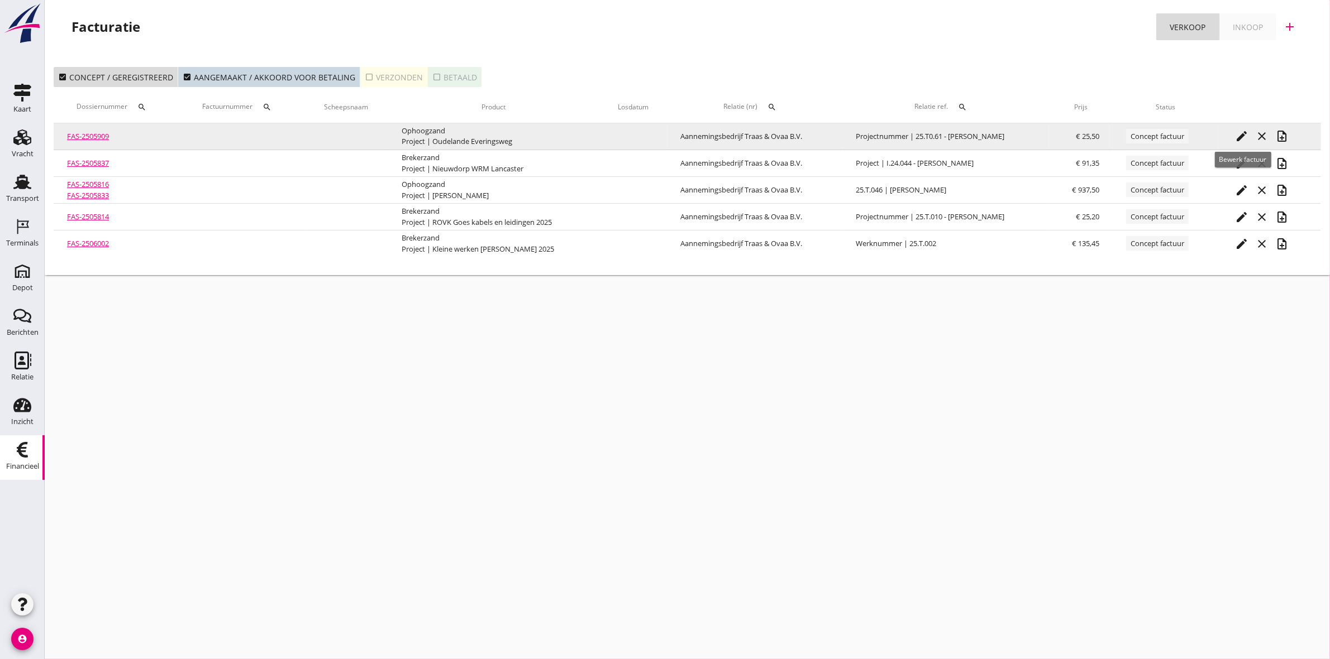
click at [1232, 137] on button "edit" at bounding box center [1241, 136] width 20 height 20
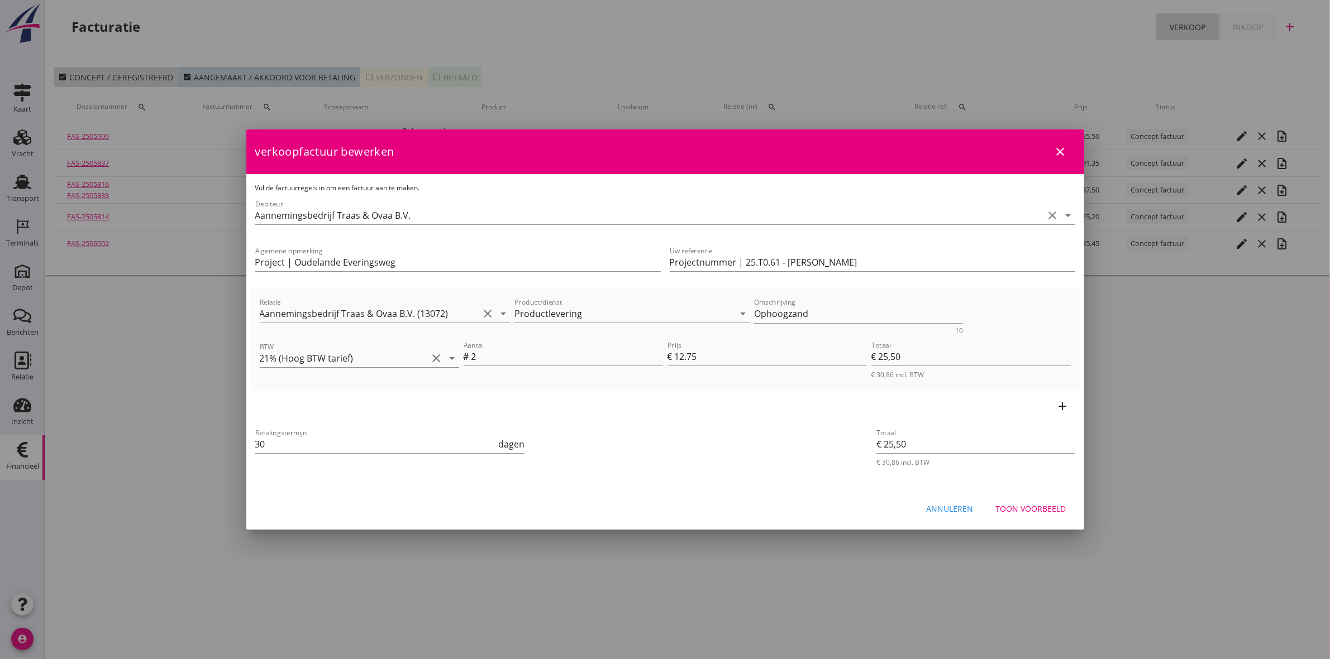
click at [1047, 506] on div "Toon voorbeeld" at bounding box center [1031, 509] width 70 height 12
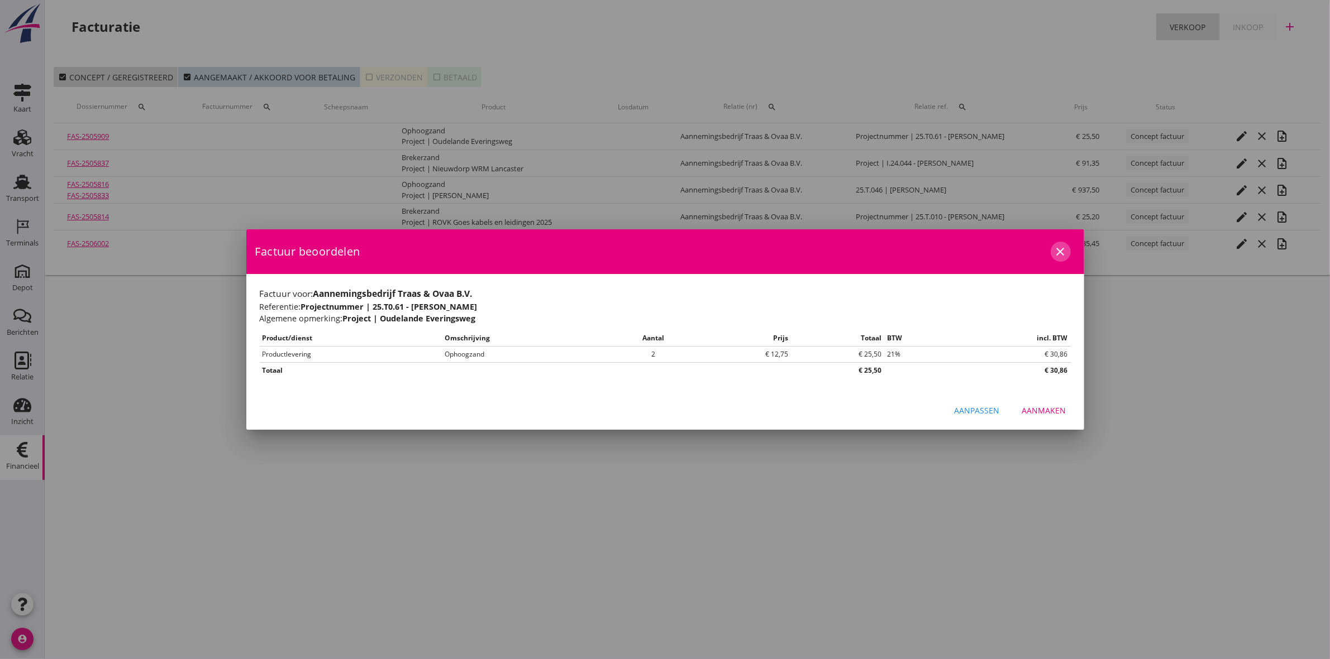
click at [1059, 257] on icon "close" at bounding box center [1060, 251] width 13 height 13
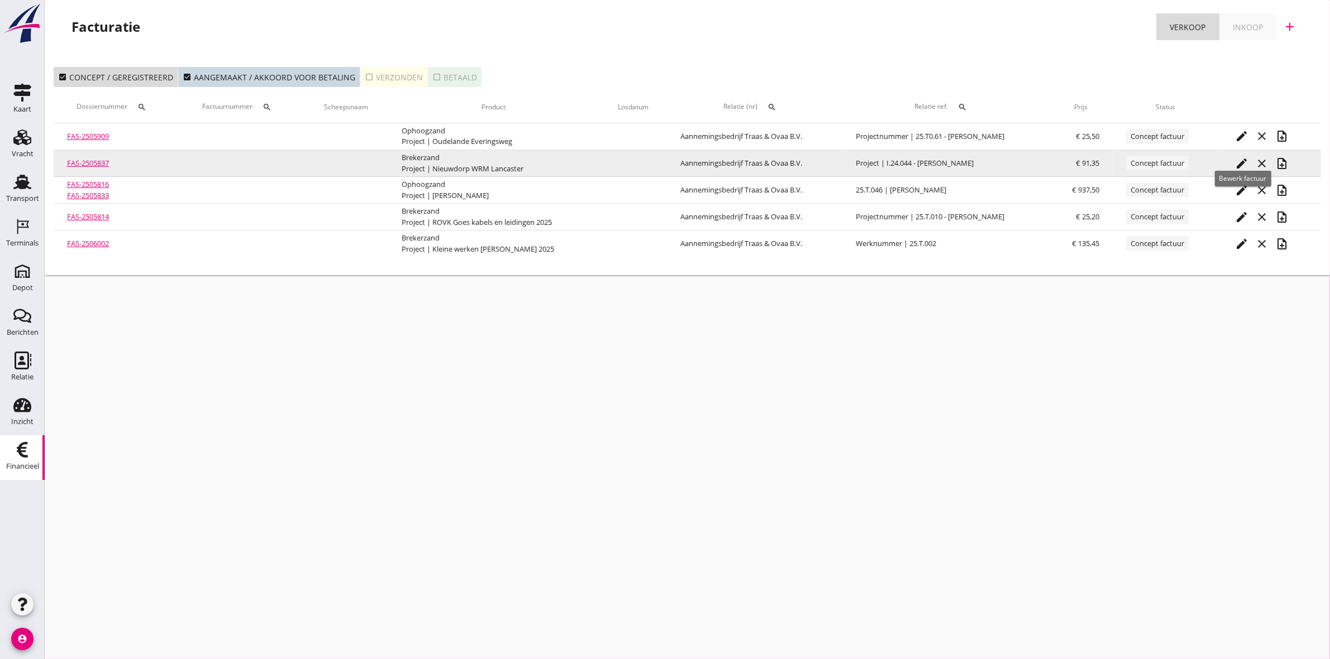
click at [1239, 163] on icon "edit" at bounding box center [1241, 163] width 13 height 13
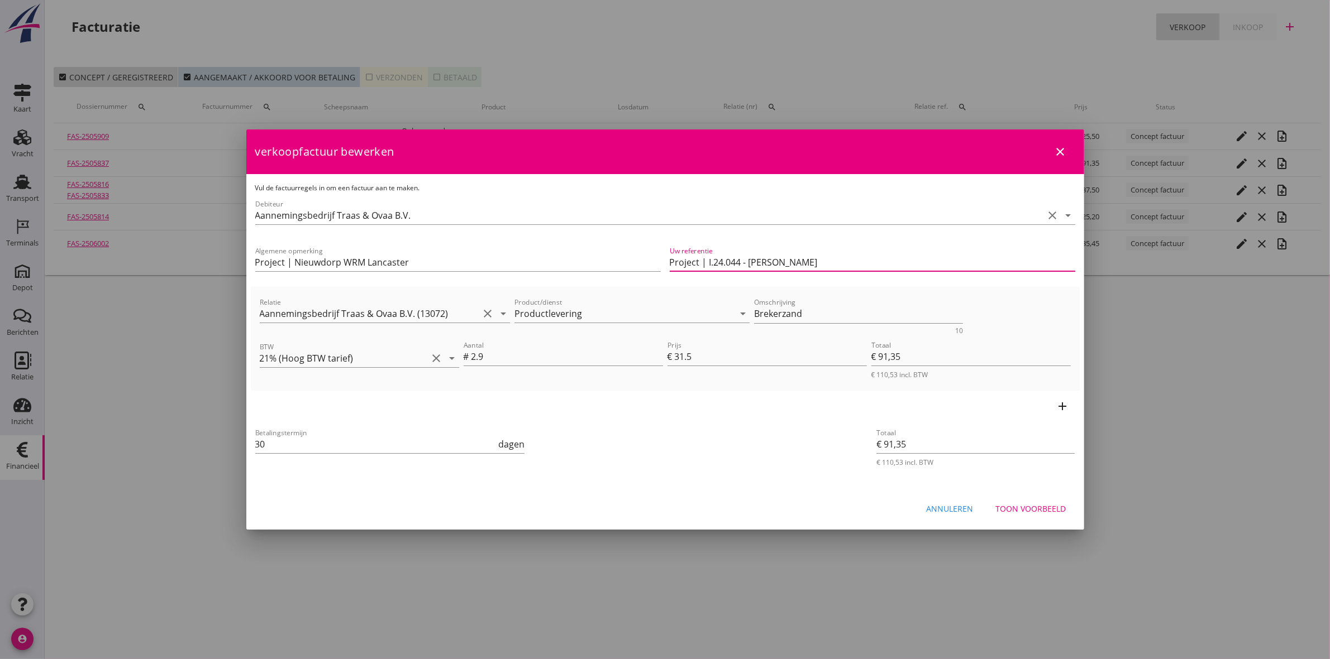
click at [699, 263] on input "Project | I.24.044 - [PERSON_NAME]" at bounding box center [872, 263] width 405 height 18
type input "Projectnummer | I.24.044 - [PERSON_NAME]"
click at [1057, 509] on div "Toon voorbeeld" at bounding box center [1031, 509] width 70 height 12
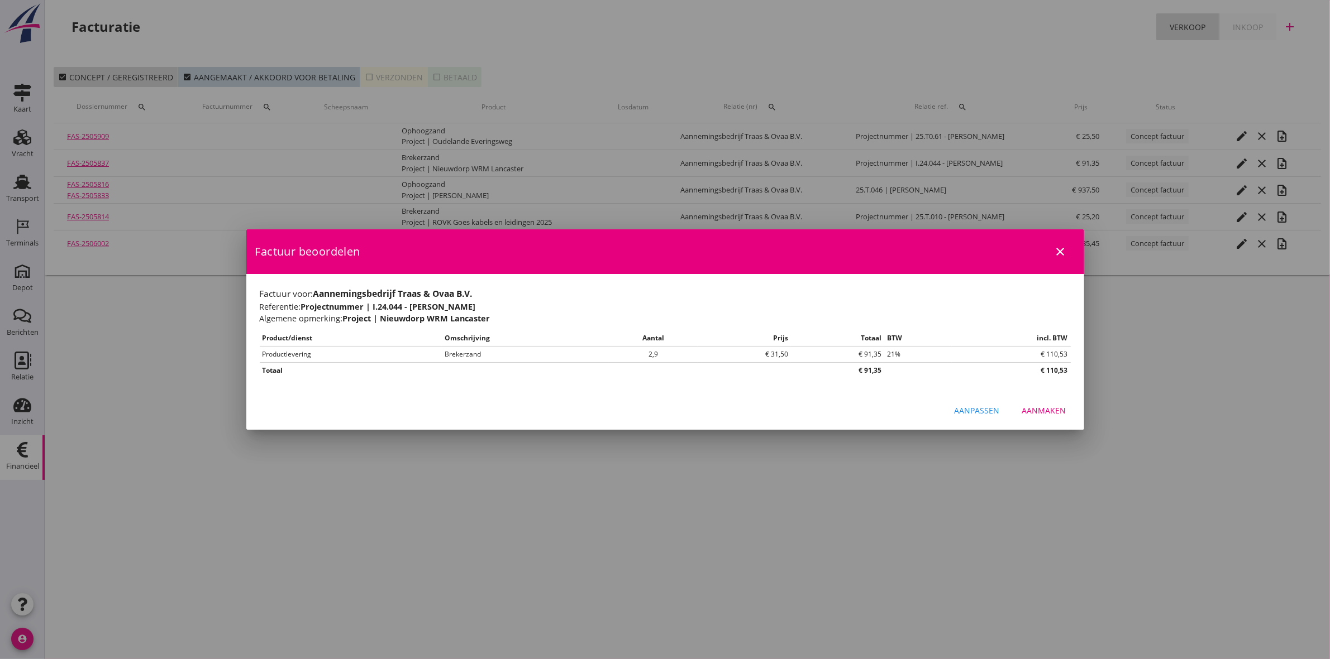
click at [1060, 255] on icon "close" at bounding box center [1060, 251] width 13 height 13
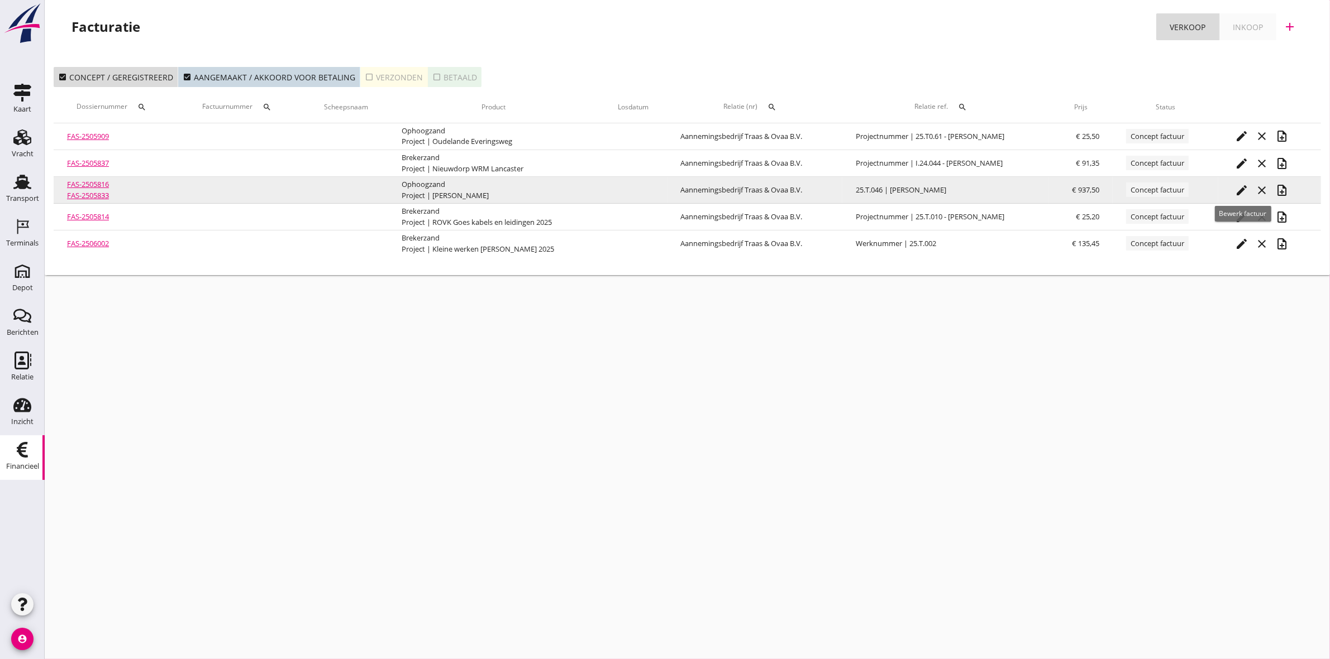
click at [1234, 188] on div "edit" at bounding box center [1241, 190] width 20 height 13
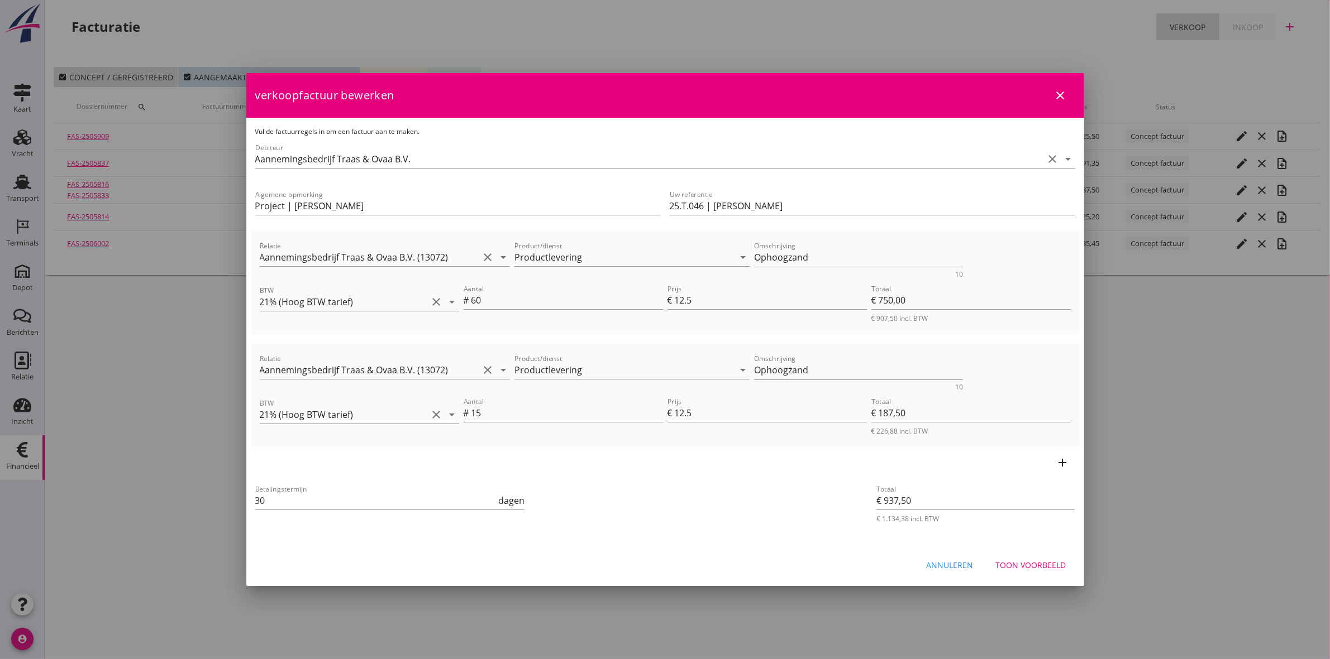
click at [663, 205] on div "Algemene opmerking Project | Kwadendamme Siguitsedijk" at bounding box center [458, 207] width 414 height 47
click at [671, 204] on input "25.T.046 | [PERSON_NAME]" at bounding box center [872, 206] width 405 height 18
click at [788, 205] on input "Projectnummer | 25.T.046 | [PERSON_NAME]" at bounding box center [872, 206] width 405 height 18
type input "Projectnummer | 25.T.046 - [PERSON_NAME]"
click at [1062, 93] on icon "close" at bounding box center [1060, 95] width 13 height 13
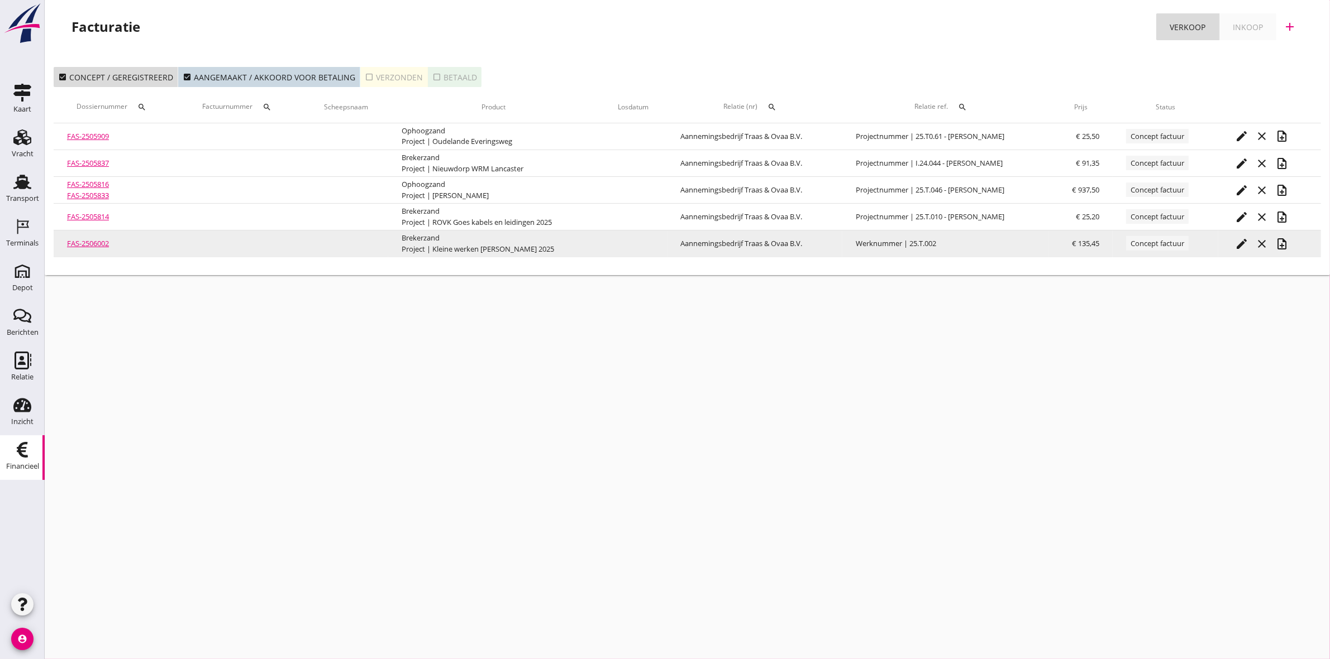
click at [1240, 243] on icon "edit" at bounding box center [1241, 243] width 13 height 13
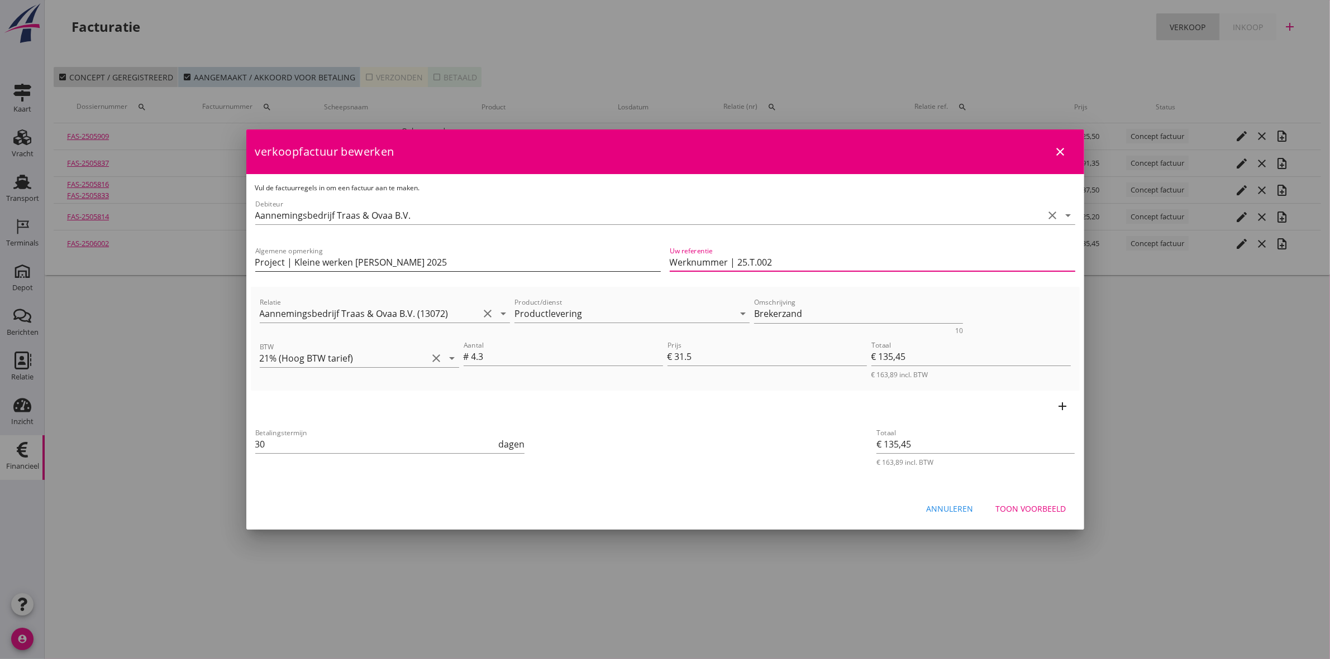
drag, startPoint x: 690, startPoint y: 261, endPoint x: 606, endPoint y: 261, distance: 84.3
click at [606, 261] on div "Algemene opmerking Project | Kleine werken [PERSON_NAME] 2025 Uw referentie Wer…" at bounding box center [665, 263] width 829 height 47
click at [802, 255] on input "Projectnummer | 25.T.002" at bounding box center [872, 263] width 405 height 18
type input "Projectnummer | 25.T.002 - [PERSON_NAME]"
click at [1061, 143] on button "close" at bounding box center [1060, 152] width 20 height 20
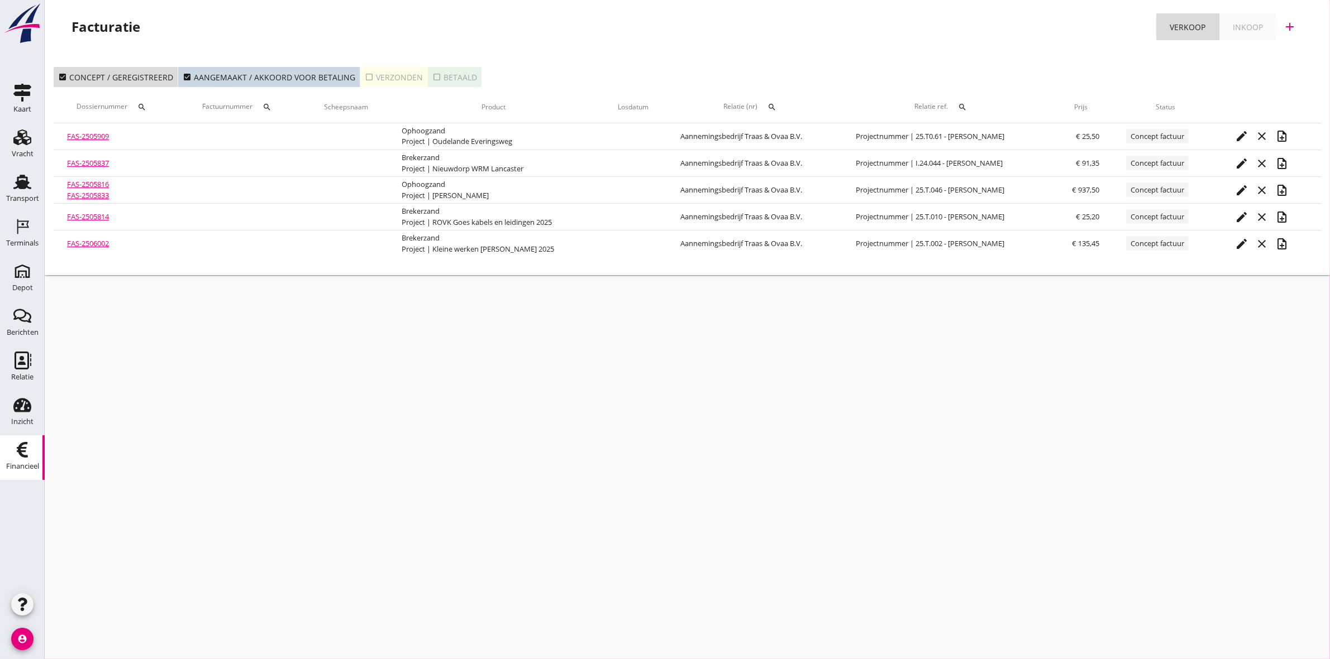
click at [360, 68] on button "check_box_outline_blank Verzonden" at bounding box center [394, 77] width 68 height 20
